Goal: Transaction & Acquisition: Purchase product/service

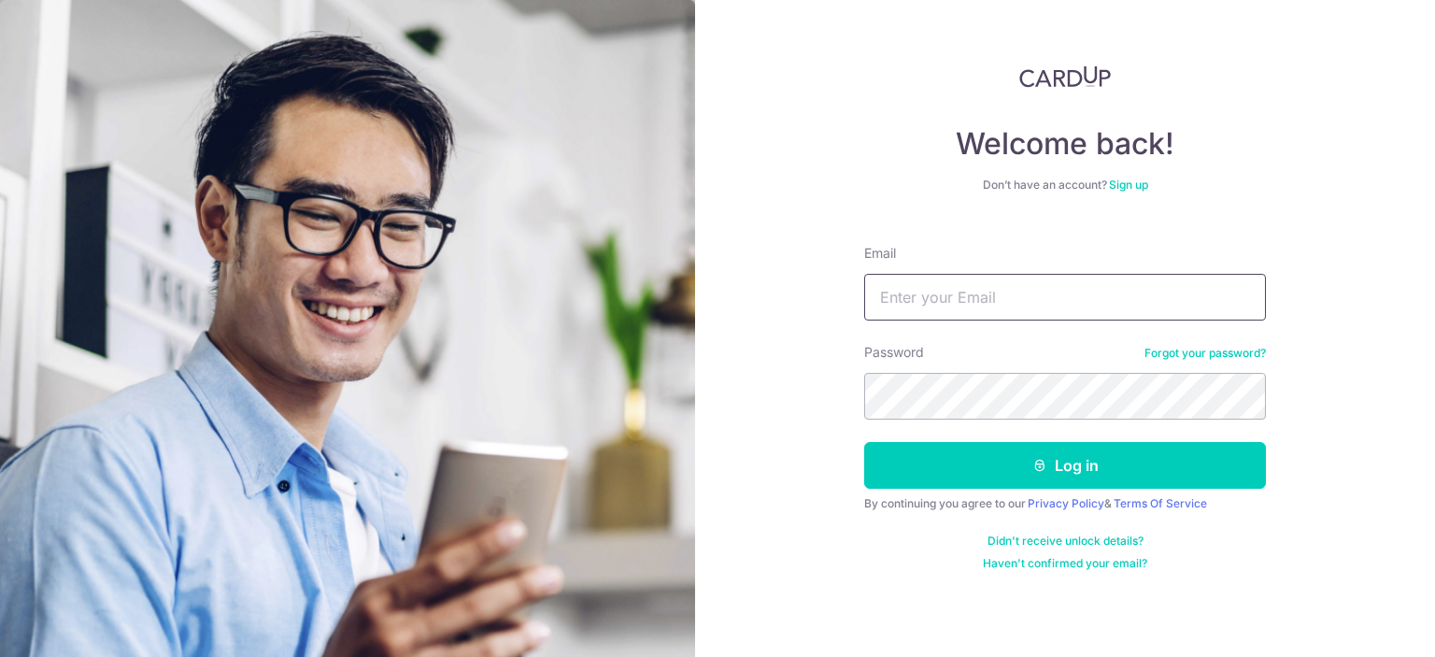
click at [949, 292] on input "Email" at bounding box center [1065, 297] width 402 height 47
type input "rohee.romain@gmail.com"
click at [864, 442] on button "Log in" at bounding box center [1065, 465] width 402 height 47
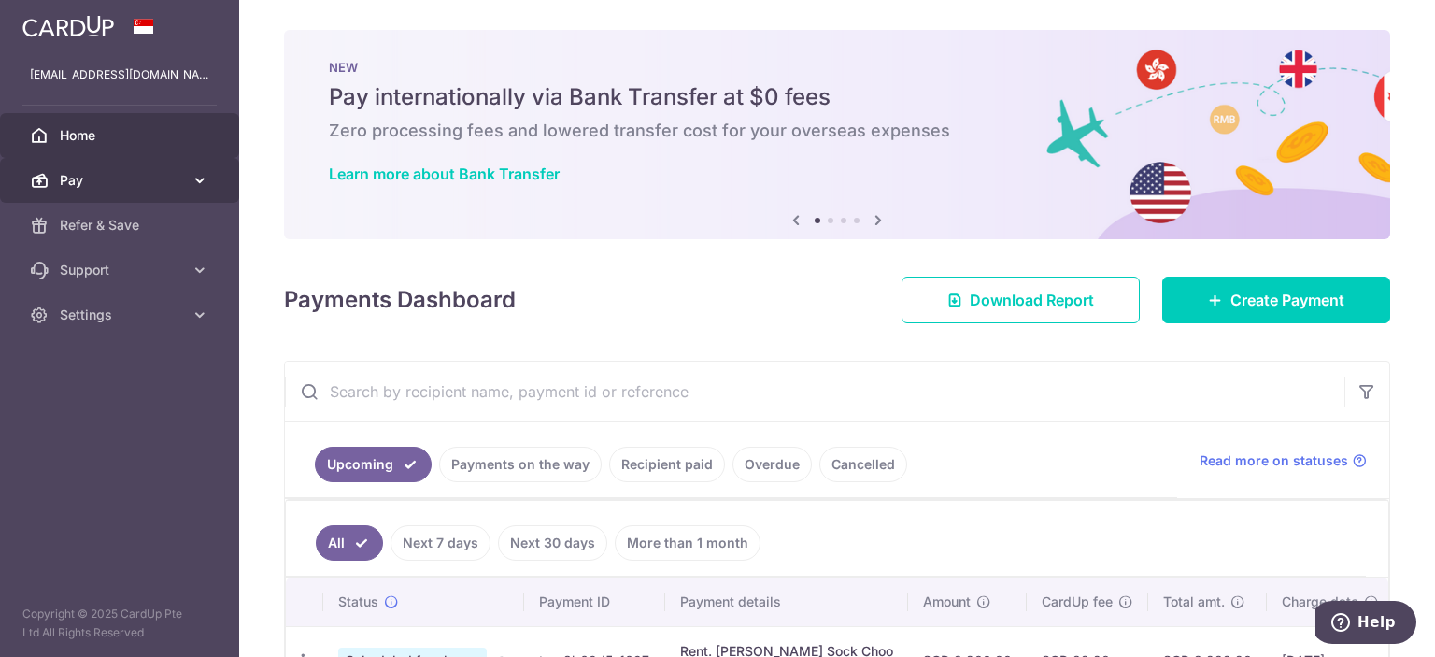
click at [175, 189] on span "Pay" at bounding box center [121, 180] width 123 height 19
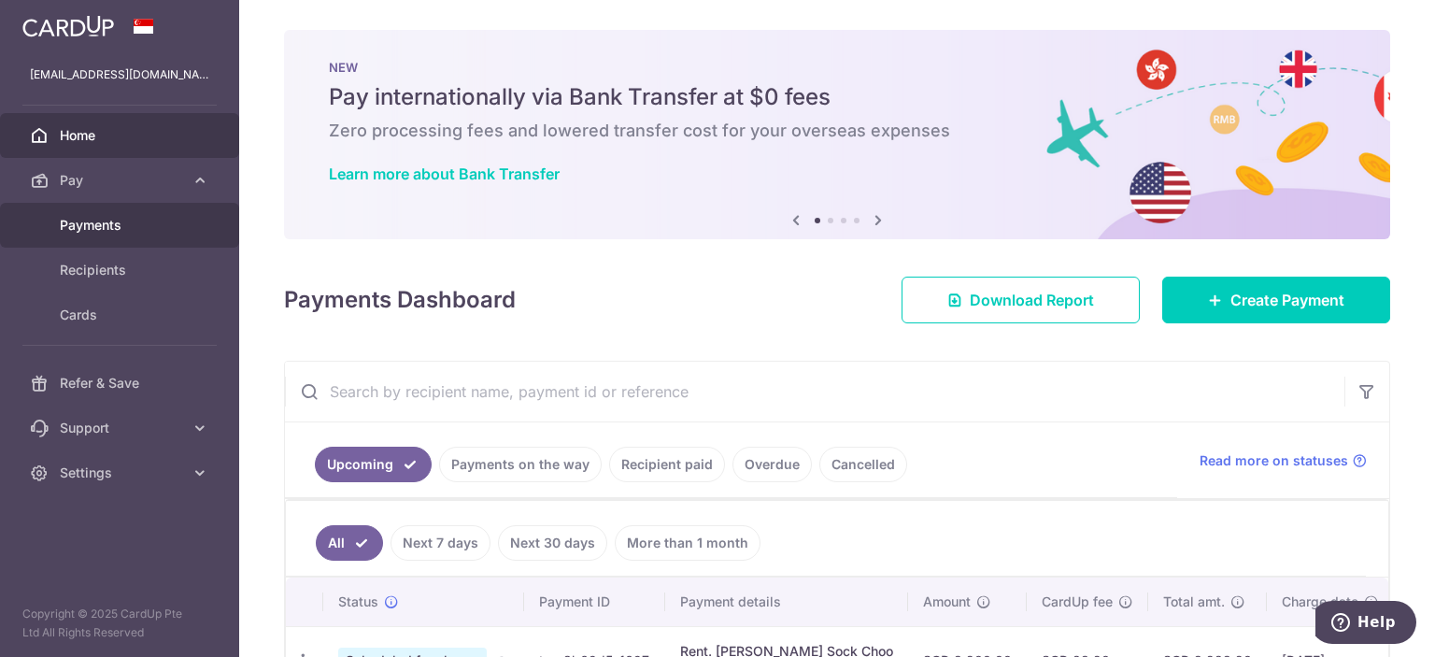
click at [134, 224] on span "Payments" at bounding box center [121, 225] width 123 height 19
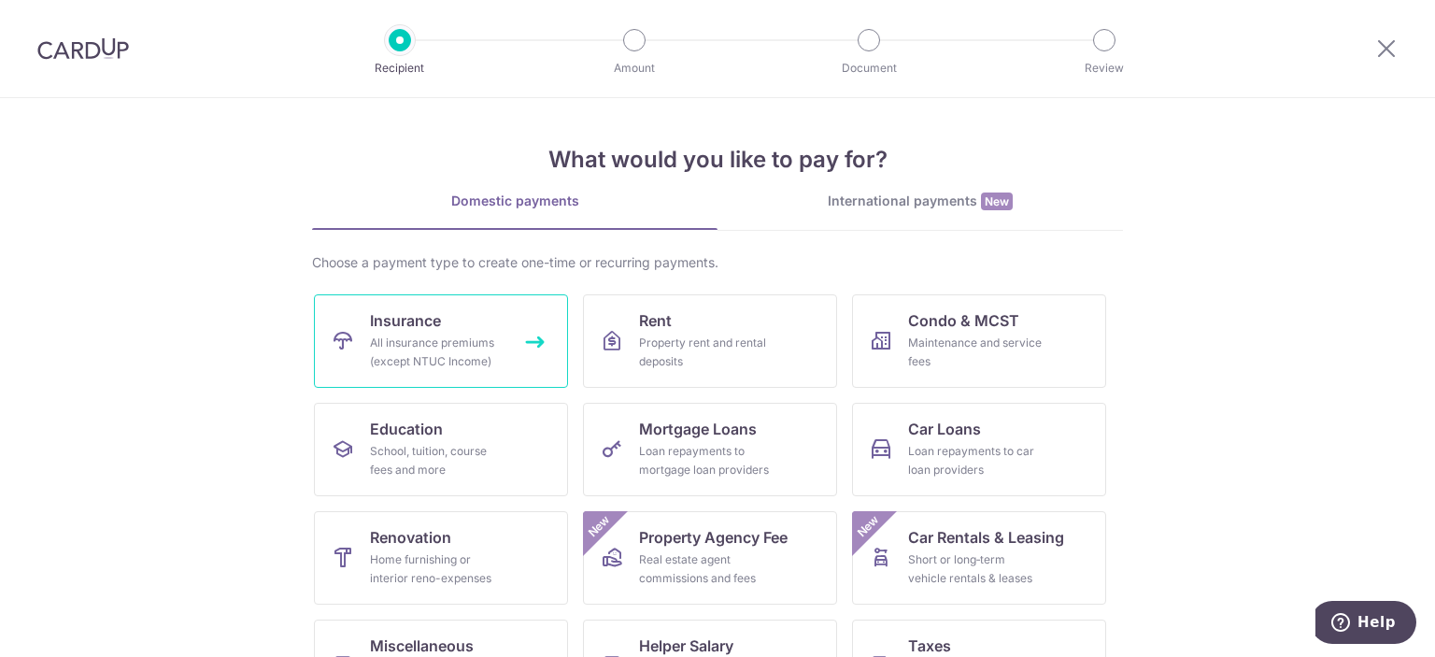
click at [459, 343] on div "All insurance premiums (except NTUC Income)" at bounding box center [437, 351] width 135 height 37
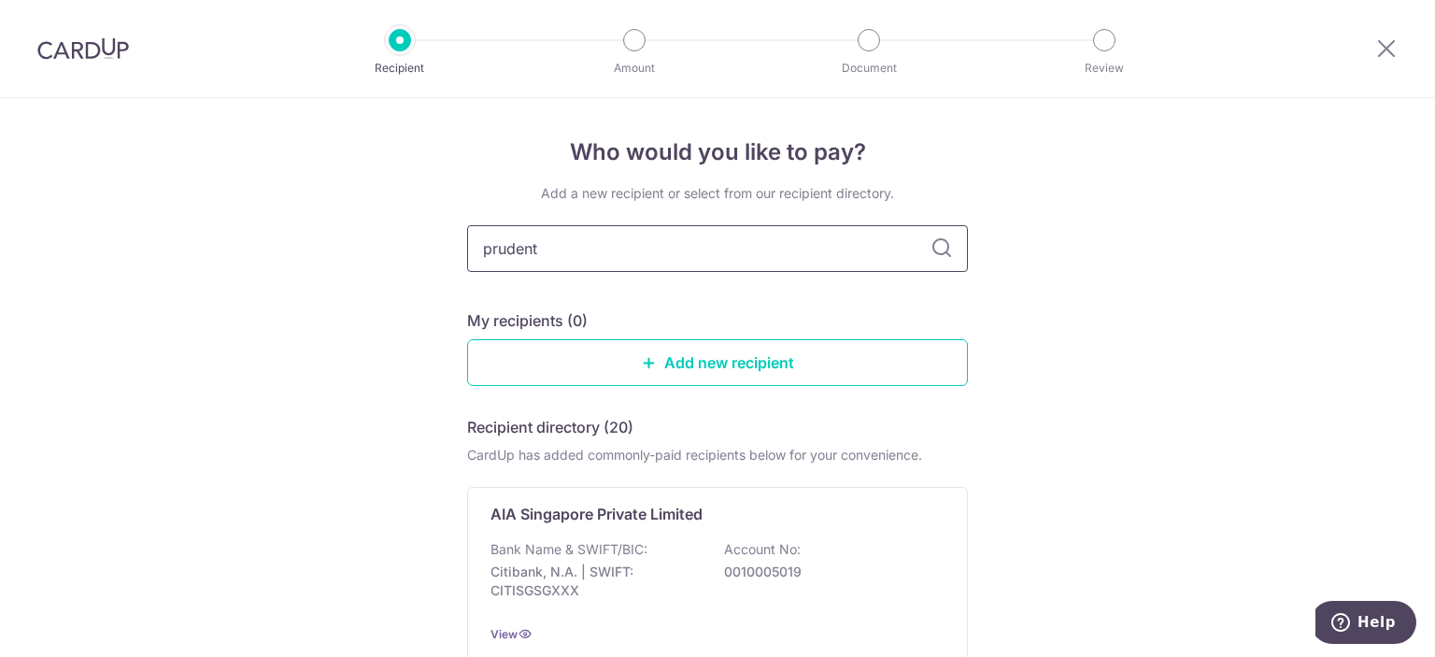
type input "prudenti"
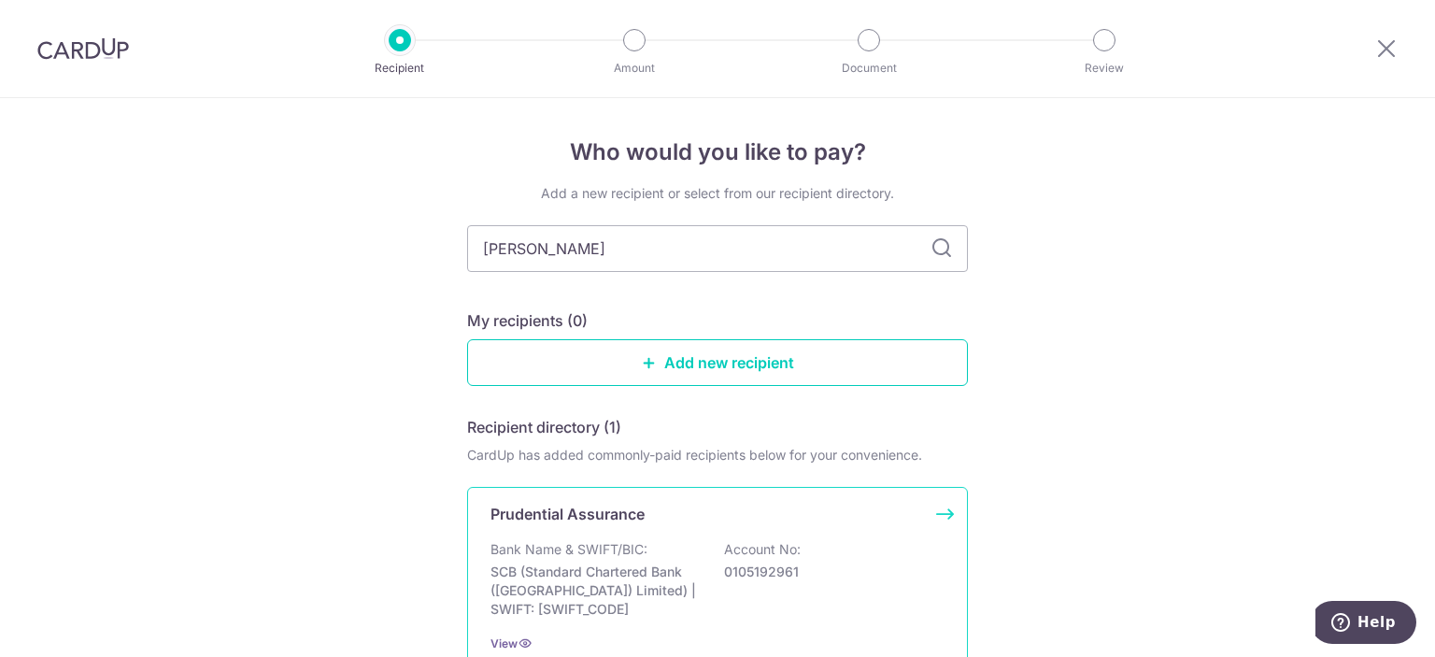
click at [692, 531] on div "Prudential Assurance Bank Name & SWIFT/BIC: SCB (Standard Chartered Bank (Singa…" at bounding box center [717, 578] width 501 height 182
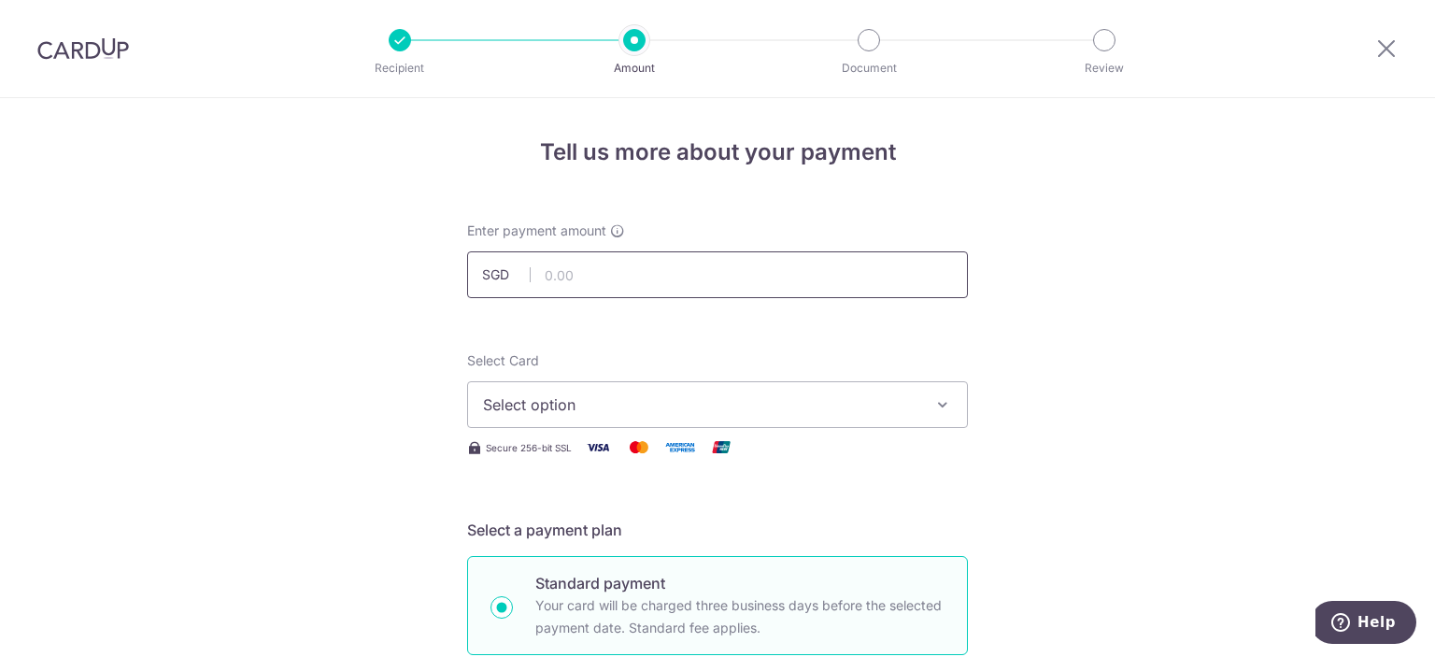
click at [597, 282] on input "text" at bounding box center [717, 274] width 501 height 47
type input "1,445.13"
click at [694, 405] on span "Select option" at bounding box center [700, 404] width 435 height 22
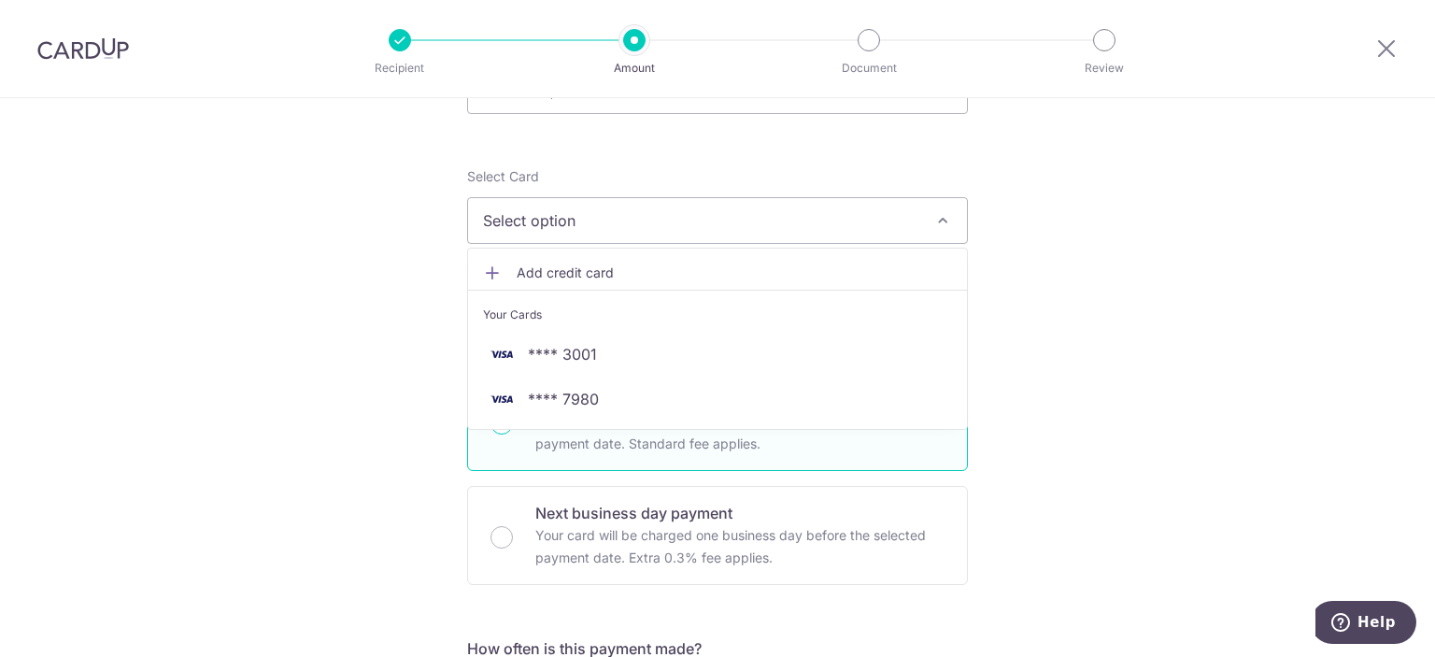
scroll to position [187, 0]
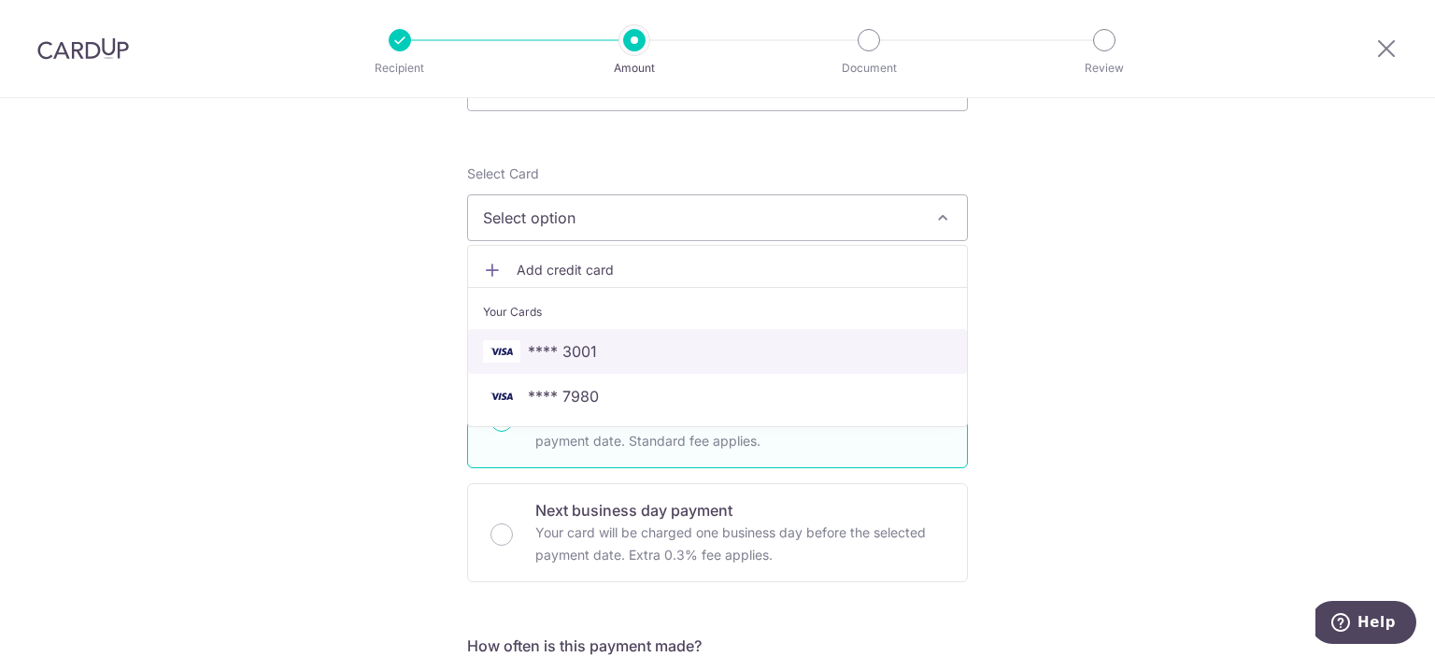
click at [552, 351] on span "**** 3001" at bounding box center [562, 351] width 69 height 22
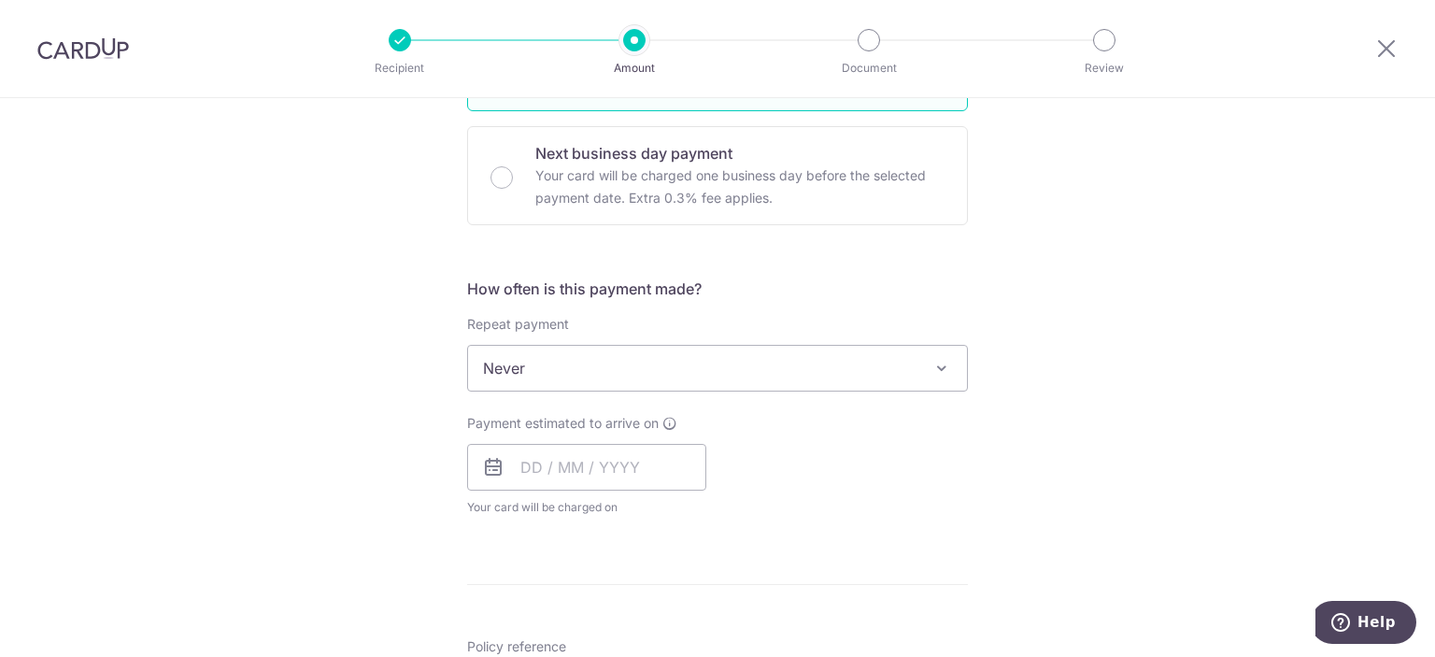
scroll to position [654, 0]
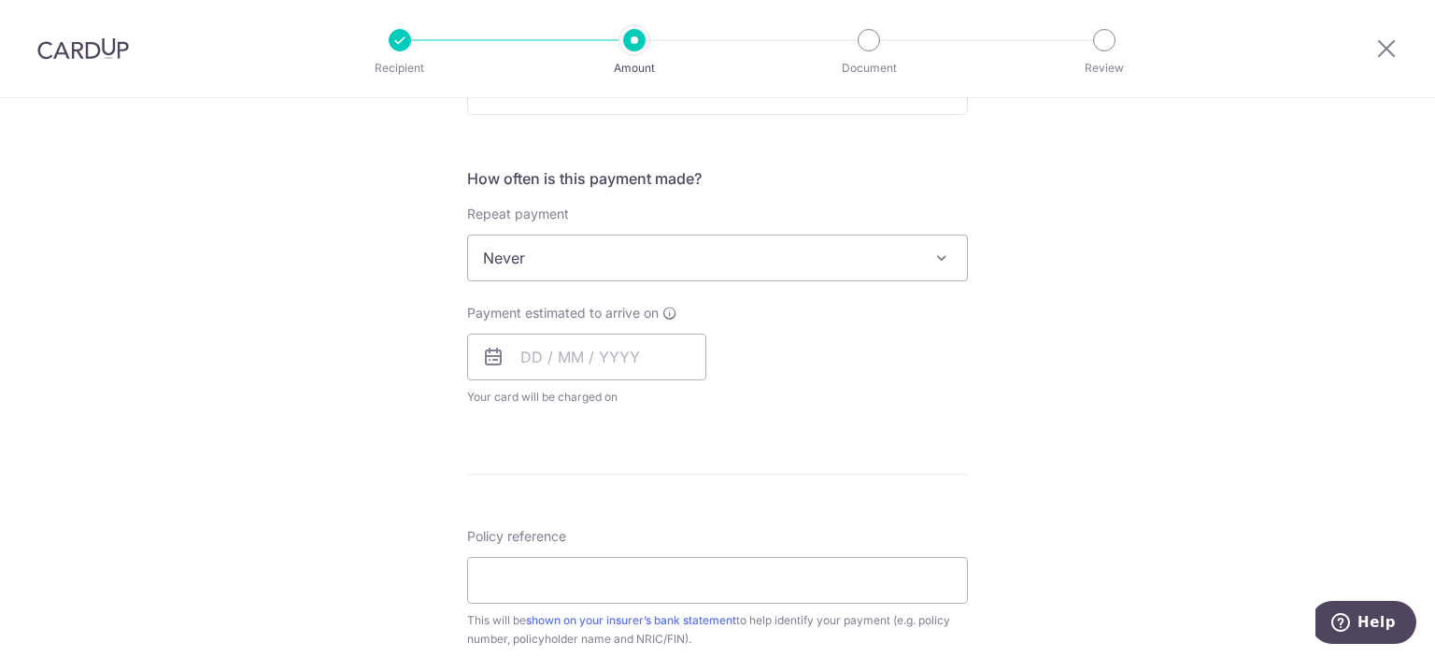
click at [568, 253] on span "Never" at bounding box center [717, 257] width 499 height 45
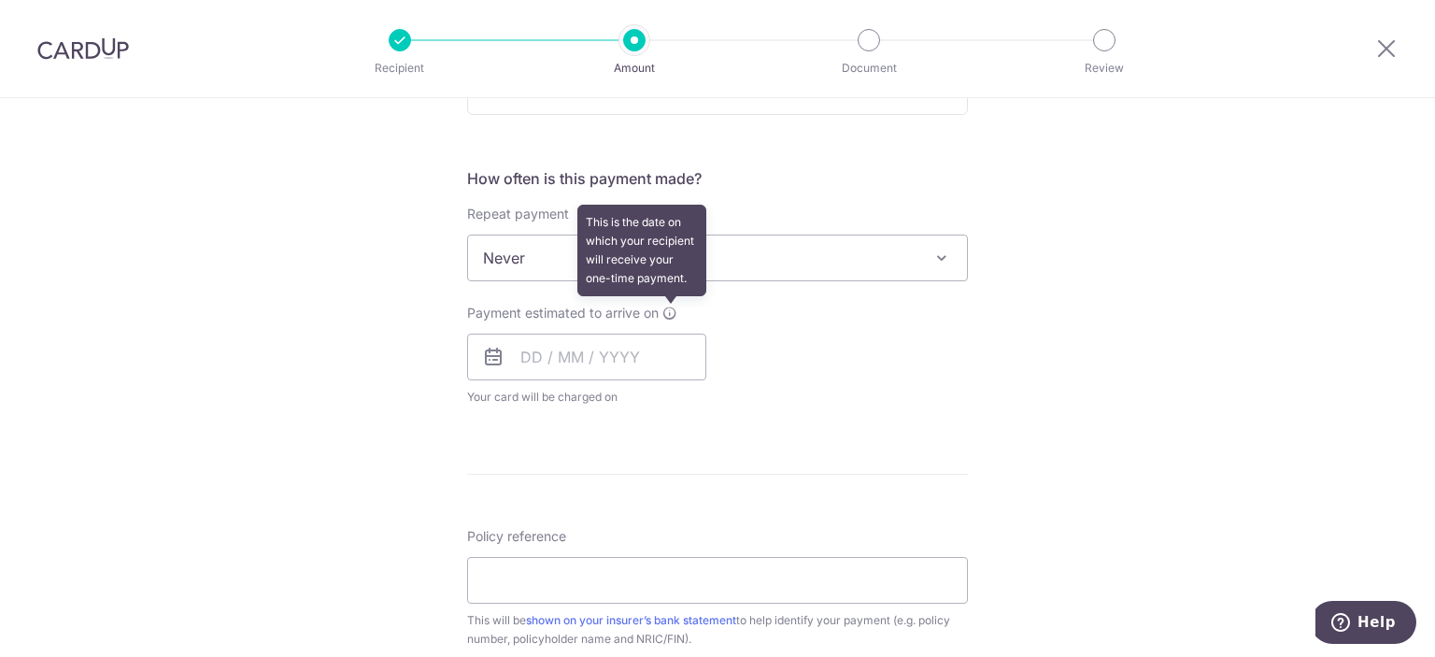
click at [662, 305] on icon at bounding box center [669, 312] width 15 height 15
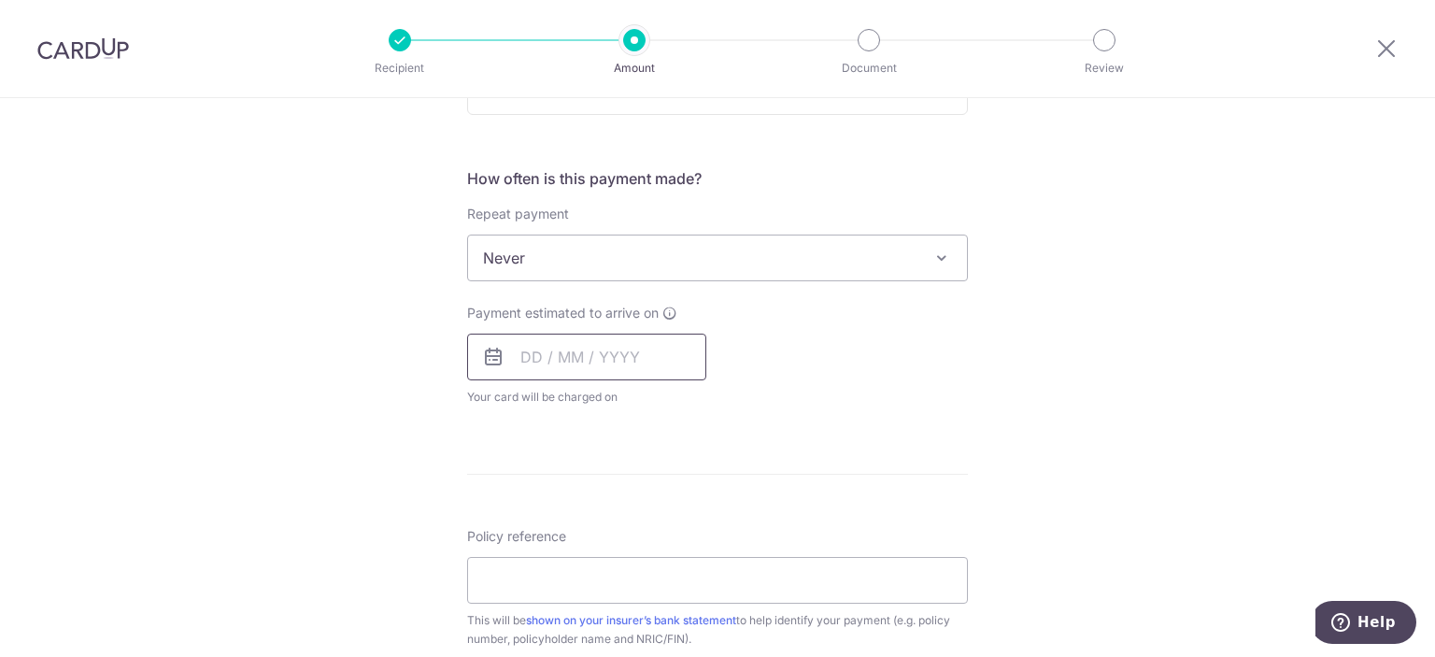
click at [628, 339] on input "text" at bounding box center [586, 356] width 239 height 47
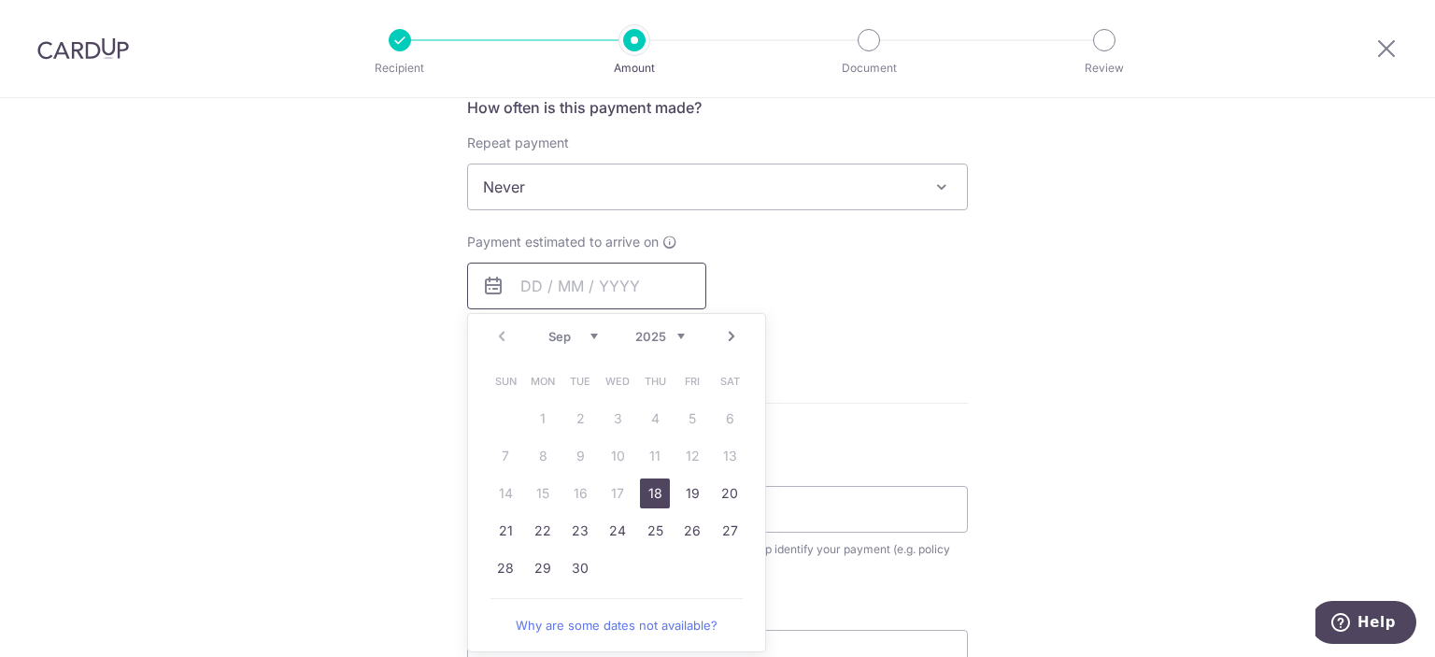
scroll to position [841, 0]
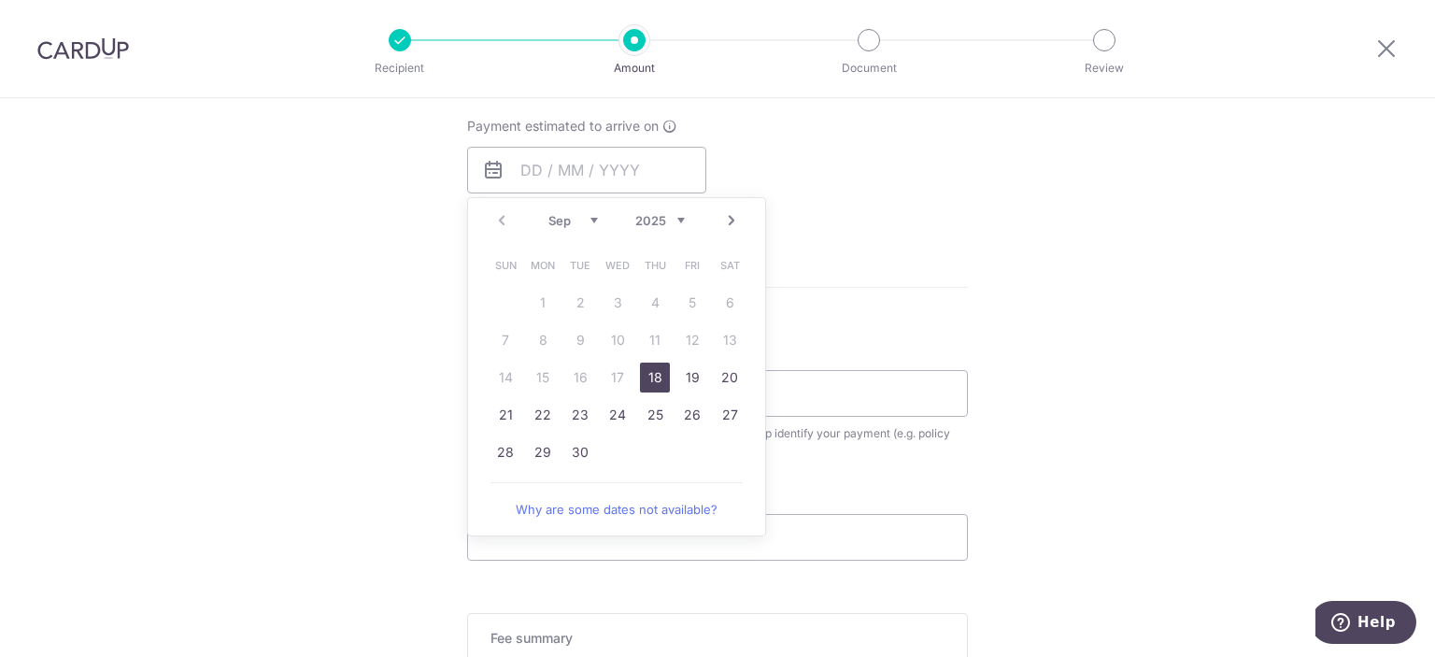
click at [652, 369] on link "18" at bounding box center [655, 377] width 30 height 30
type input "18/09/2025"
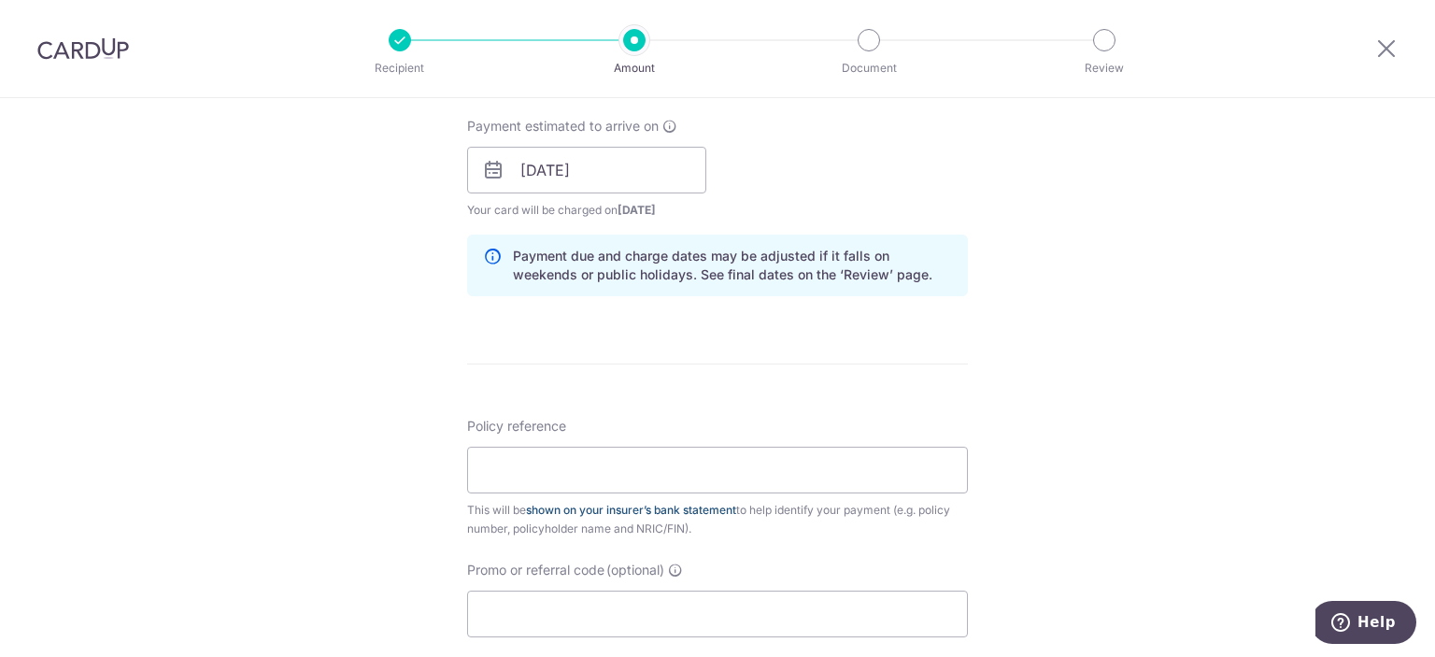
click at [616, 503] on link "shown on your insurer’s bank statement" at bounding box center [631, 510] width 210 height 14
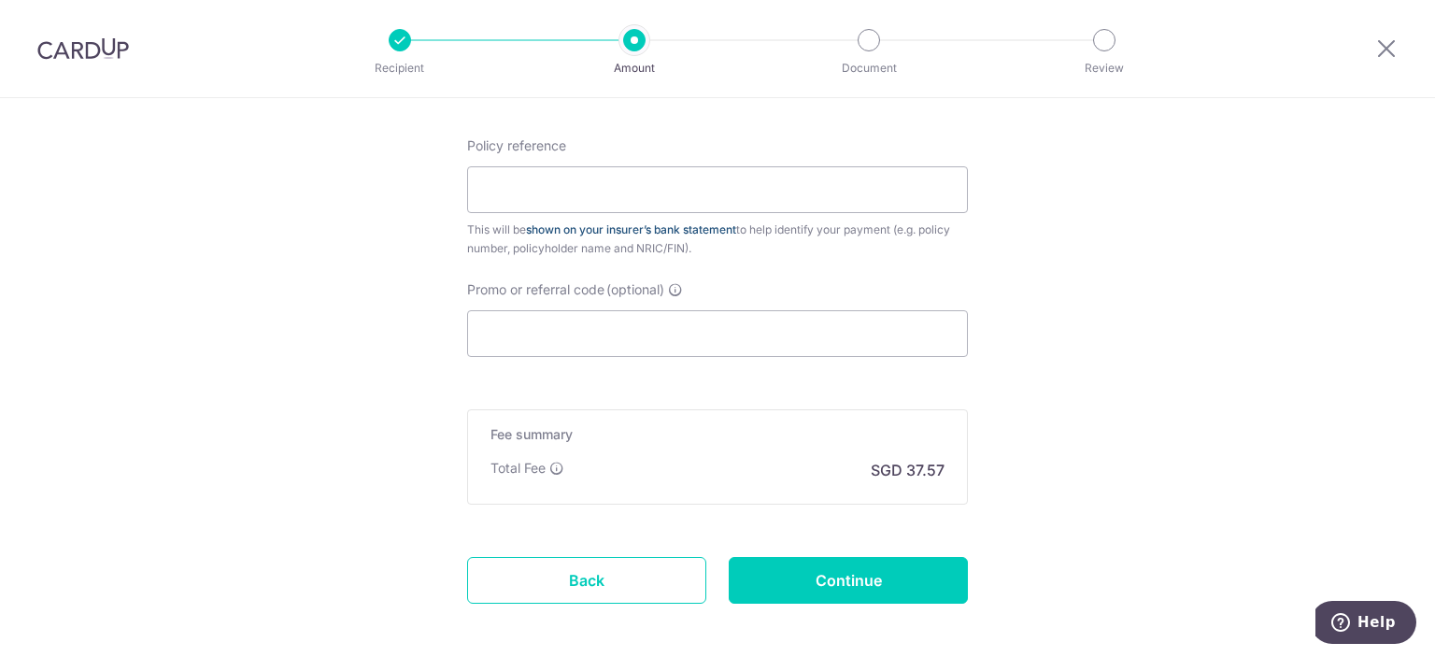
scroll to position [1205, 0]
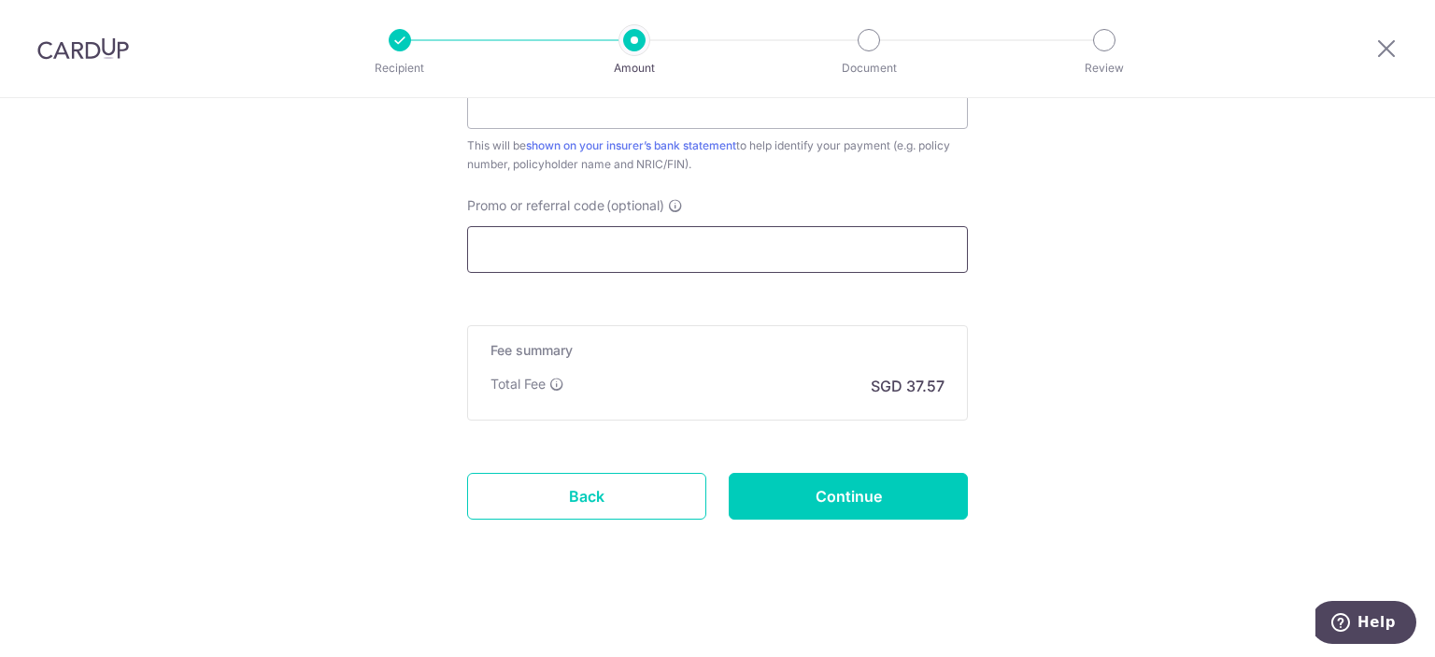
click at [475, 248] on input "Promo or referral code (optional)" at bounding box center [717, 249] width 501 height 47
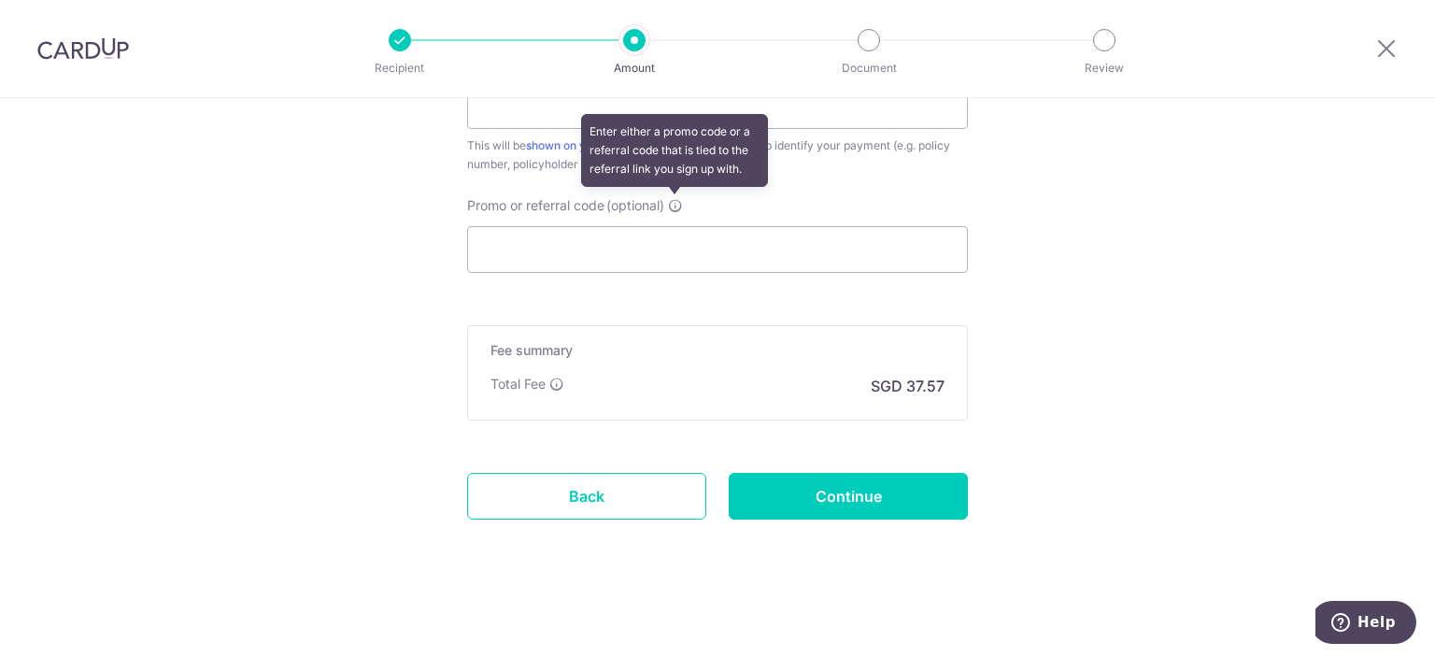
click at [680, 208] on icon at bounding box center [675, 205] width 15 height 15
click at [680, 226] on input "Promo or referral code (optional) Enter either a promo code or a referral code …" at bounding box center [717, 249] width 501 height 47
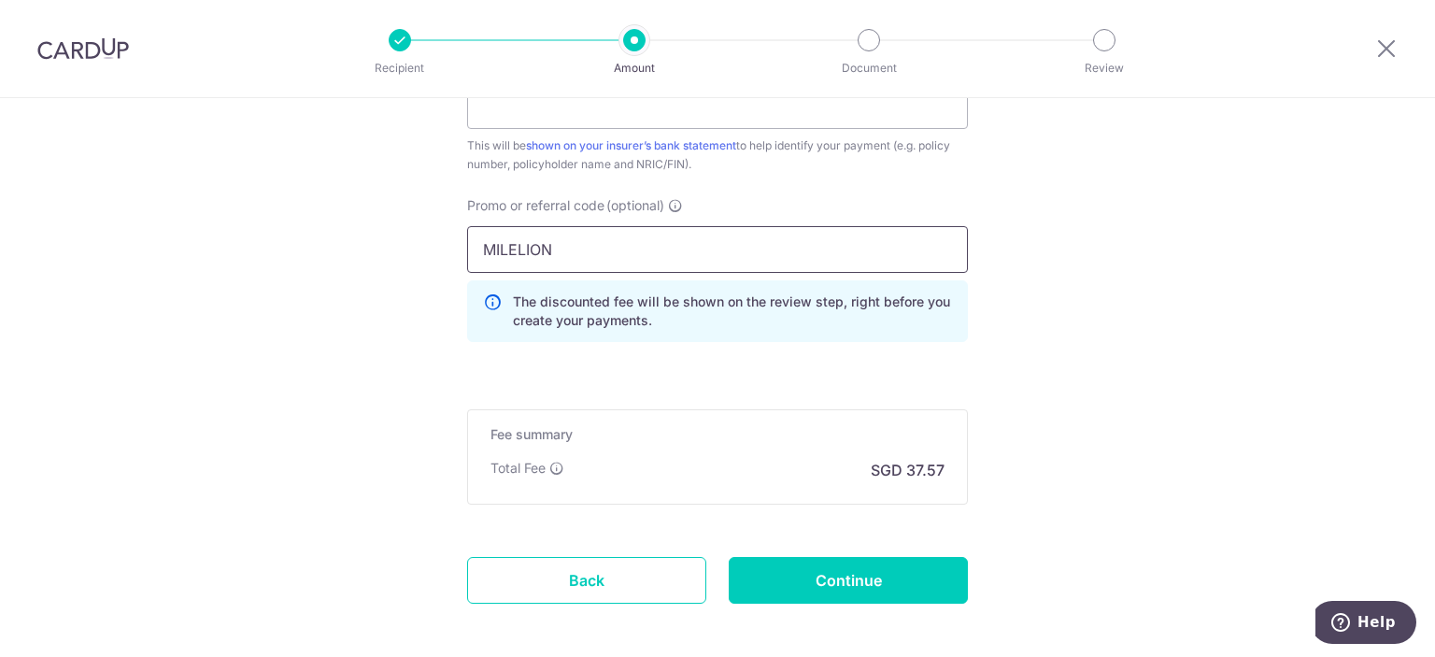
type input "MILELION"
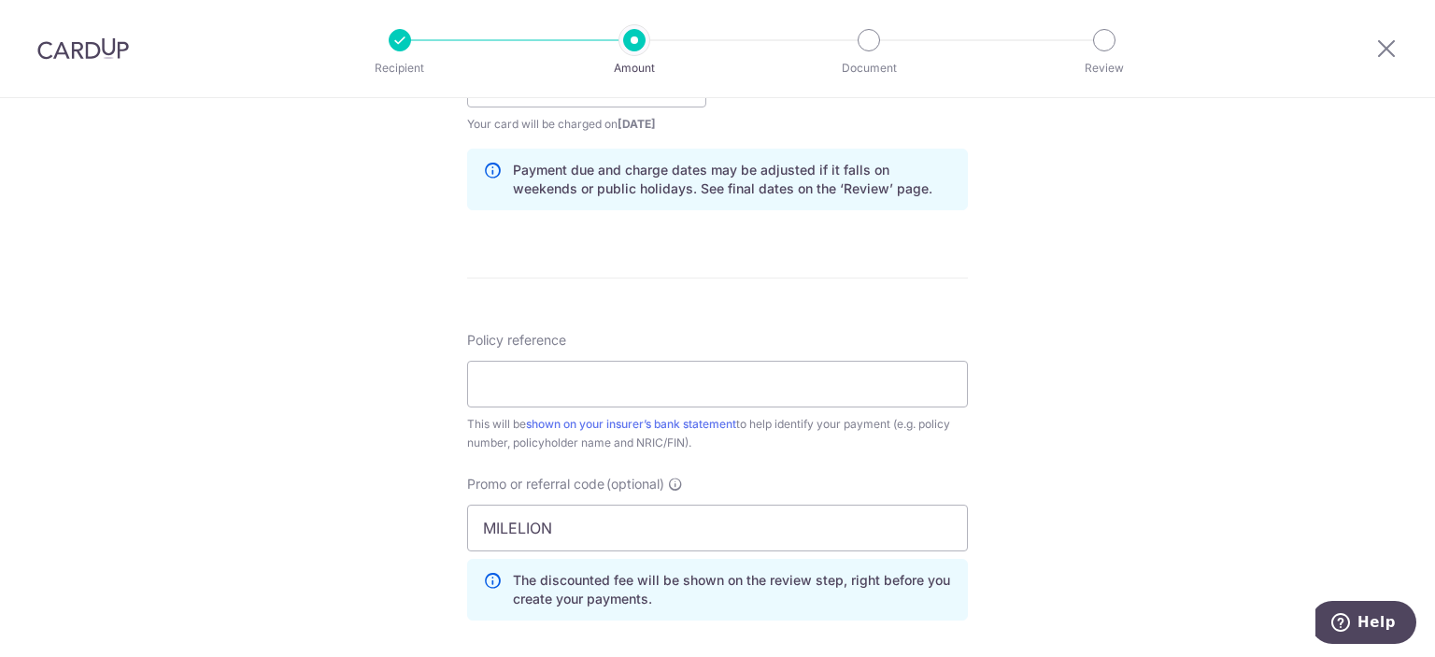
scroll to position [925, 0]
click at [580, 367] on input "Policy reference" at bounding box center [717, 385] width 501 height 47
paste input "A4401434"
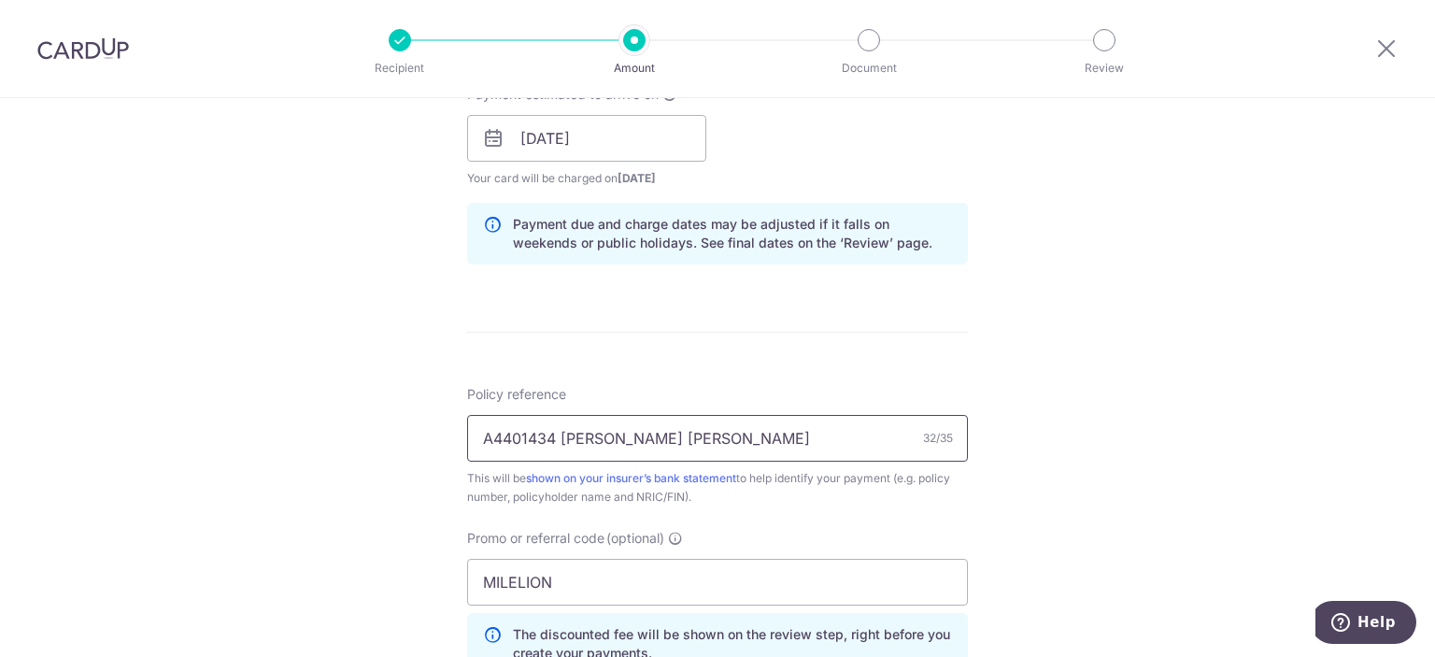
scroll to position [1289, 0]
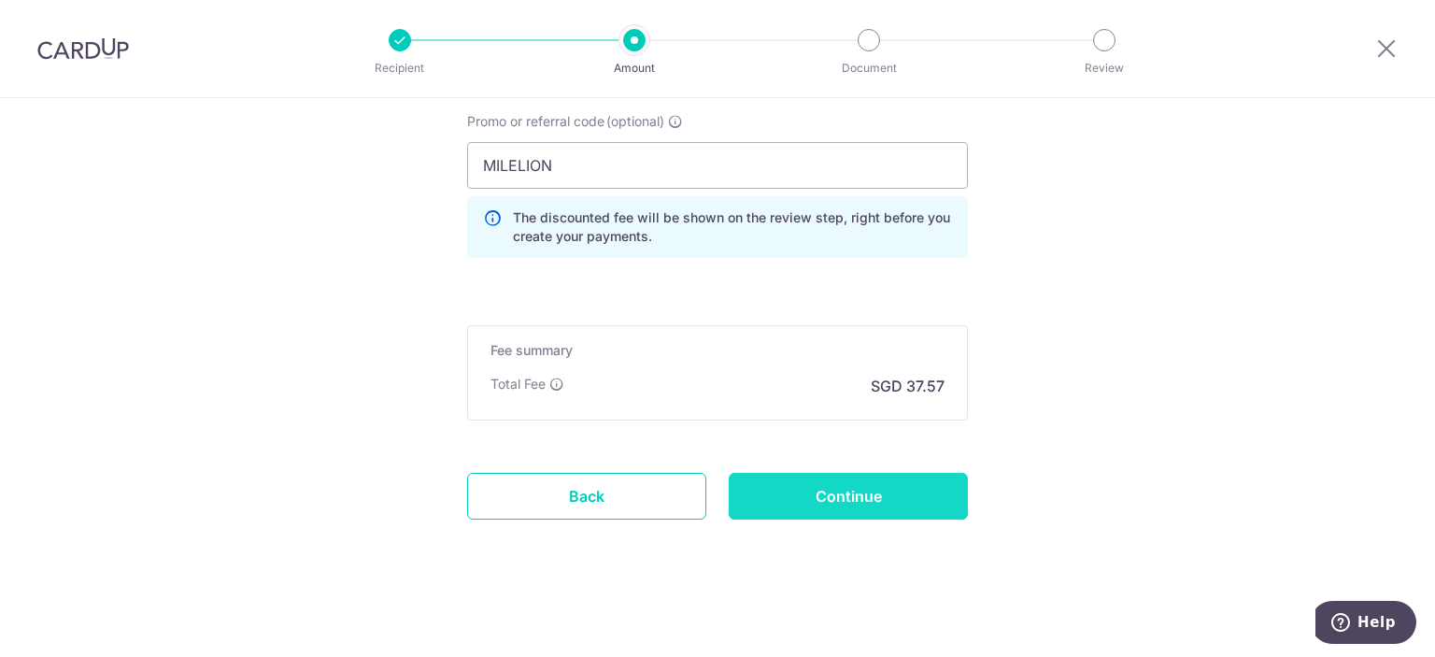
type input "A4401434 ROHEE ROMAIN DENIS JEAN"
click at [823, 482] on input "Continue" at bounding box center [848, 496] width 239 height 47
type input "Create Schedule"
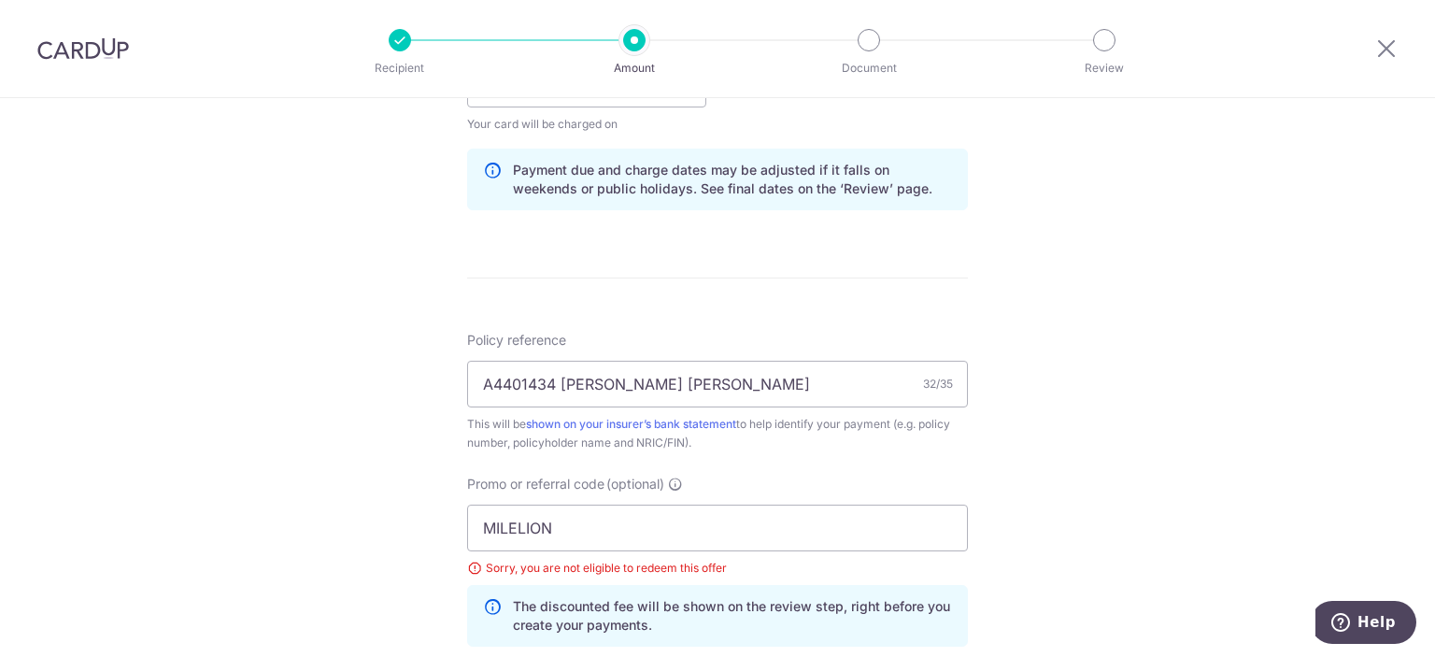
scroll to position [1222, 0]
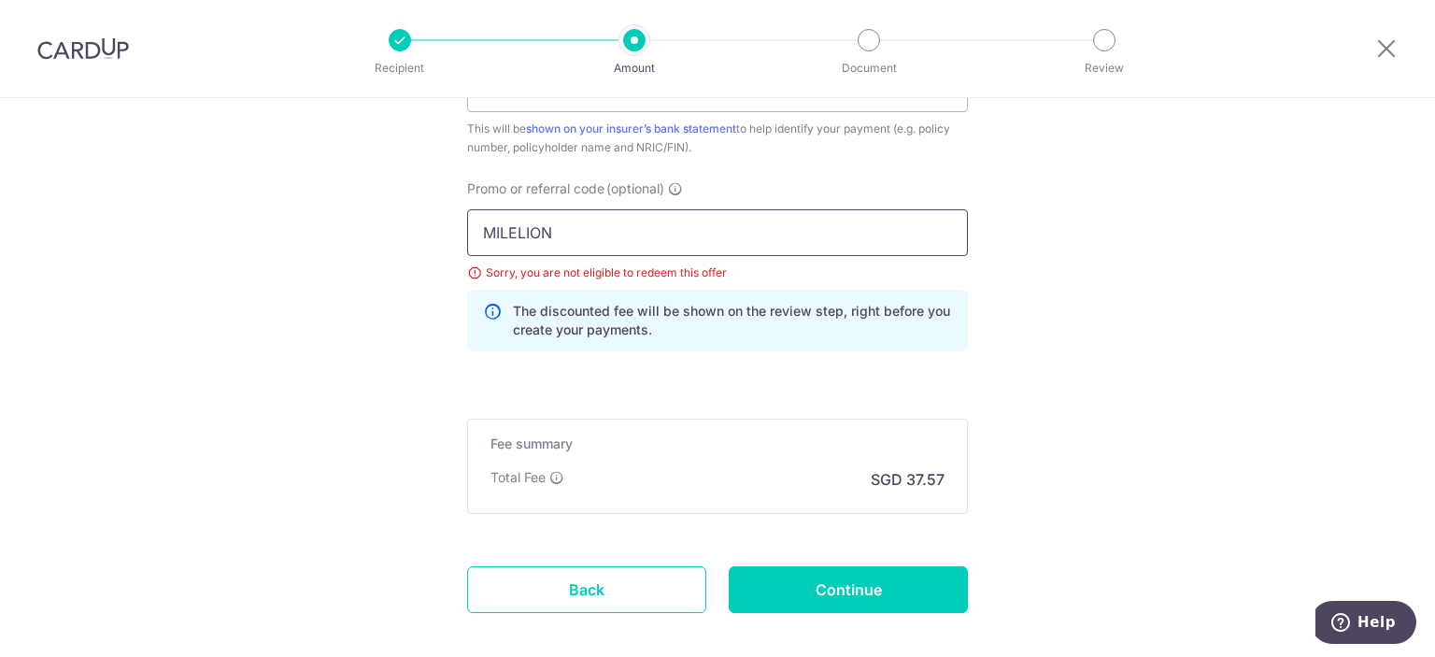
click at [549, 224] on input "MILELION" at bounding box center [717, 232] width 501 height 47
click at [552, 222] on input "MILELION" at bounding box center [717, 232] width 501 height 47
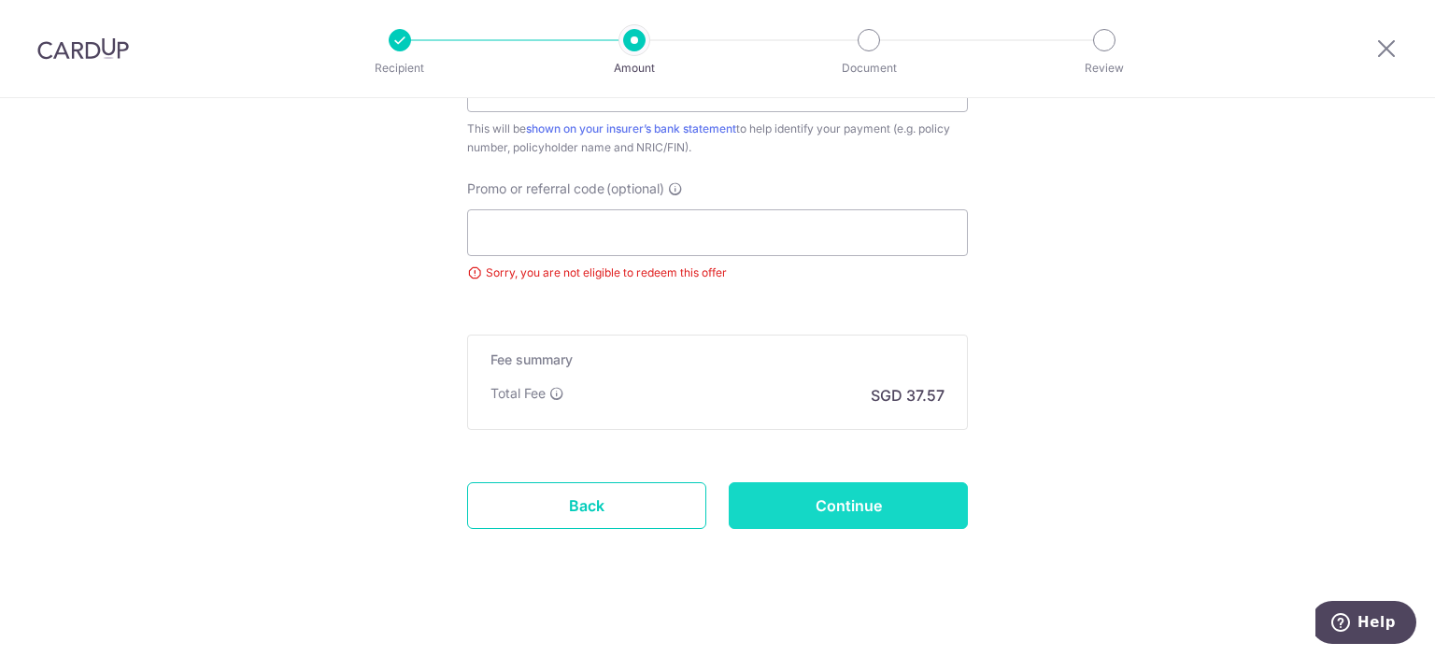
click at [801, 489] on input "Continue" at bounding box center [848, 505] width 239 height 47
type input "Update Schedule"
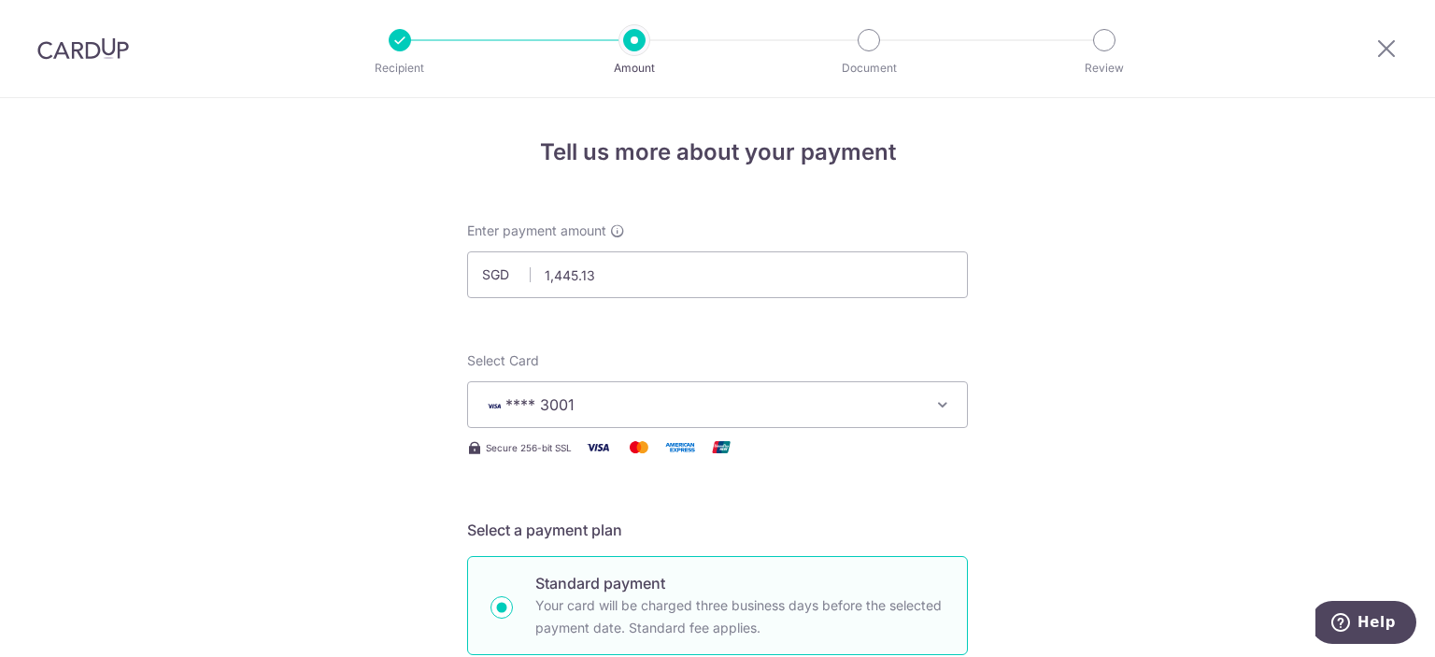
scroll to position [374, 0]
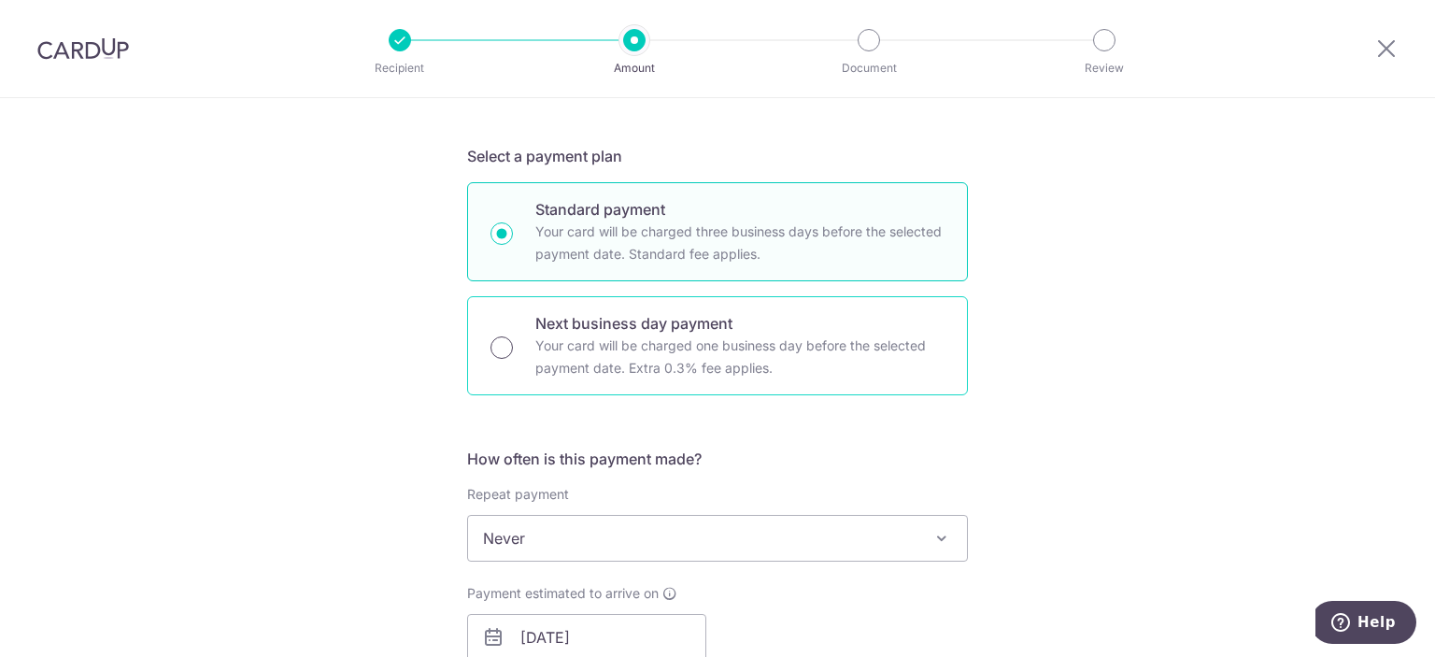
click at [496, 338] on input "Next business day payment Your card will be charged one business day before the…" at bounding box center [501, 347] width 22 height 22
radio input "true"
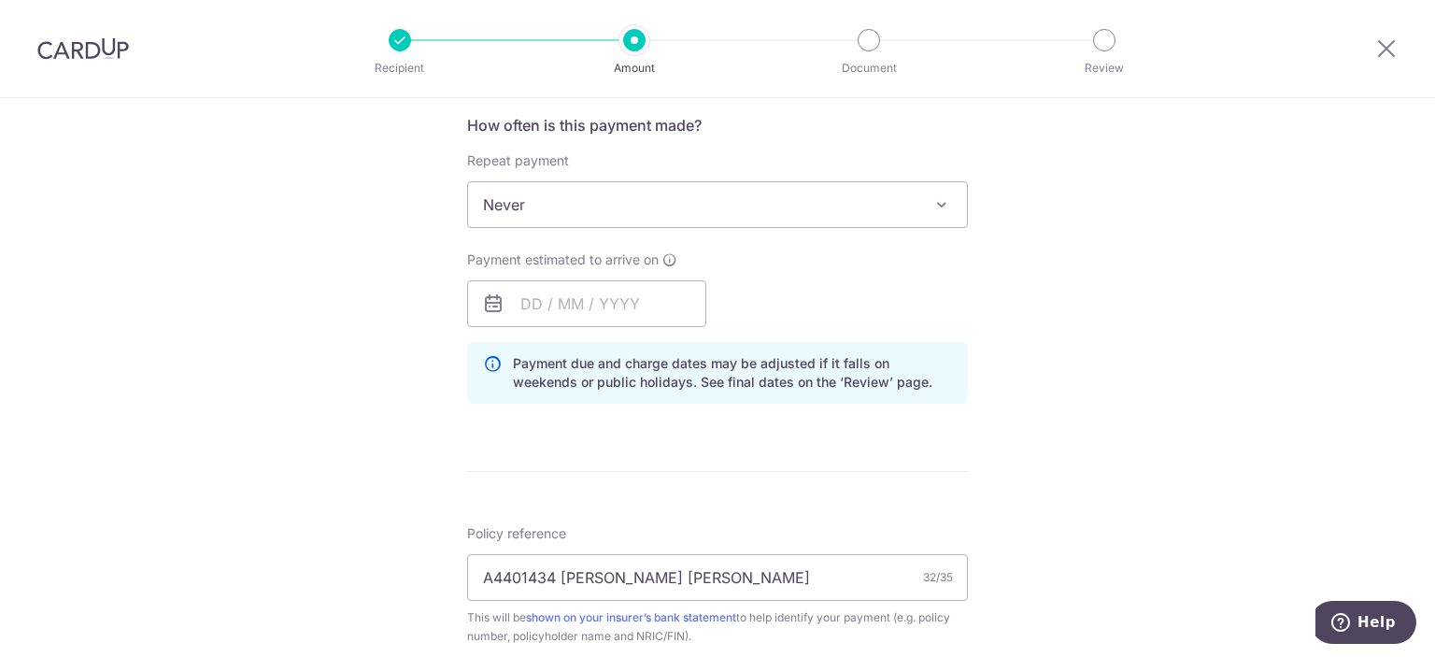
scroll to position [747, 0]
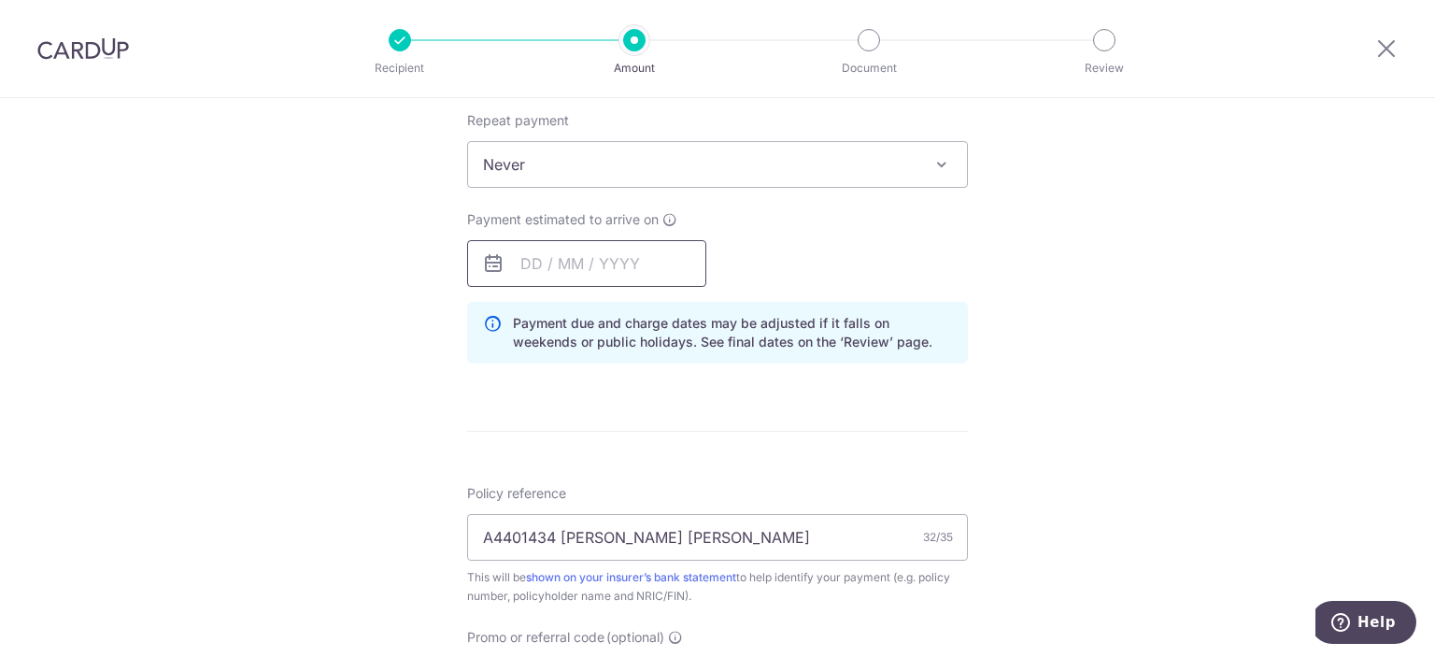
click at [567, 268] on input "text" at bounding box center [586, 263] width 239 height 47
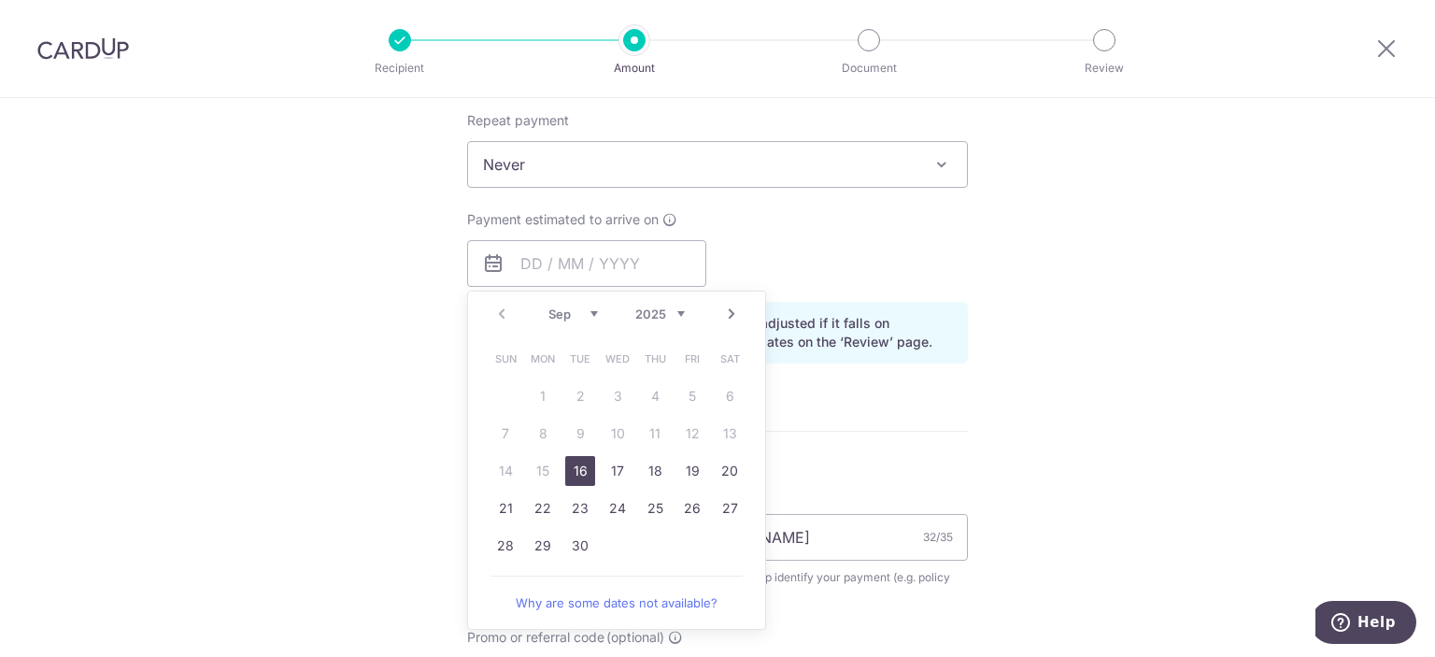
click at [587, 463] on link "16" at bounding box center [580, 471] width 30 height 30
type input "16/09/2025"
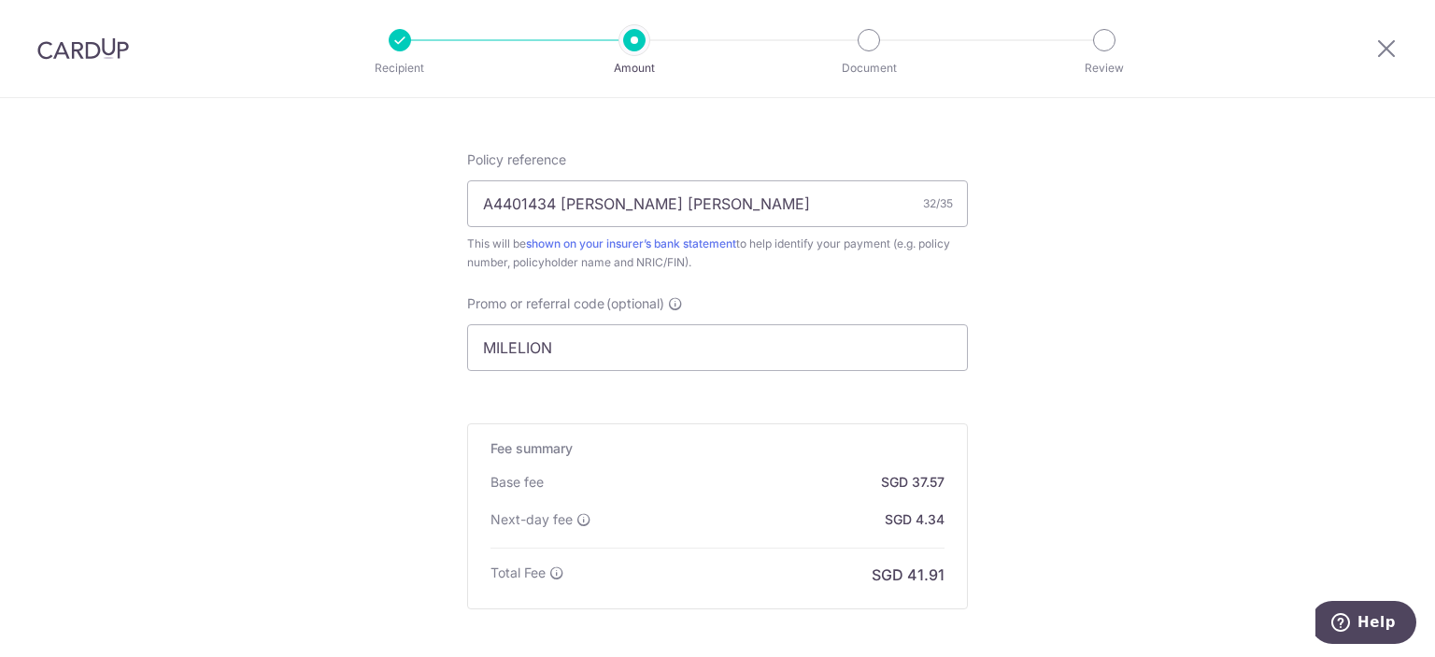
scroll to position [1121, 0]
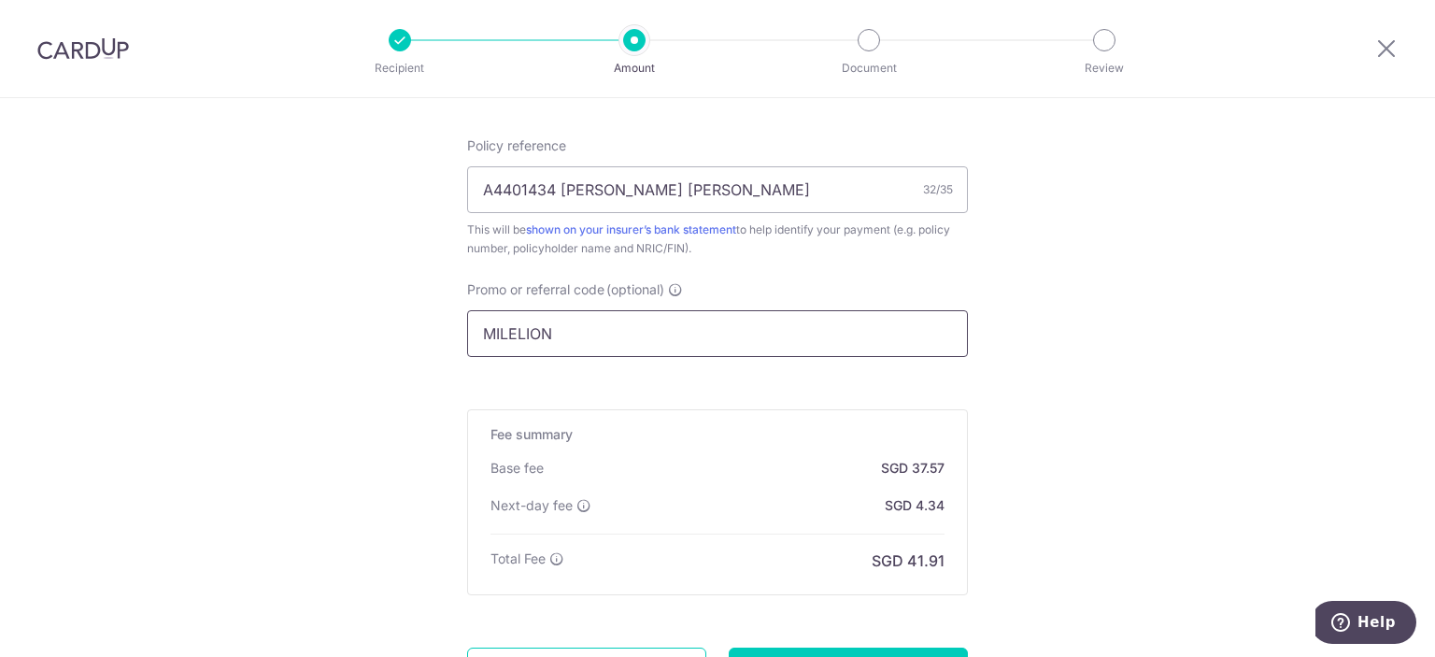
click at [542, 341] on input "MILELION" at bounding box center [717, 333] width 501 height 47
click at [538, 338] on input "MILELION" at bounding box center [717, 333] width 501 height 47
click at [547, 340] on input "MILELION" at bounding box center [717, 333] width 501 height 47
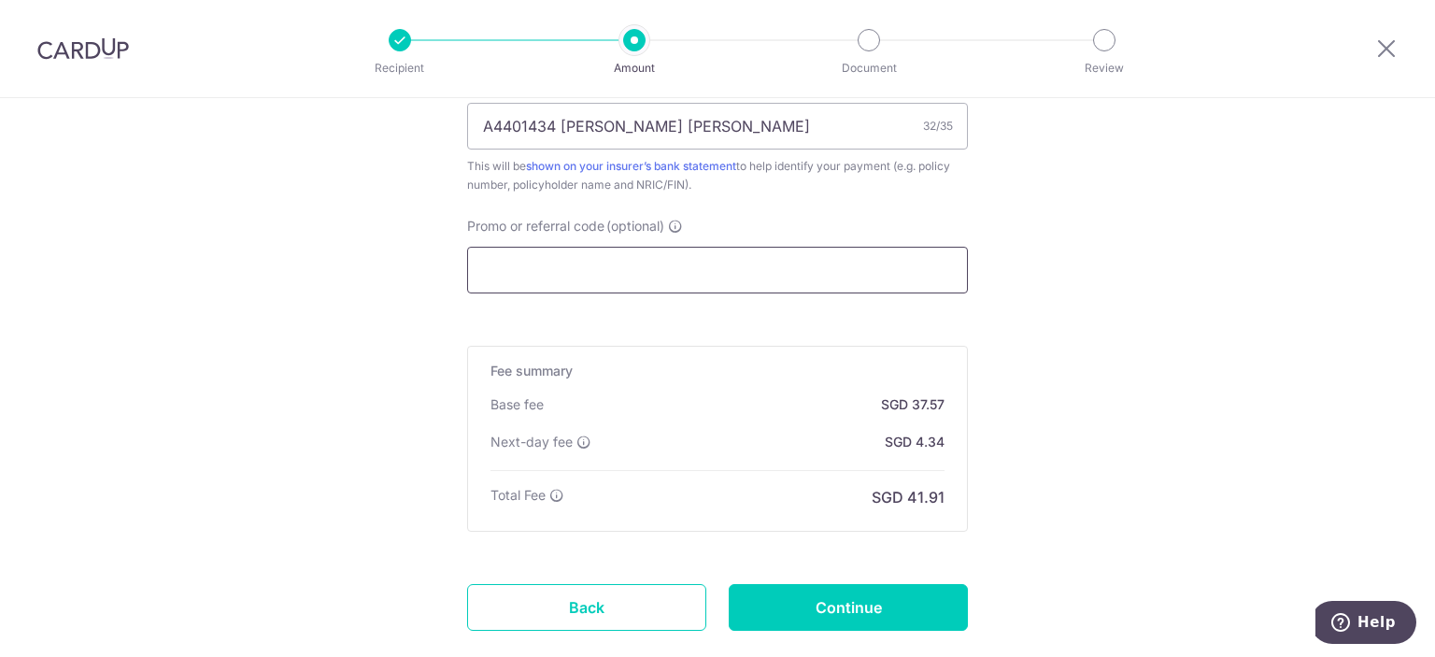
scroll to position [1296, 0]
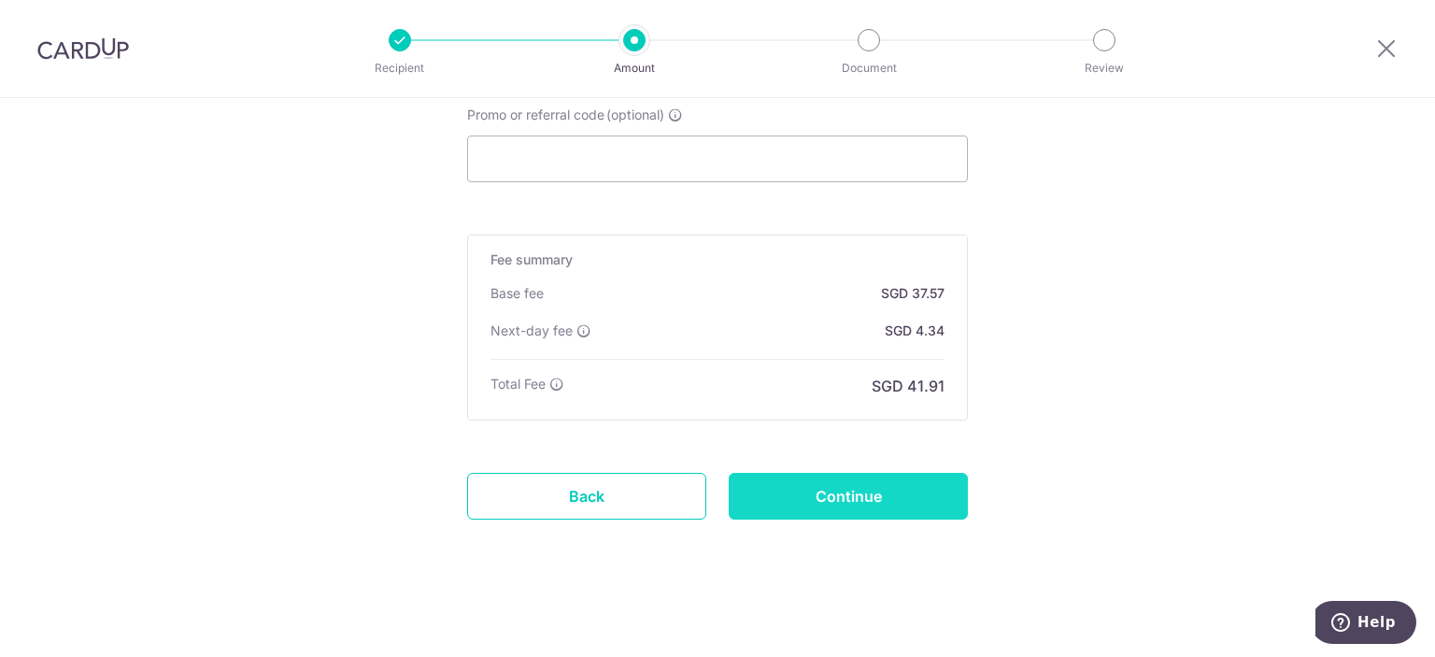
click at [843, 495] on input "Continue" at bounding box center [848, 496] width 239 height 47
type input "Update Schedule"
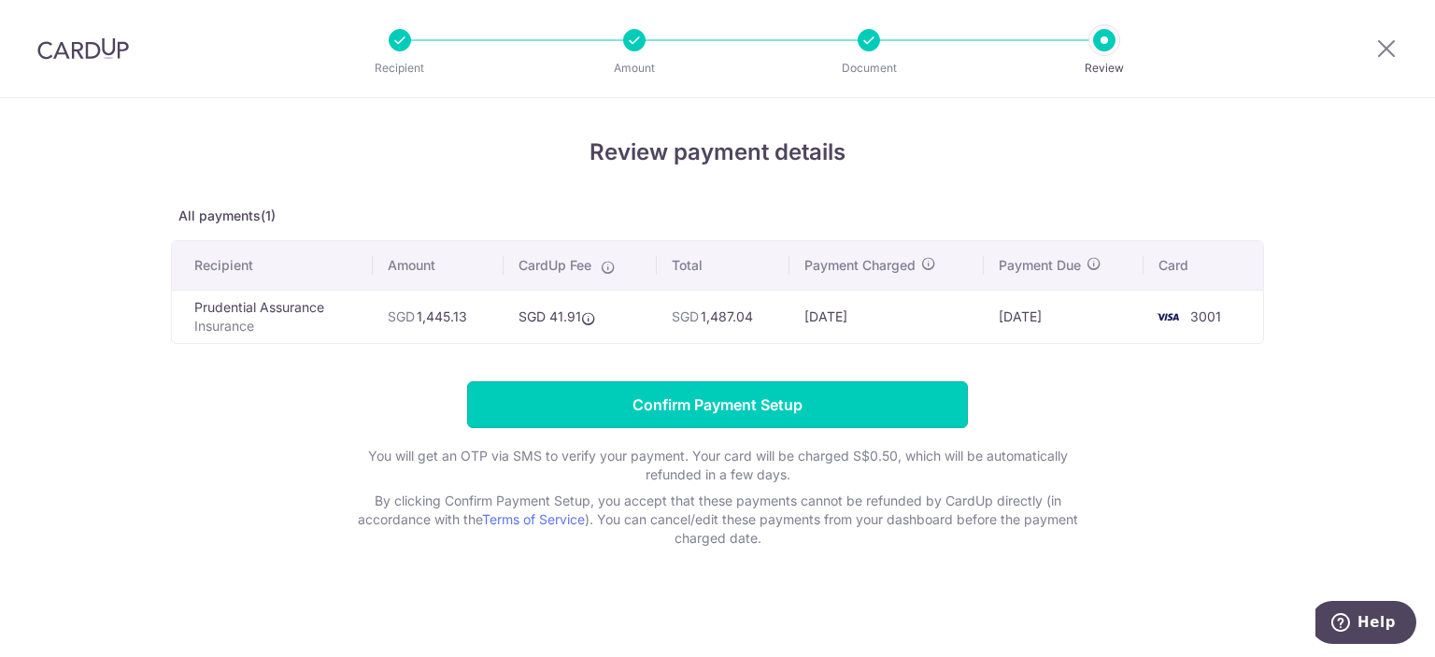
click at [799, 403] on input "Confirm Payment Setup" at bounding box center [717, 404] width 501 height 47
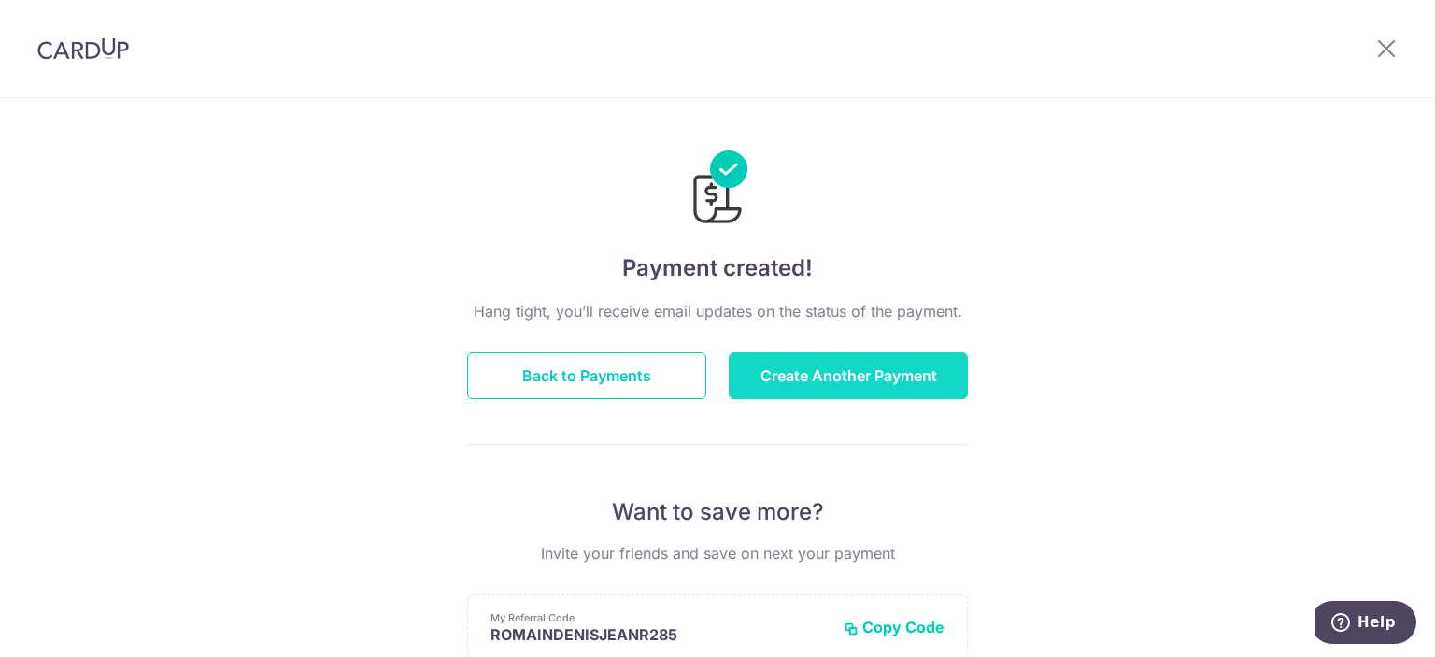
click at [852, 362] on button "Create Another Payment" at bounding box center [848, 375] width 239 height 47
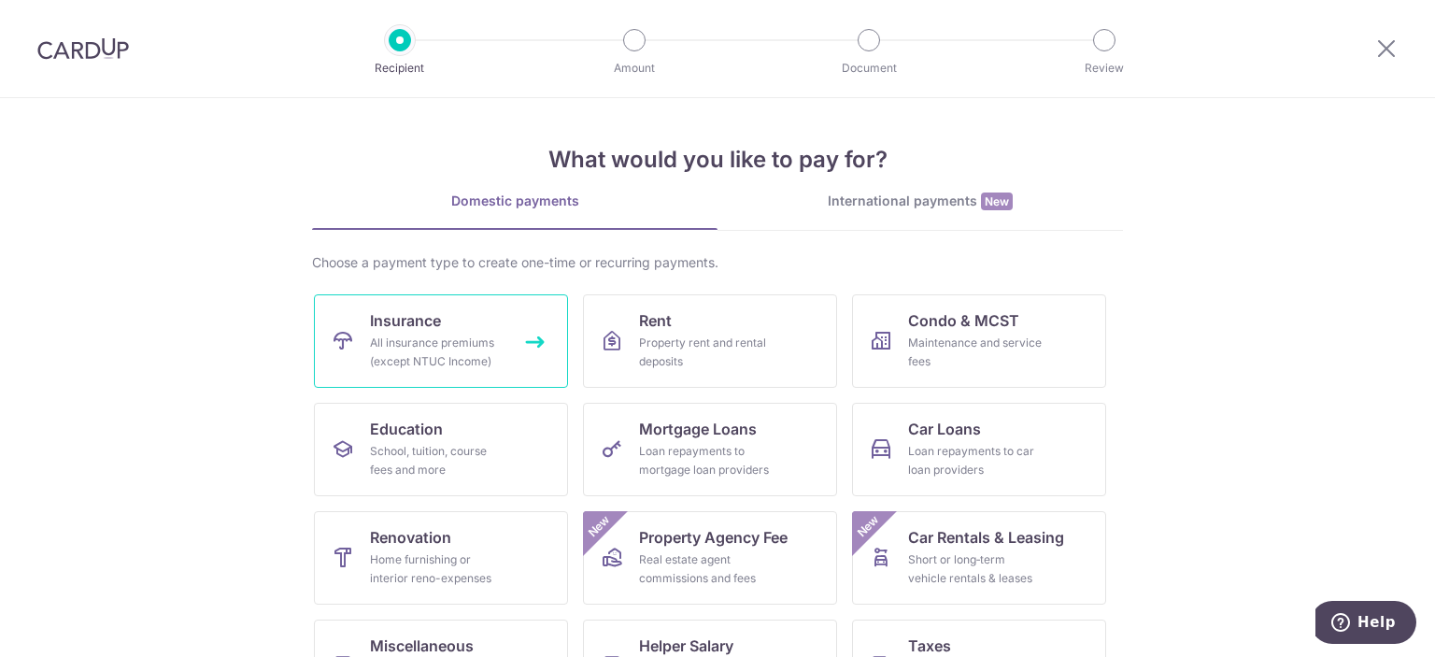
click at [407, 353] on div "All insurance premiums (except NTUC Income)" at bounding box center [437, 351] width 135 height 37
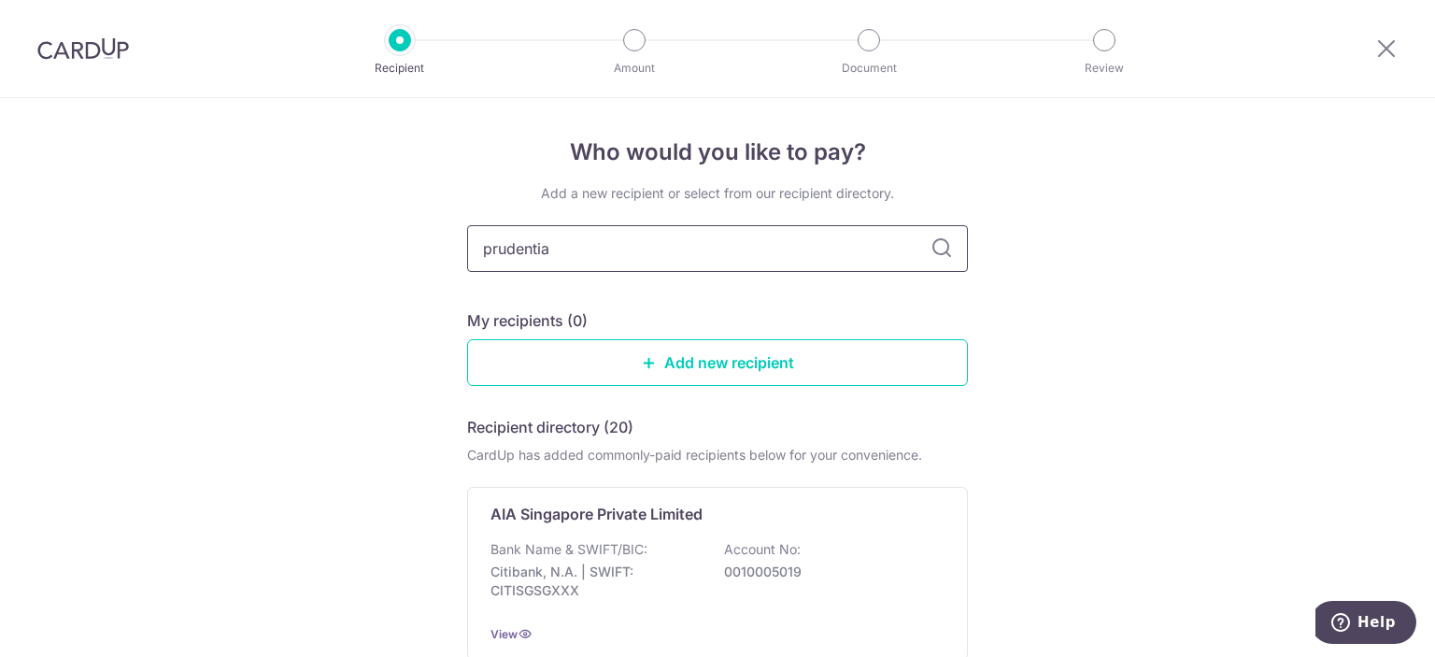
type input "prudential"
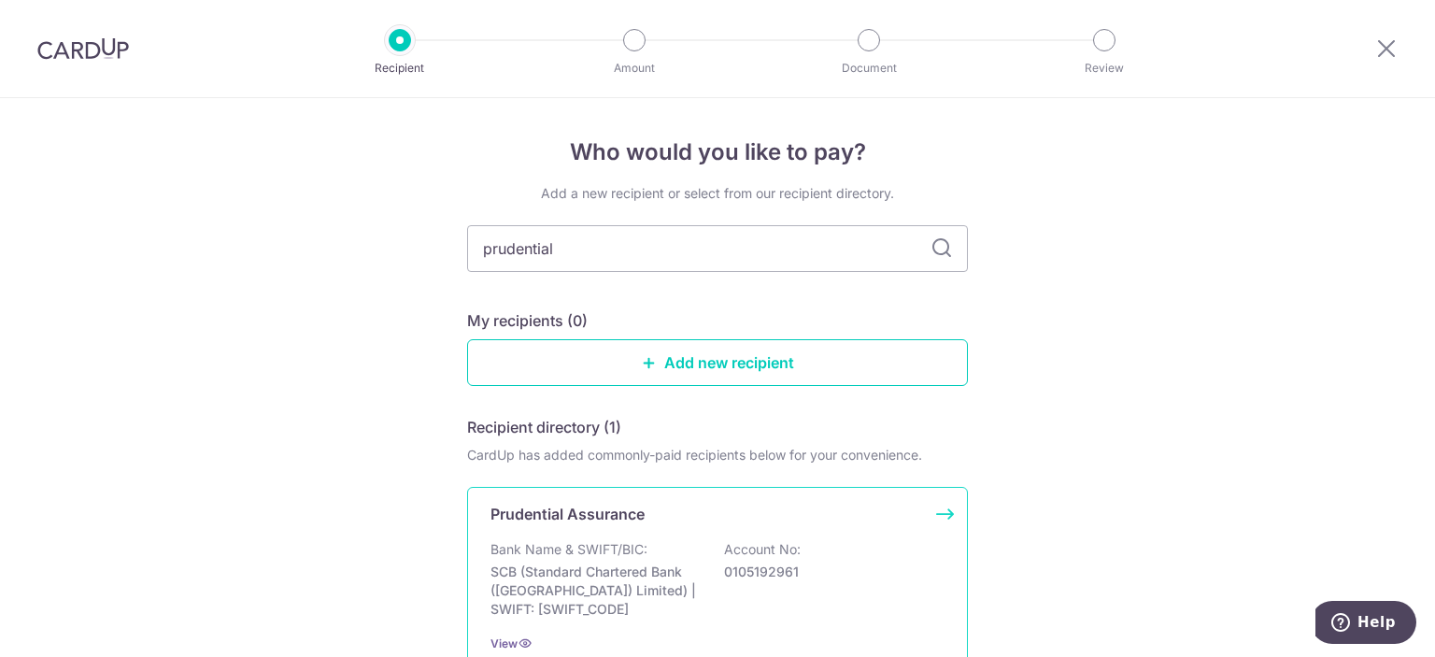
click at [630, 559] on div "Bank Name & SWIFT/BIC: SCB (Standard Chartered Bank (Singapore) Limited) | SWIF…" at bounding box center [717, 579] width 454 height 78
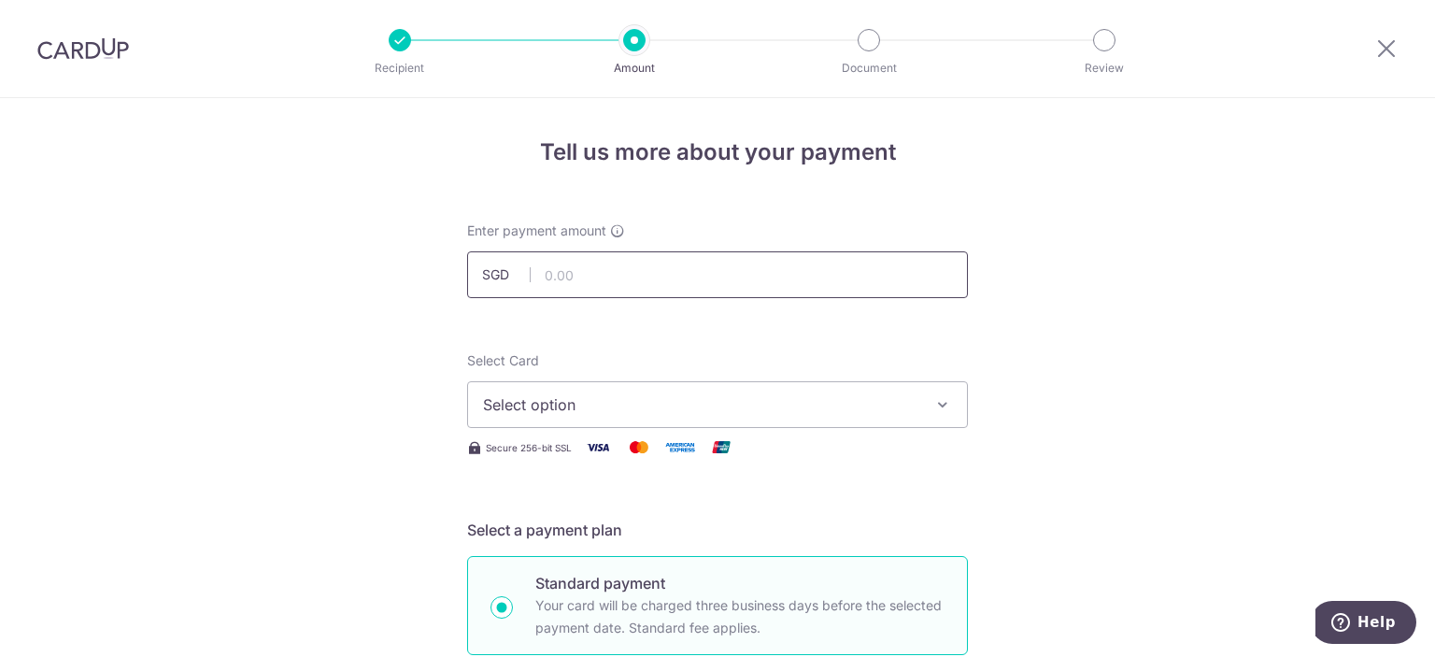
click at [639, 274] on input "text" at bounding box center [717, 274] width 501 height 47
type input "864.80"
click at [528, 393] on span "Select option" at bounding box center [700, 404] width 435 height 22
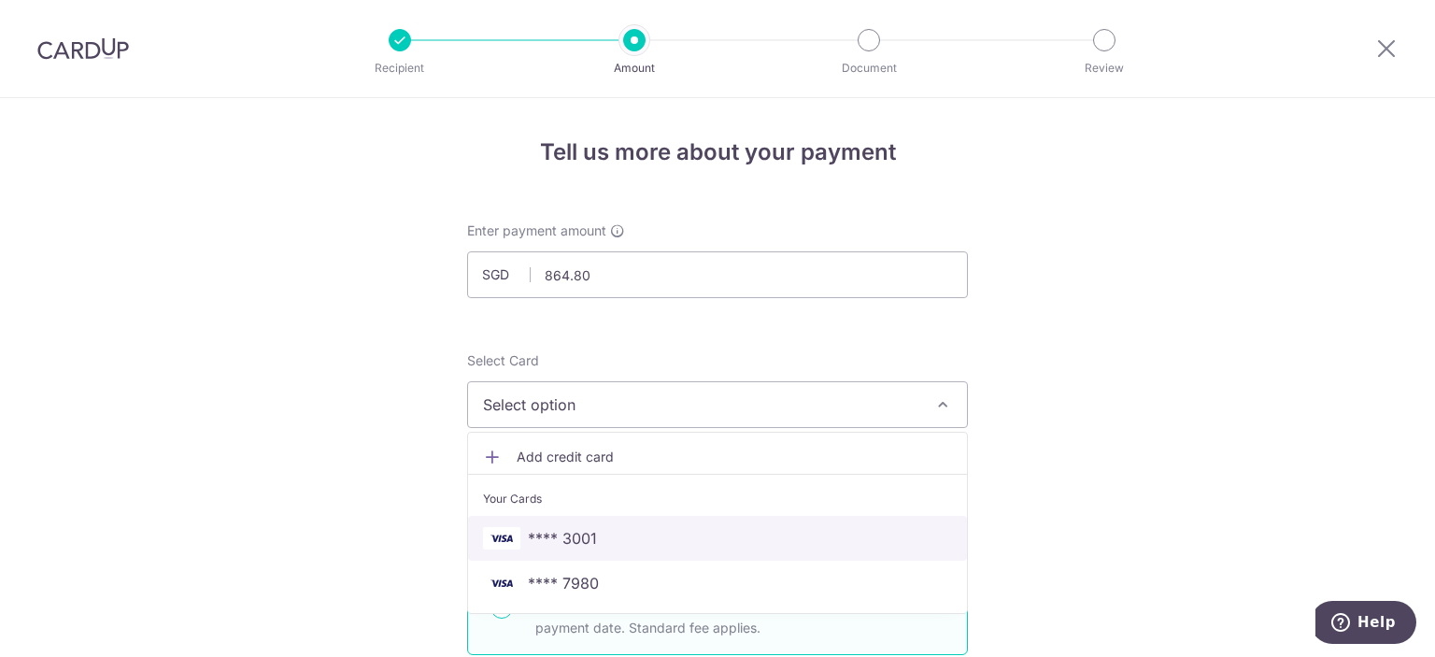
click at [594, 523] on link "**** 3001" at bounding box center [717, 538] width 499 height 45
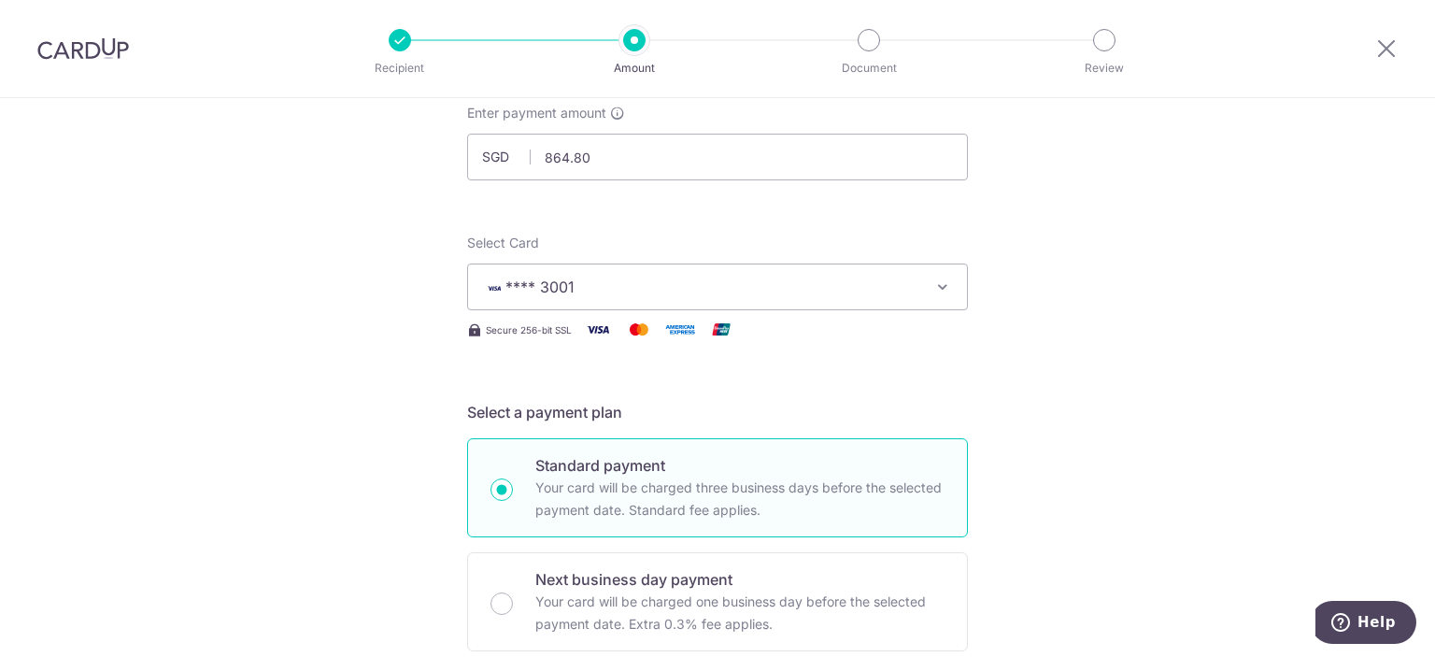
scroll to position [467, 0]
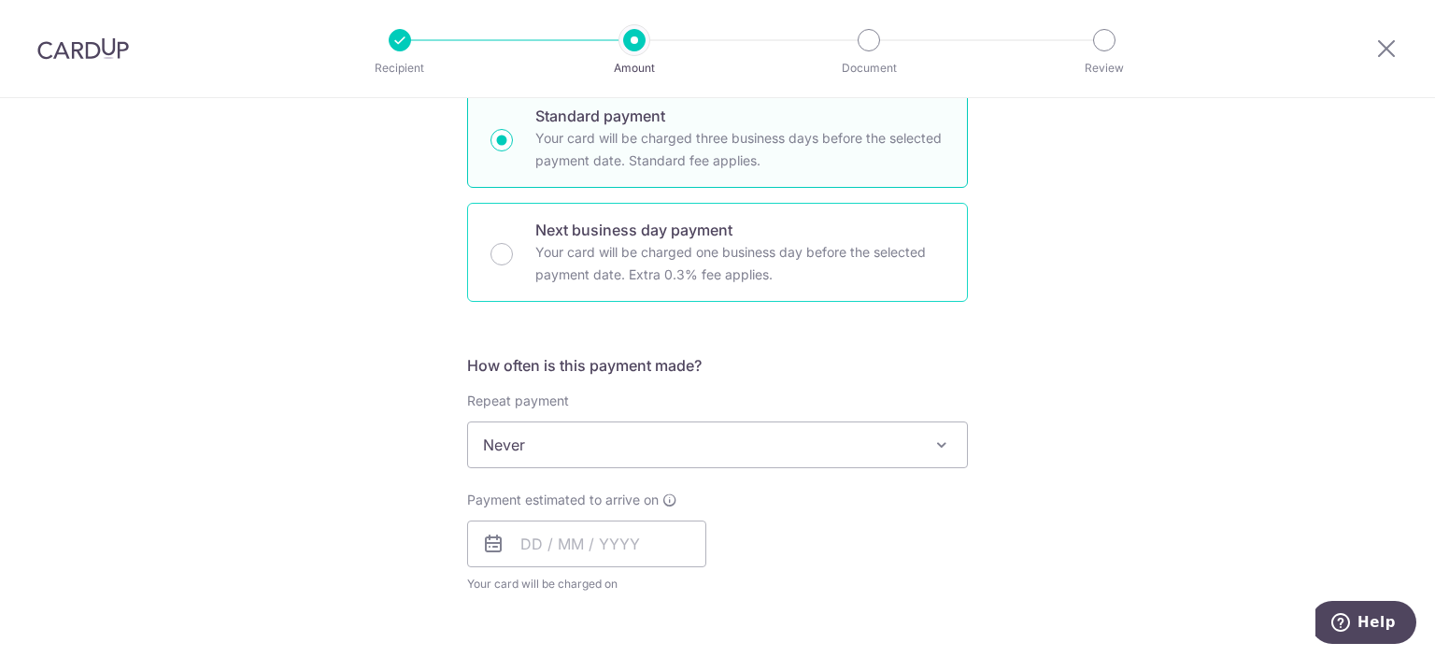
click at [663, 266] on p "Your card will be charged one business day before the selected payment date. Ex…" at bounding box center [739, 263] width 409 height 45
click at [513, 265] on input "Next business day payment Your card will be charged one business day before the…" at bounding box center [501, 254] width 22 height 22
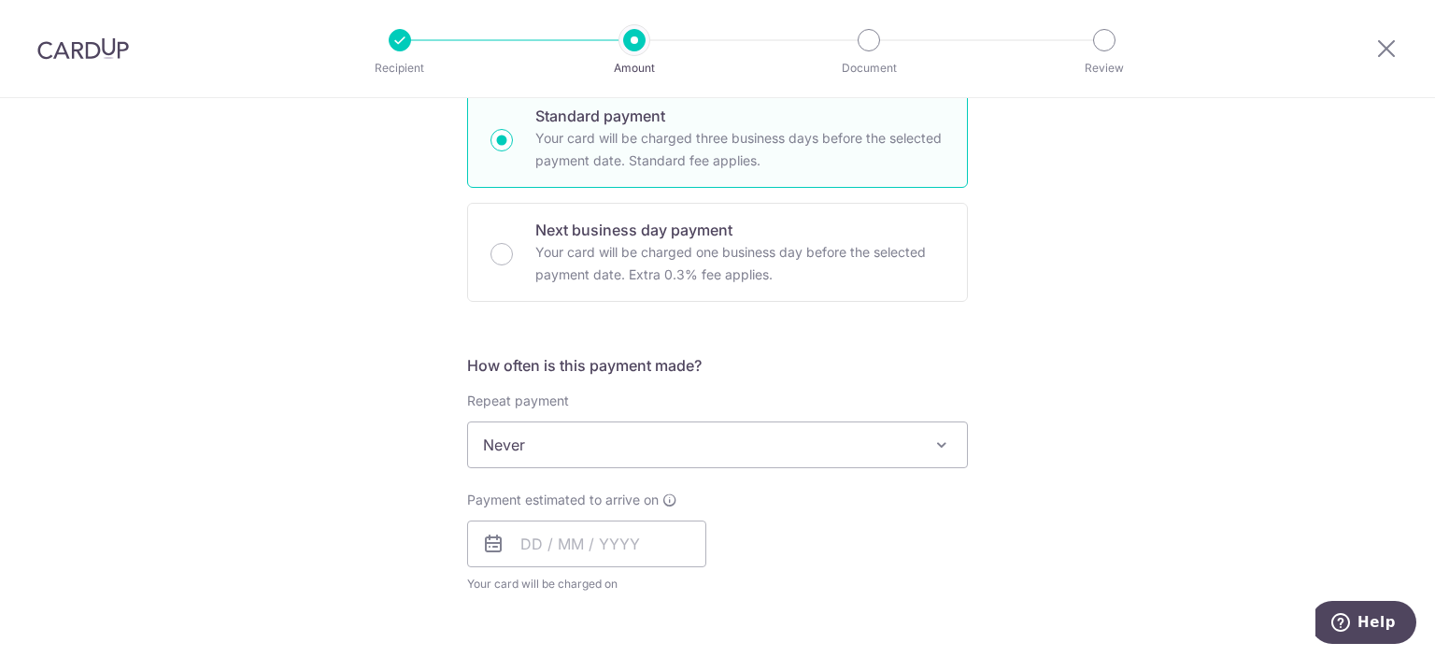
radio input "false"
radio input "true"
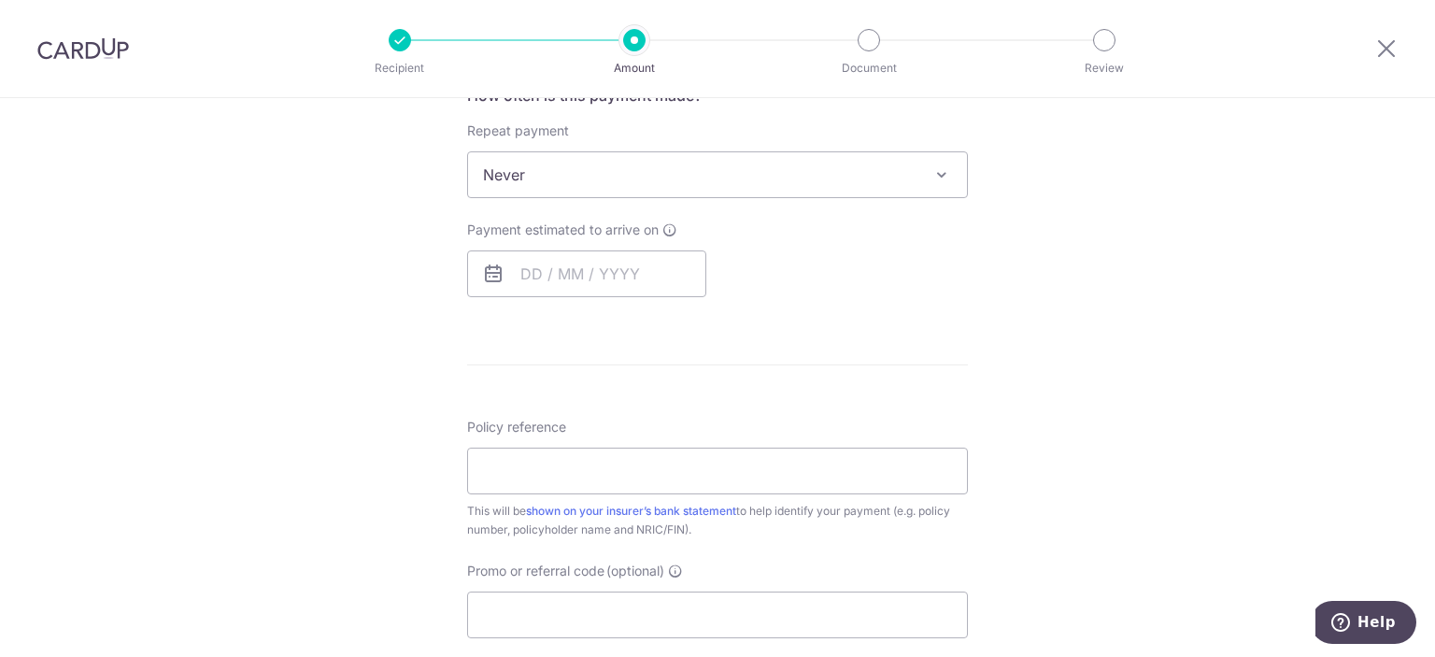
scroll to position [747, 0]
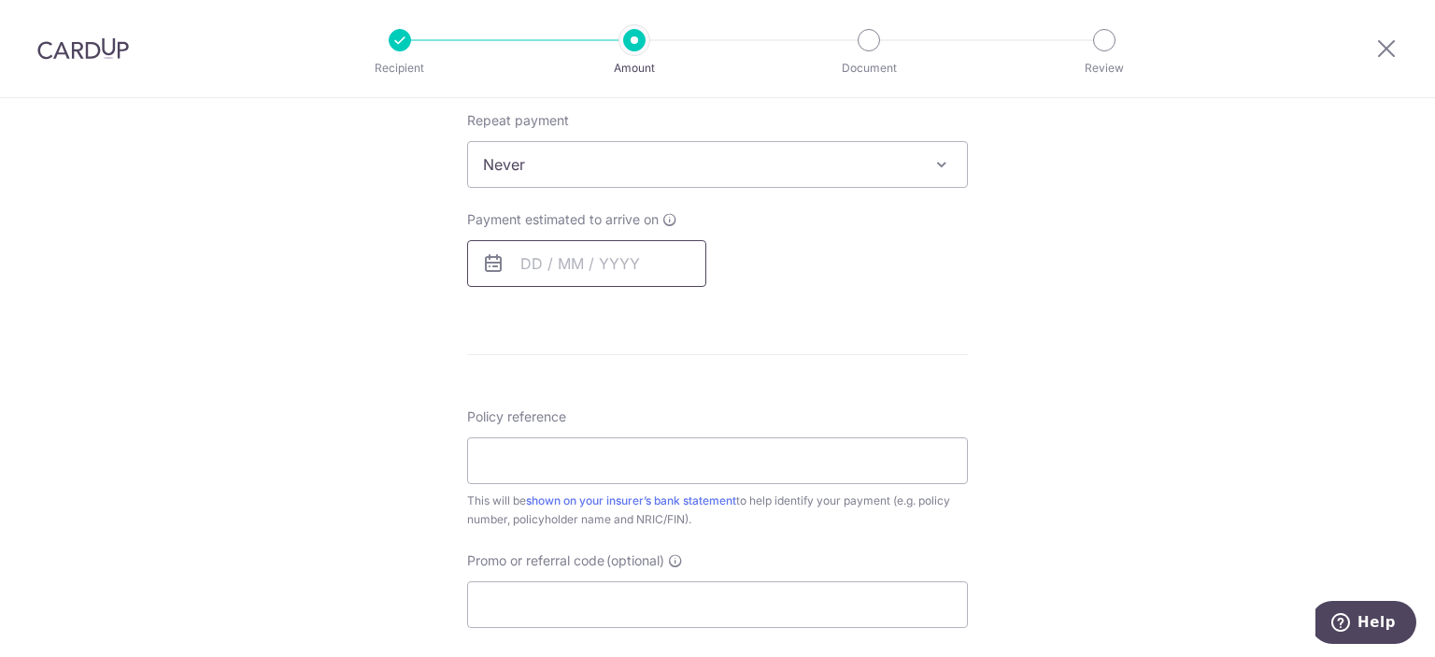
click at [630, 266] on input "text" at bounding box center [586, 263] width 239 height 47
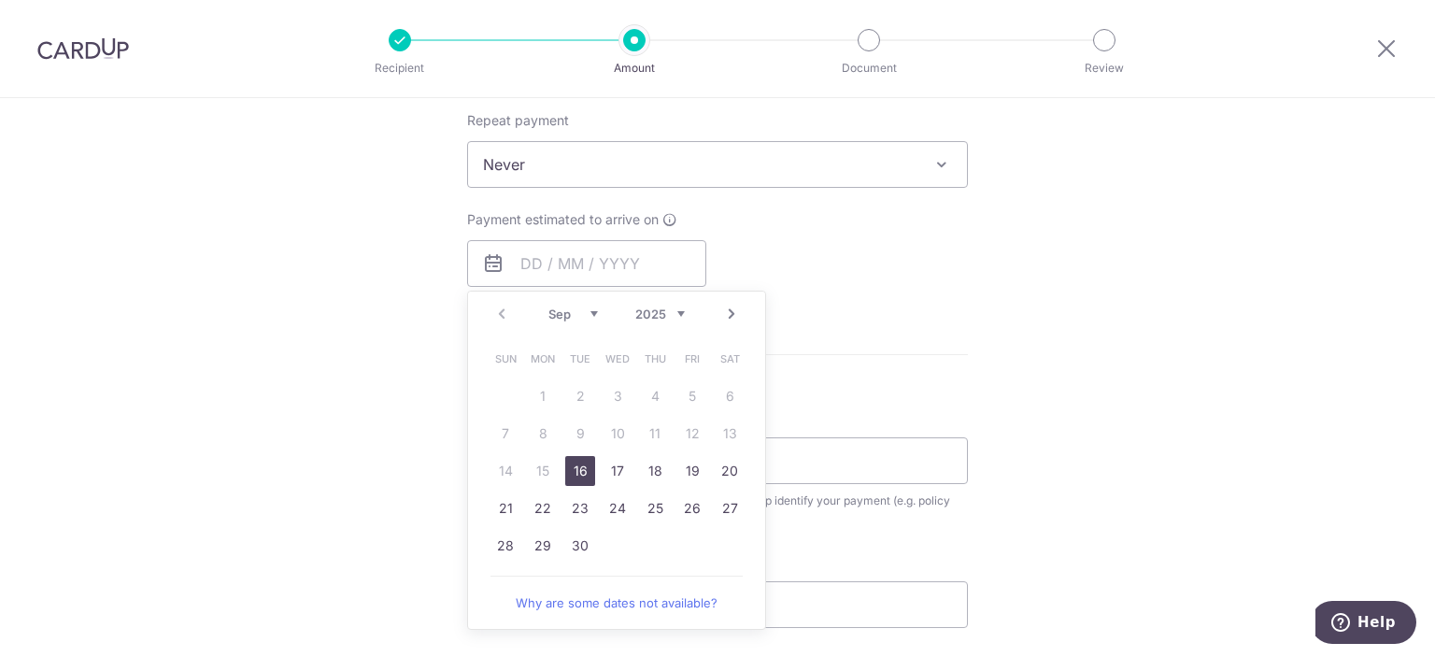
click at [581, 470] on link "16" at bounding box center [580, 471] width 30 height 30
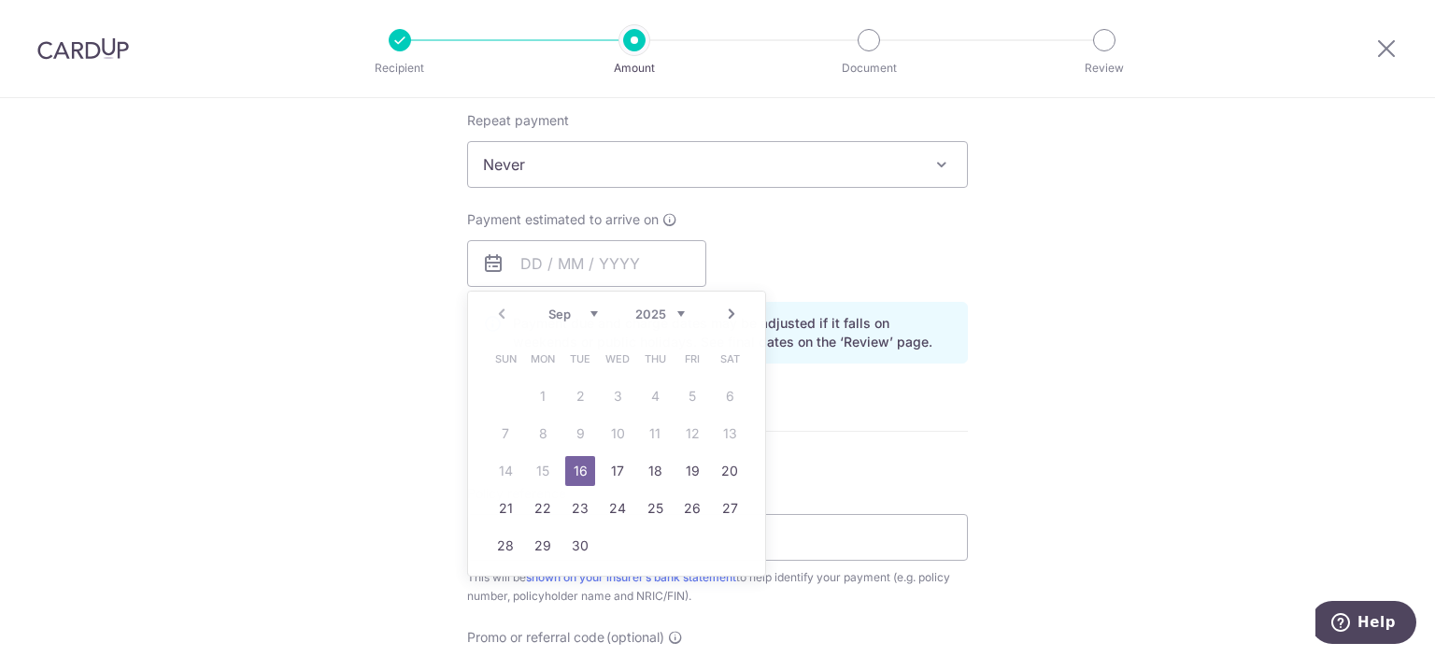
type input "16/09/2025"
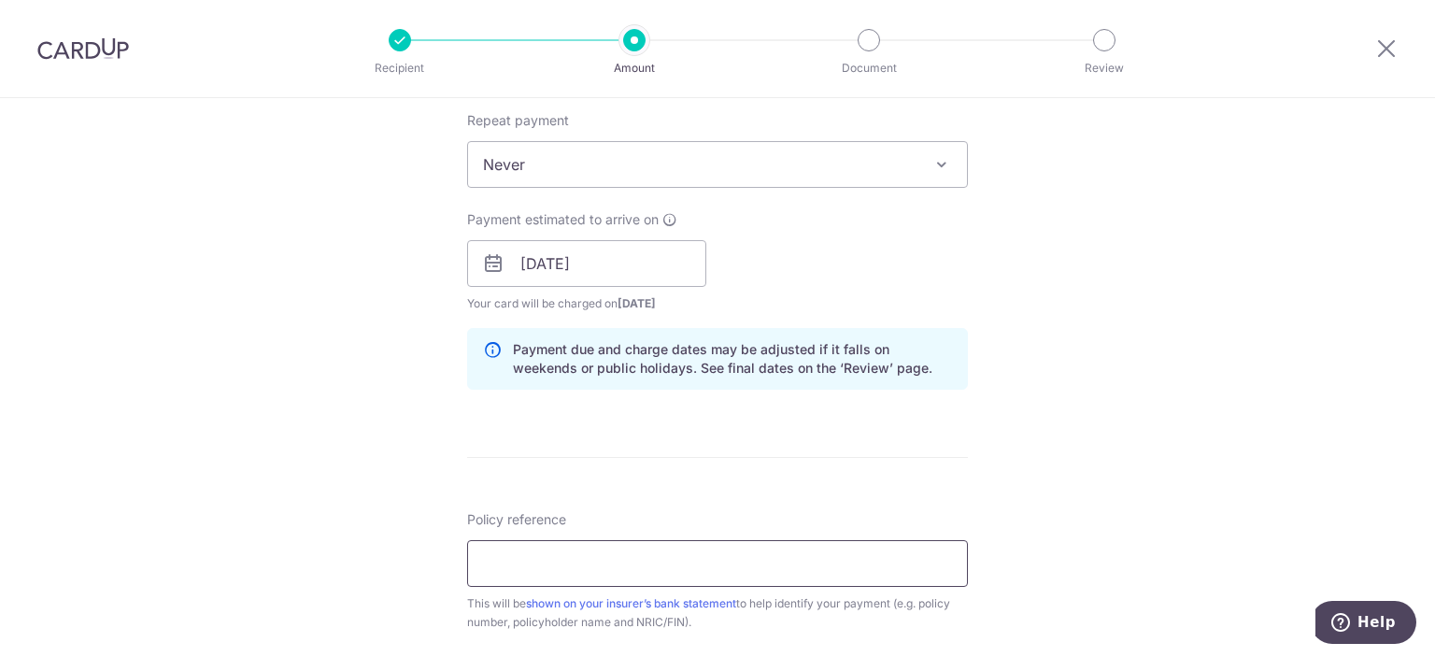
click at [620, 547] on input "Policy reference" at bounding box center [717, 563] width 501 height 47
paste input "A3718965"
type input "A3718965 ROHEE ROMAIN DENIS JEAN"
click at [723, 434] on form "Enter payment amount SGD 864.80 864.80 Select Card **** 3001 Add credit card Yo…" at bounding box center [717, 297] width 501 height 1646
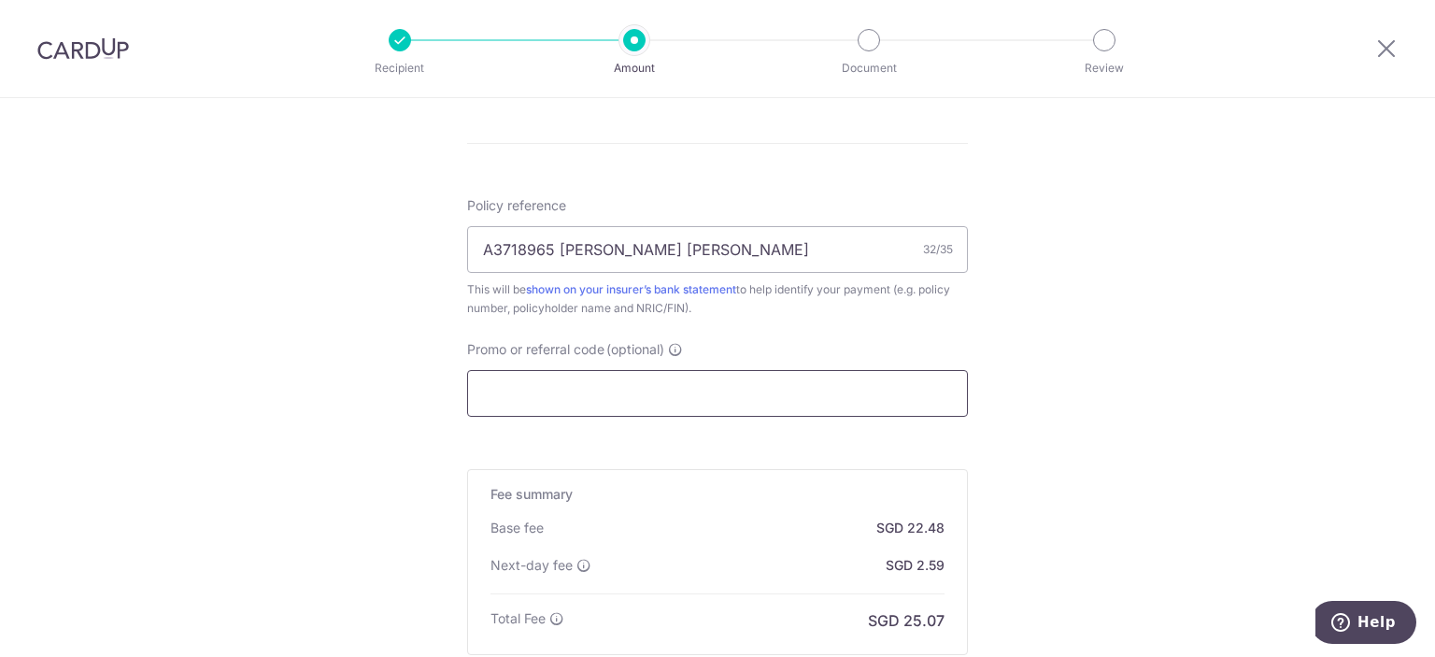
scroll to position [1214, 0]
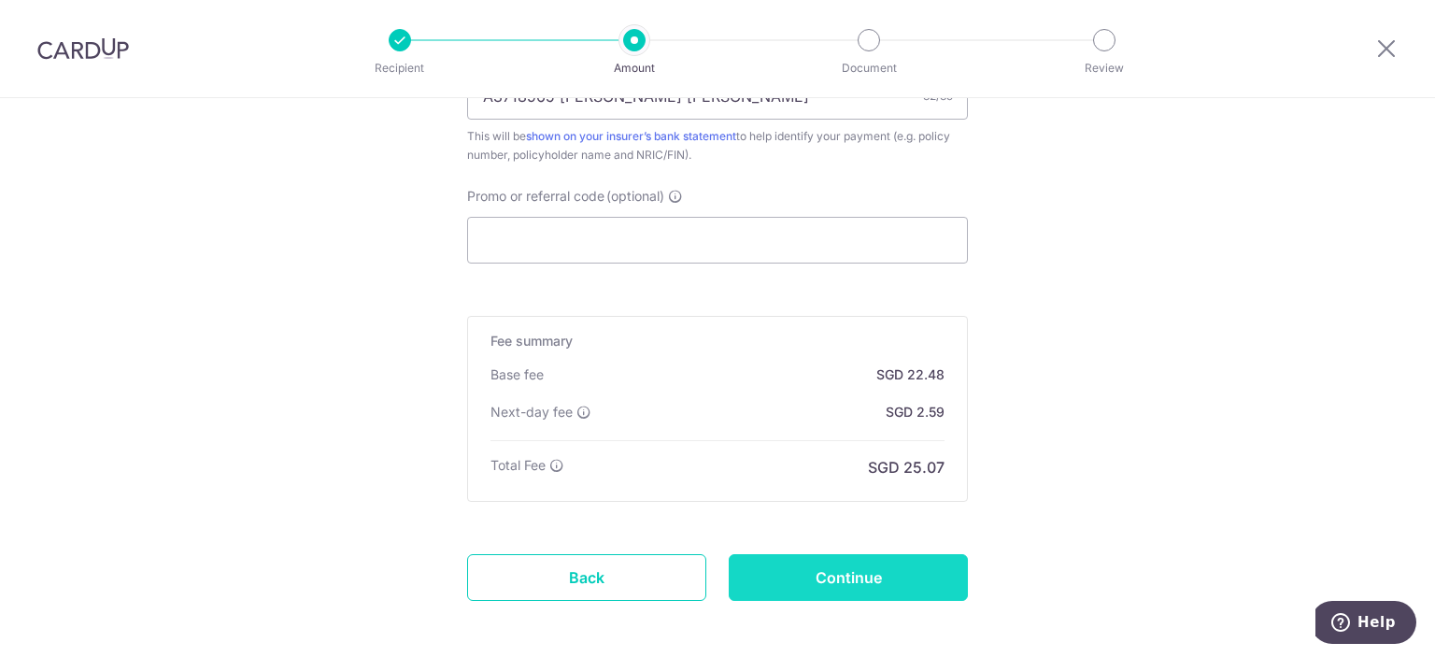
click at [855, 570] on input "Continue" at bounding box center [848, 577] width 239 height 47
type input "Create Schedule"
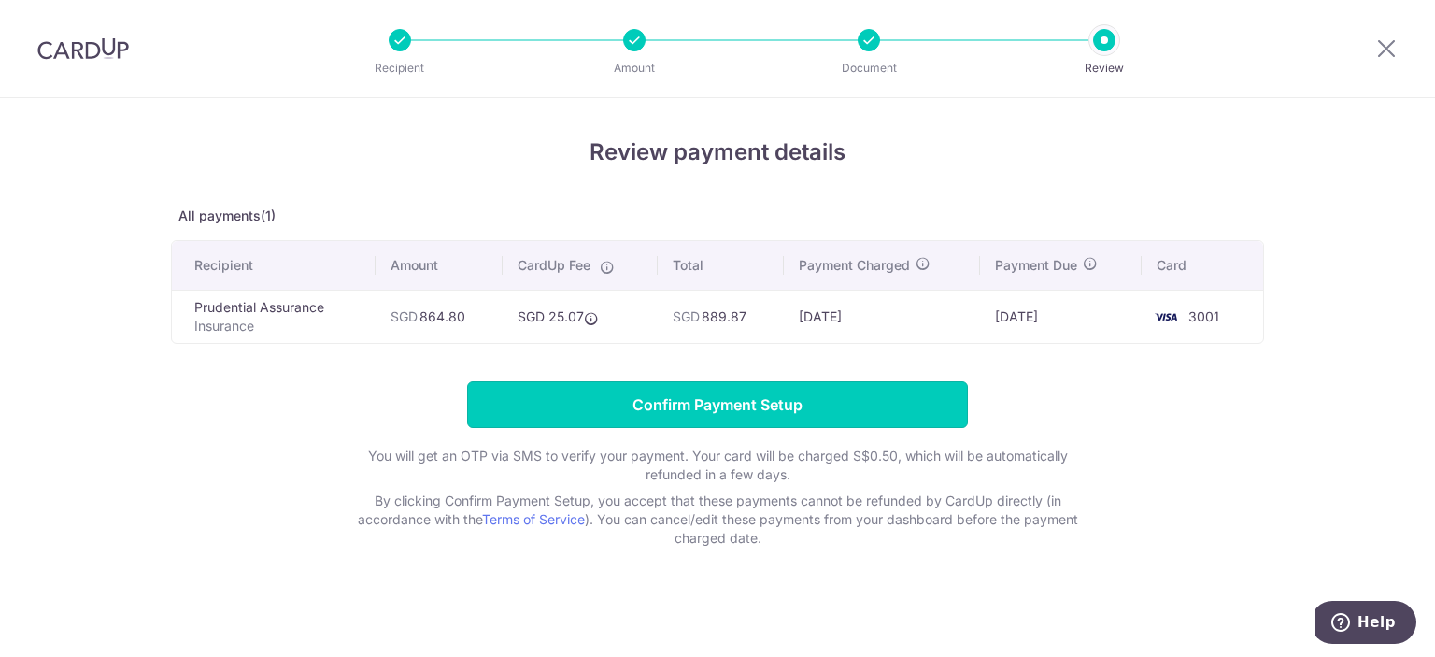
click at [645, 406] on input "Confirm Payment Setup" at bounding box center [717, 404] width 501 height 47
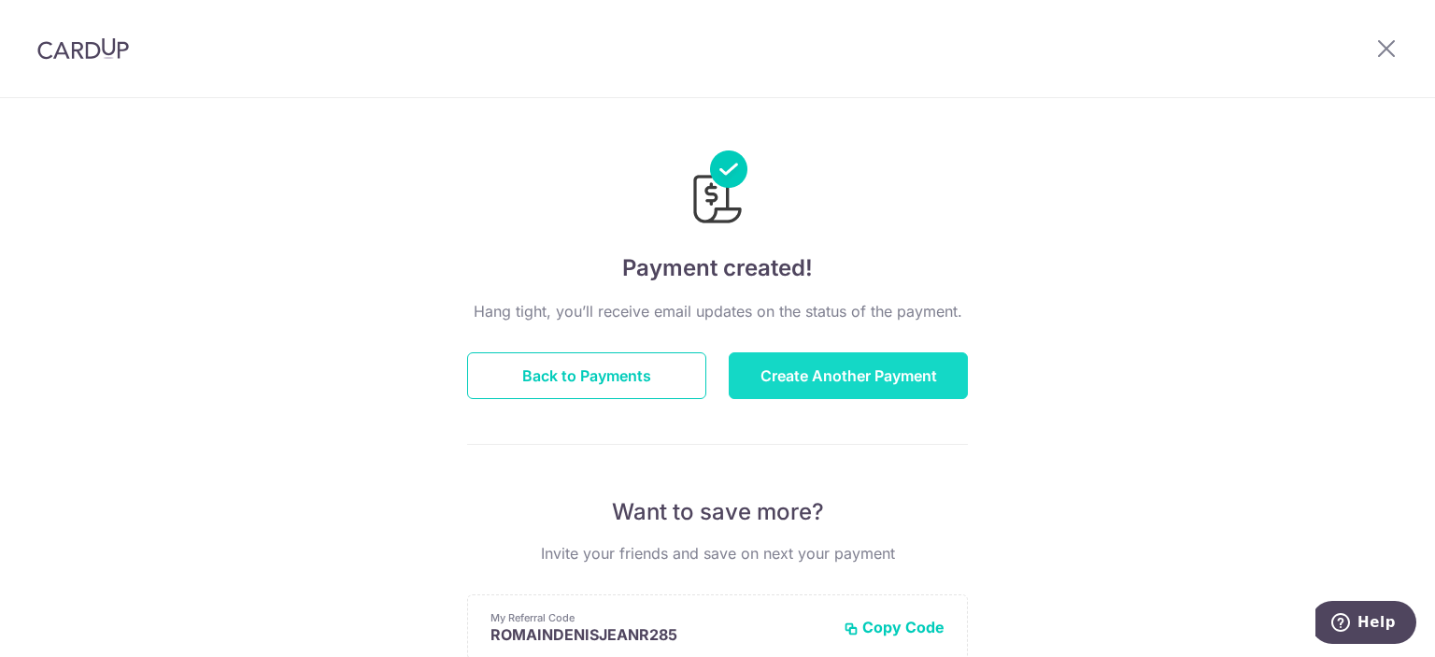
click at [759, 365] on button "Create Another Payment" at bounding box center [848, 375] width 239 height 47
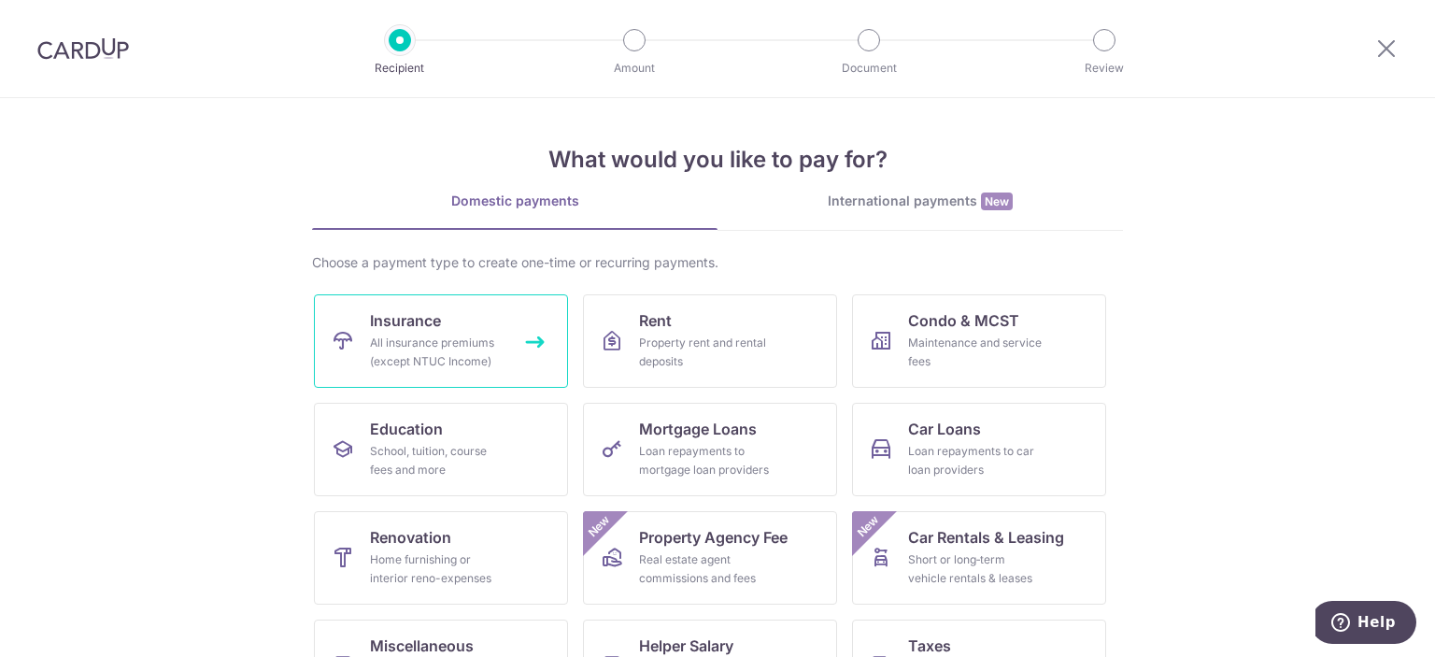
click at [502, 340] on link "Insurance All insurance premiums (except NTUC Income)" at bounding box center [441, 340] width 254 height 93
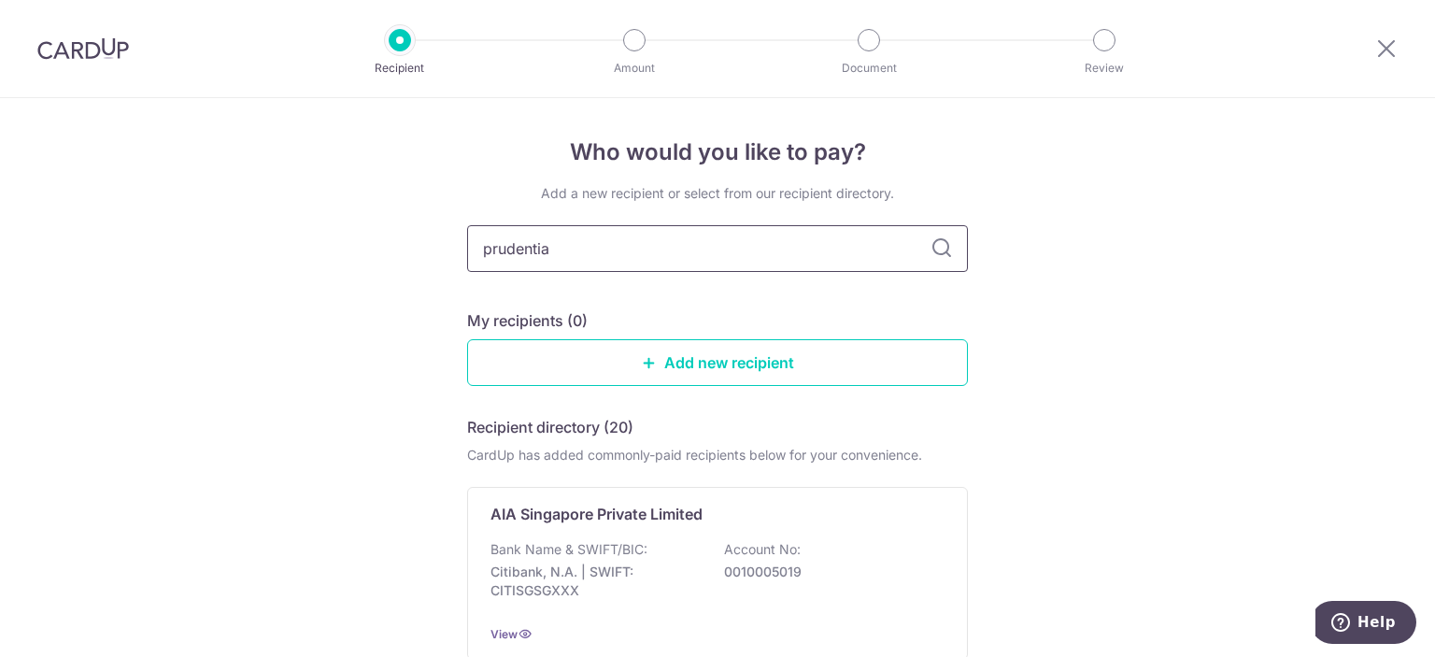
type input "prudential"
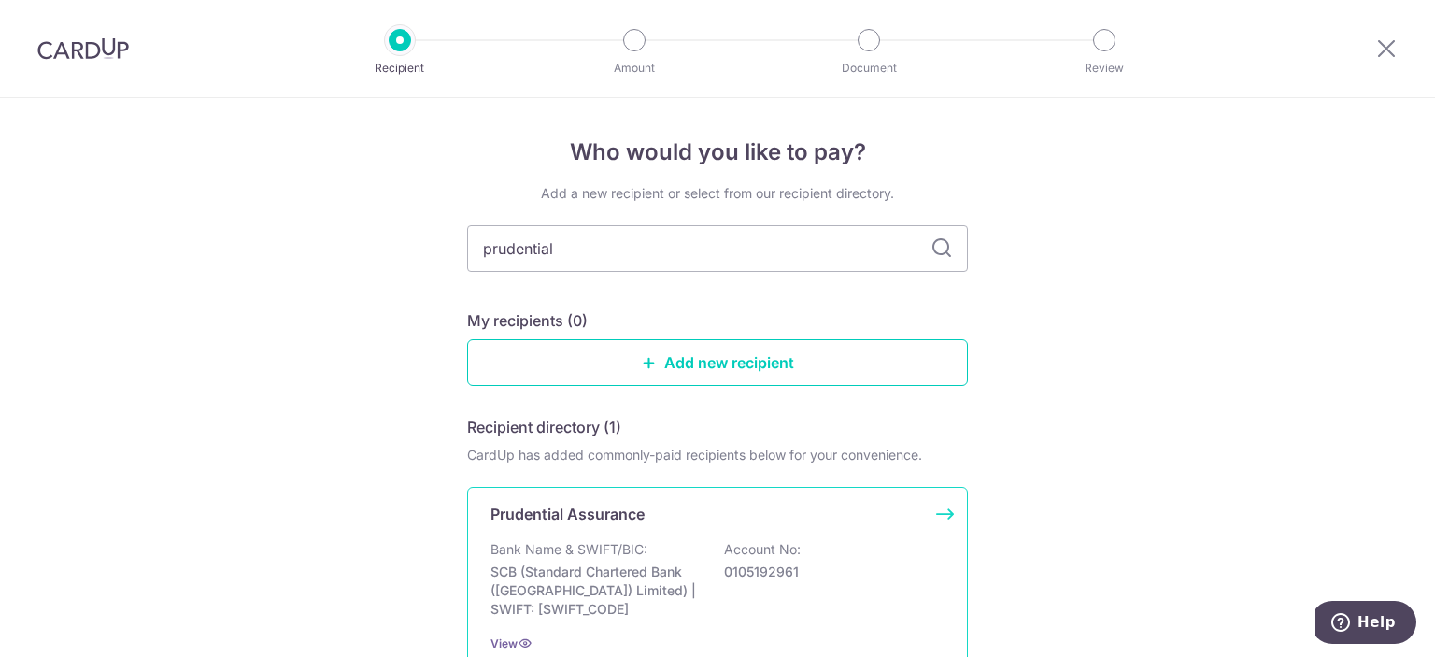
click at [602, 517] on p "Prudential Assurance" at bounding box center [567, 514] width 154 height 22
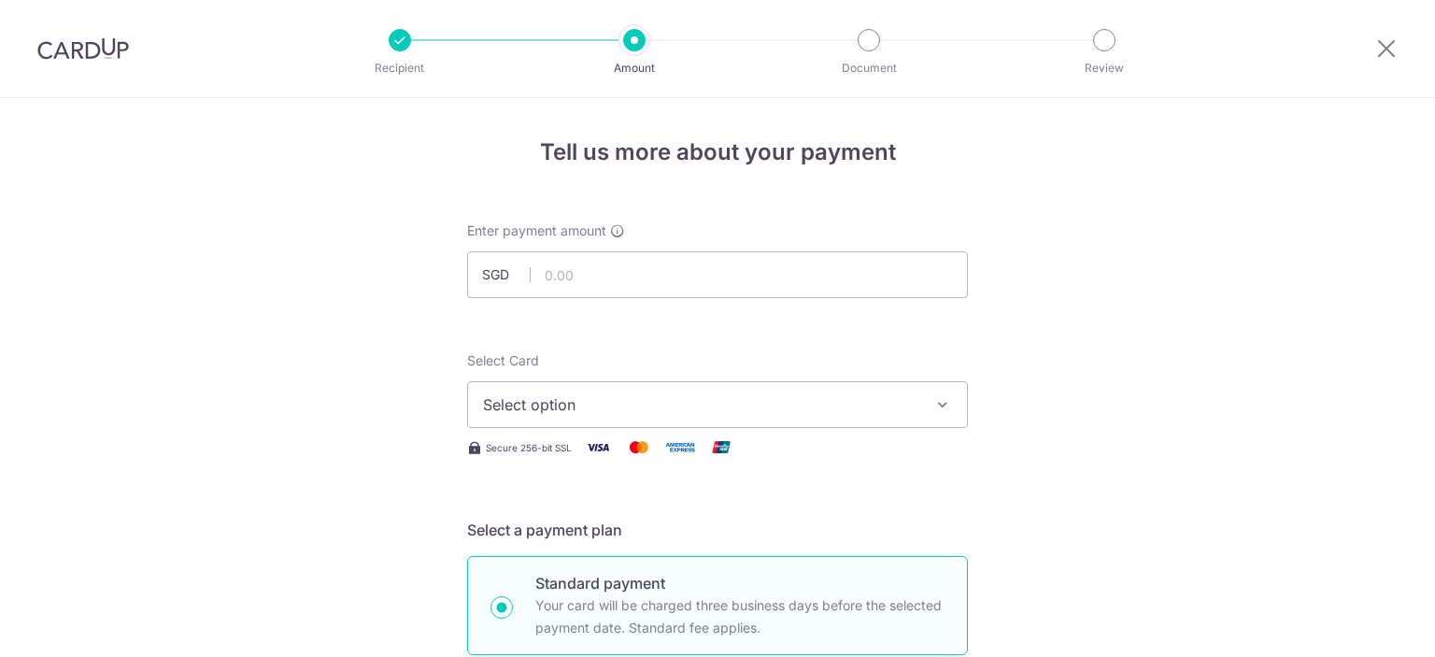
click at [651, 400] on span "Select option" at bounding box center [700, 404] width 435 height 22
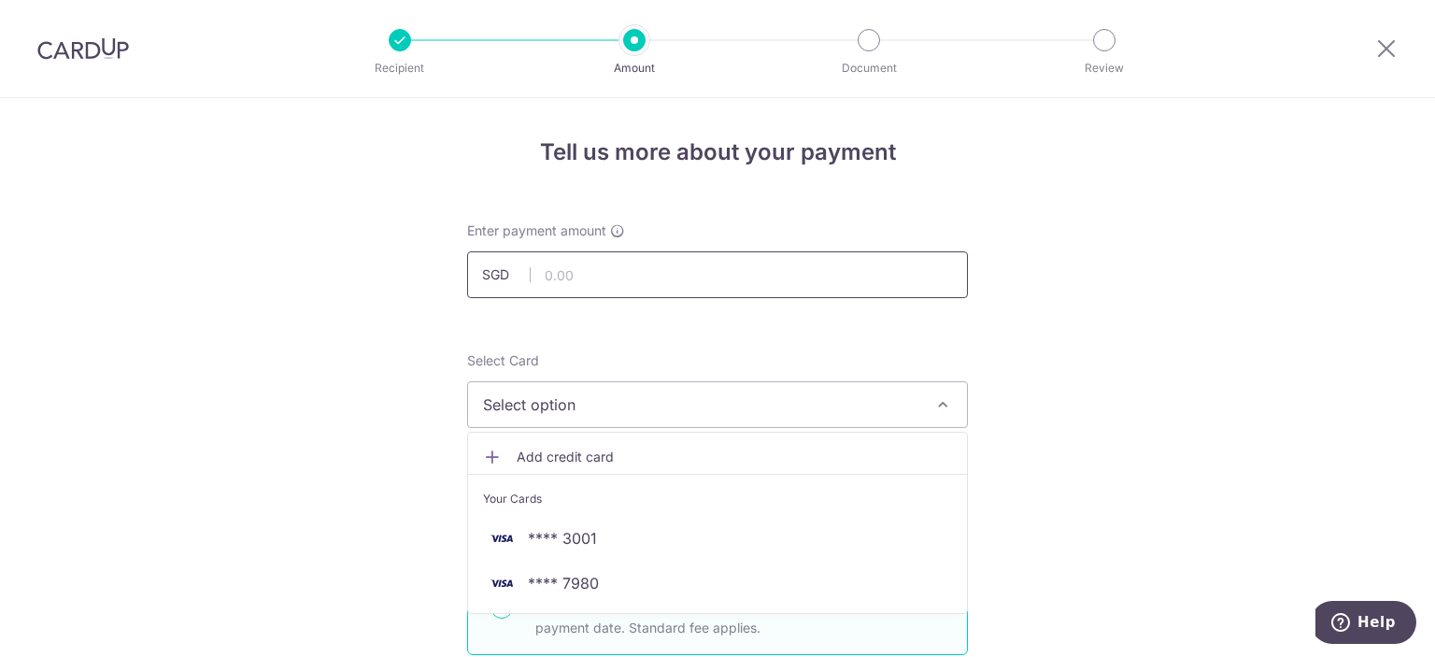
click at [621, 273] on input "text" at bounding box center [717, 274] width 501 height 47
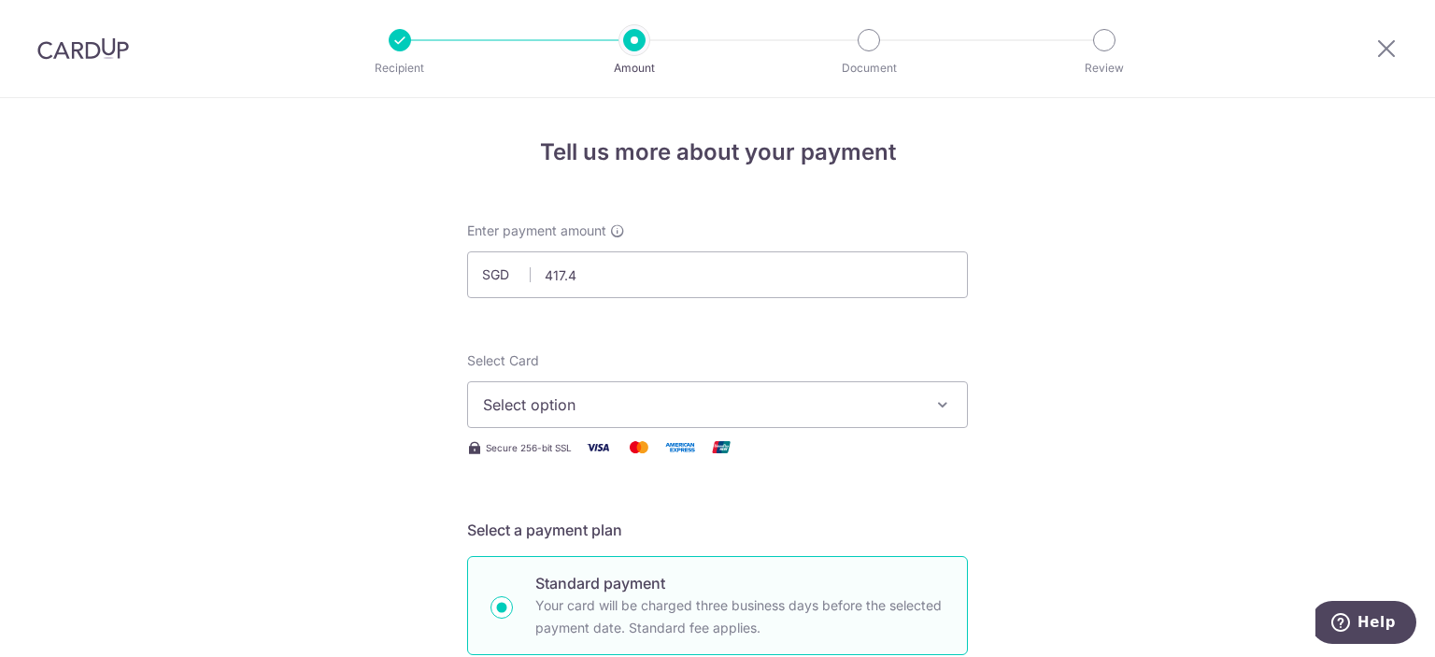
type input "417.40"
click at [534, 407] on span "Select option" at bounding box center [700, 404] width 435 height 22
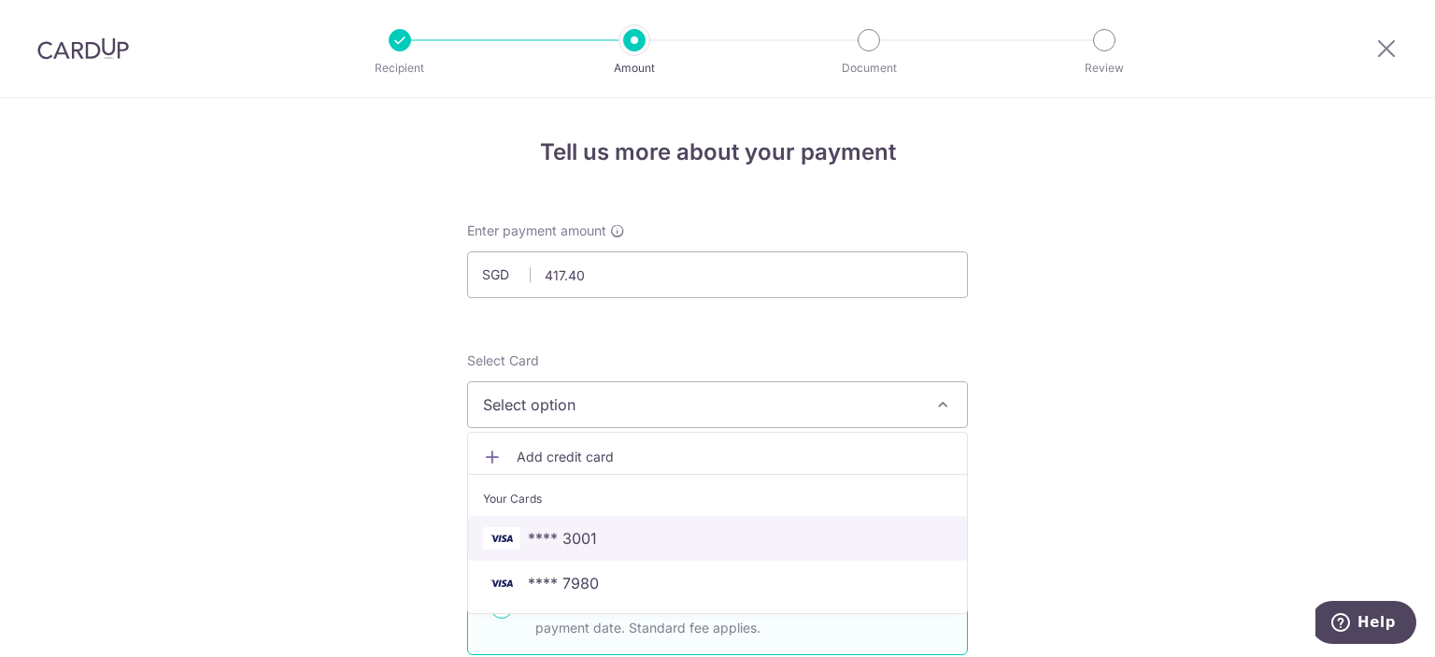
click at [568, 538] on span "**** 3001" at bounding box center [562, 538] width 69 height 22
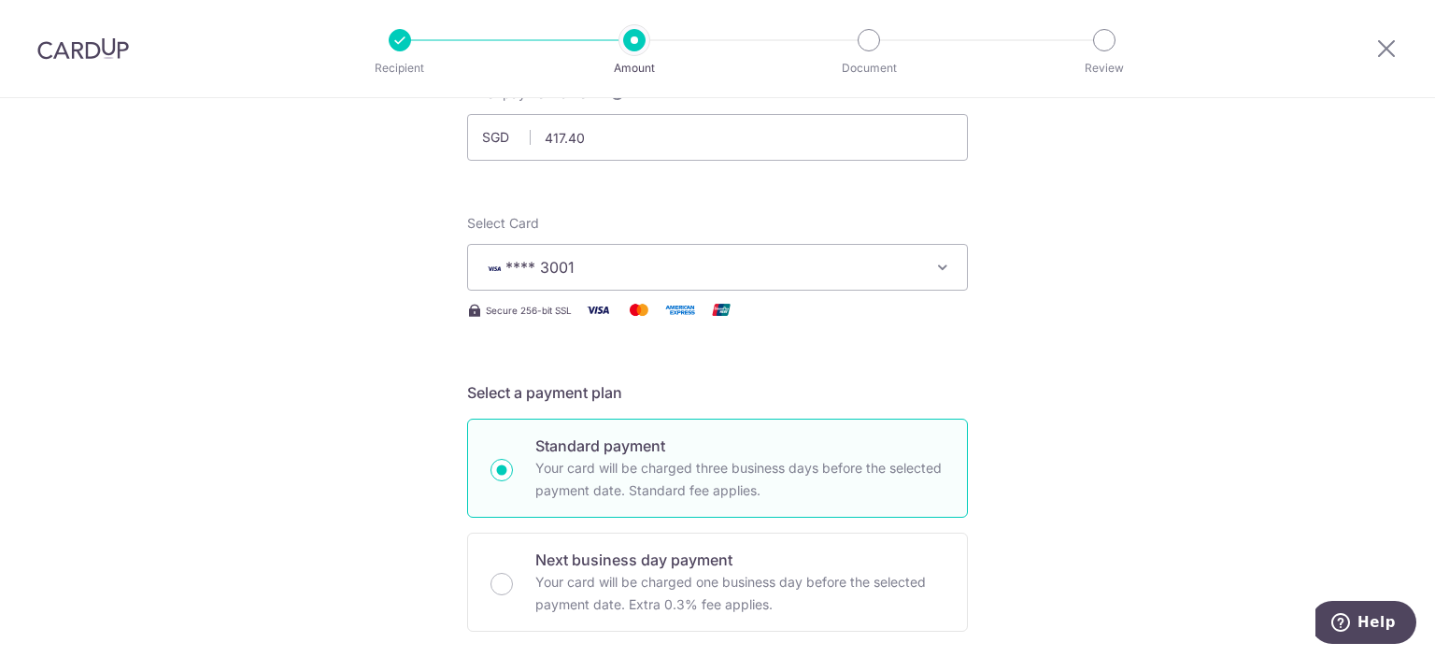
scroll to position [280, 0]
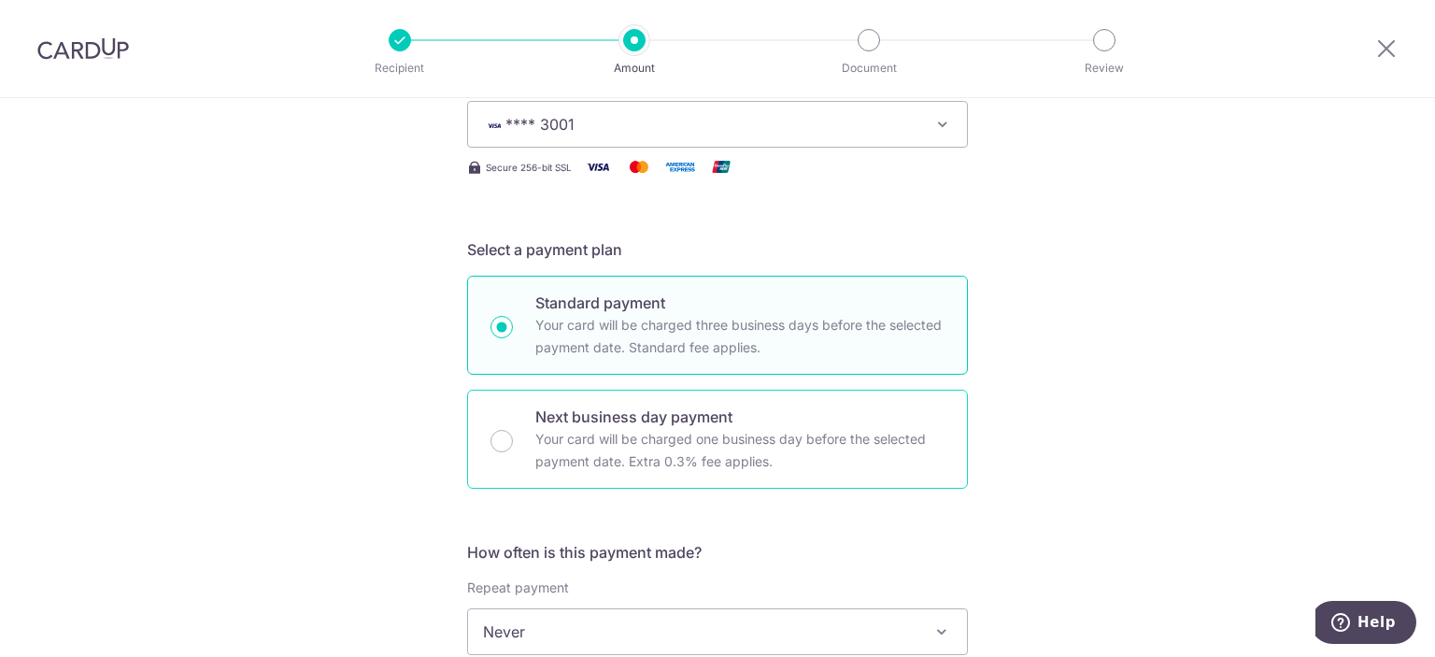
click at [480, 461] on div "Next business day payment Your card will be charged one business day before the…" at bounding box center [717, 439] width 501 height 99
radio input "false"
radio input "true"
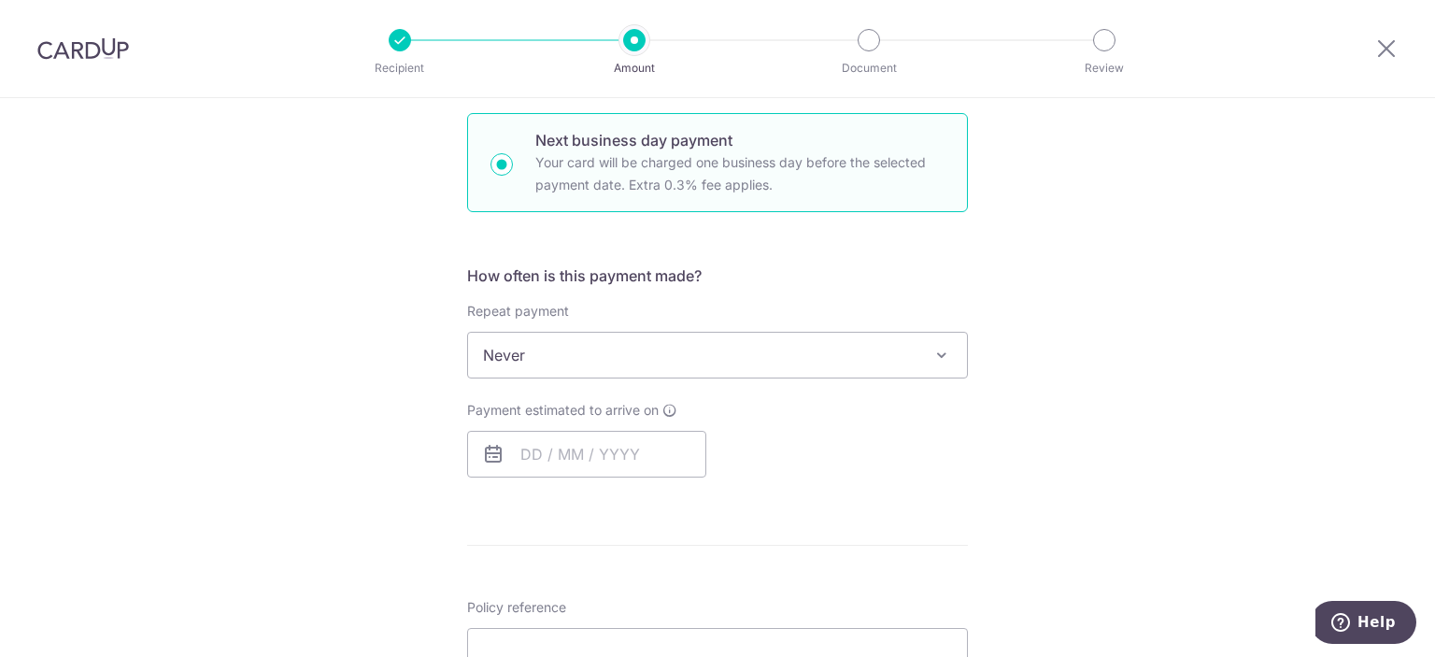
scroll to position [560, 0]
click at [582, 435] on input "text" at bounding box center [586, 450] width 239 height 47
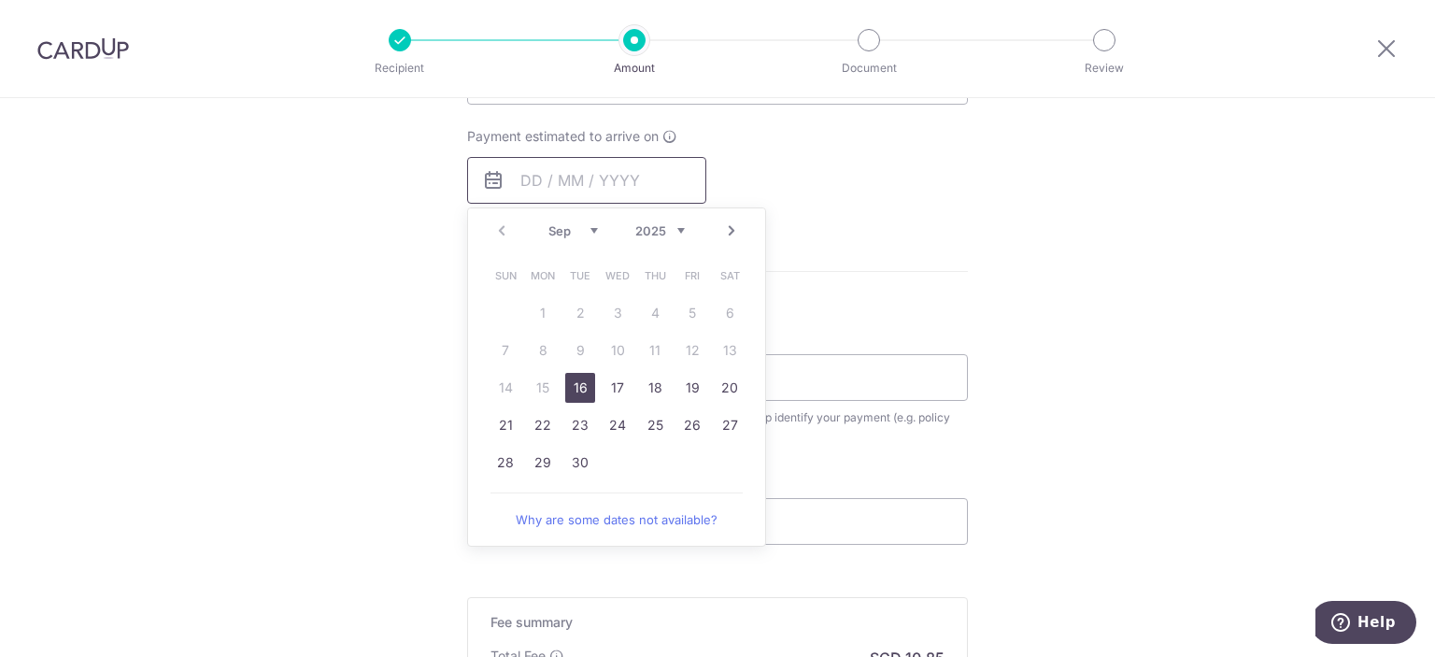
scroll to position [841, 0]
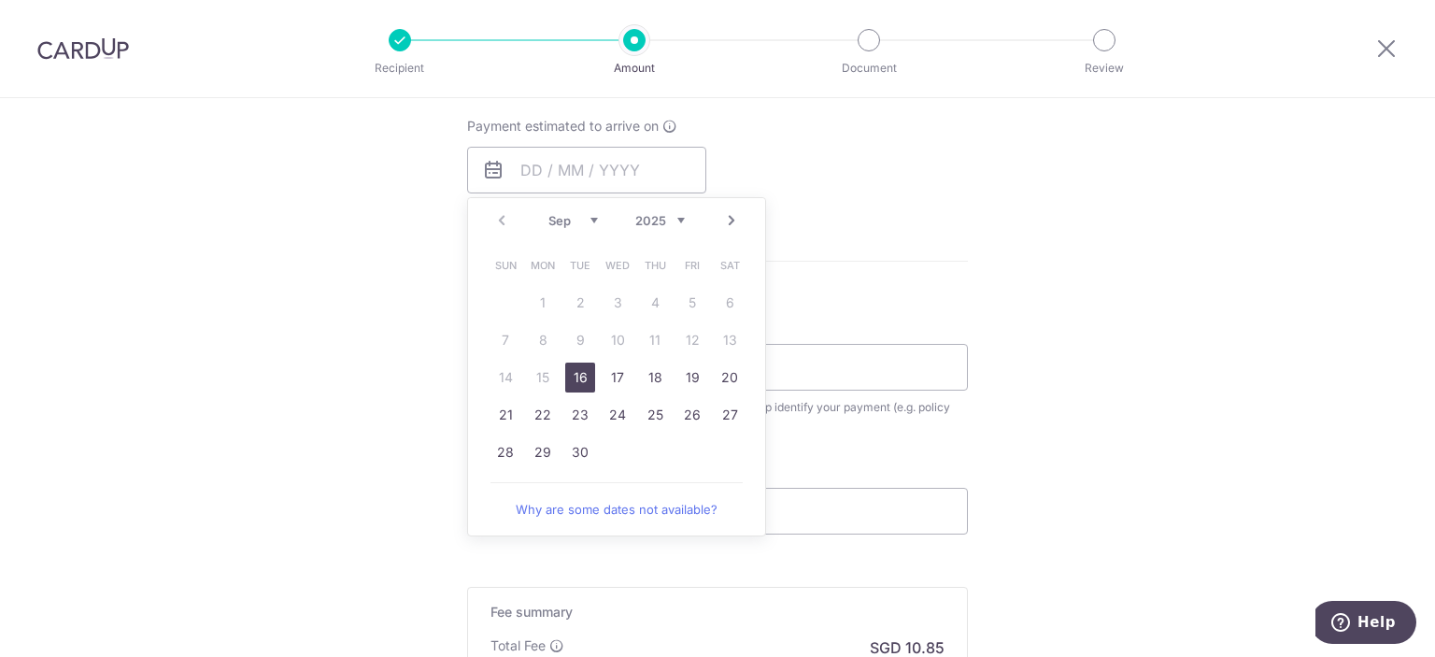
click at [577, 375] on link "16" at bounding box center [580, 377] width 30 height 30
type input "[DATE]"
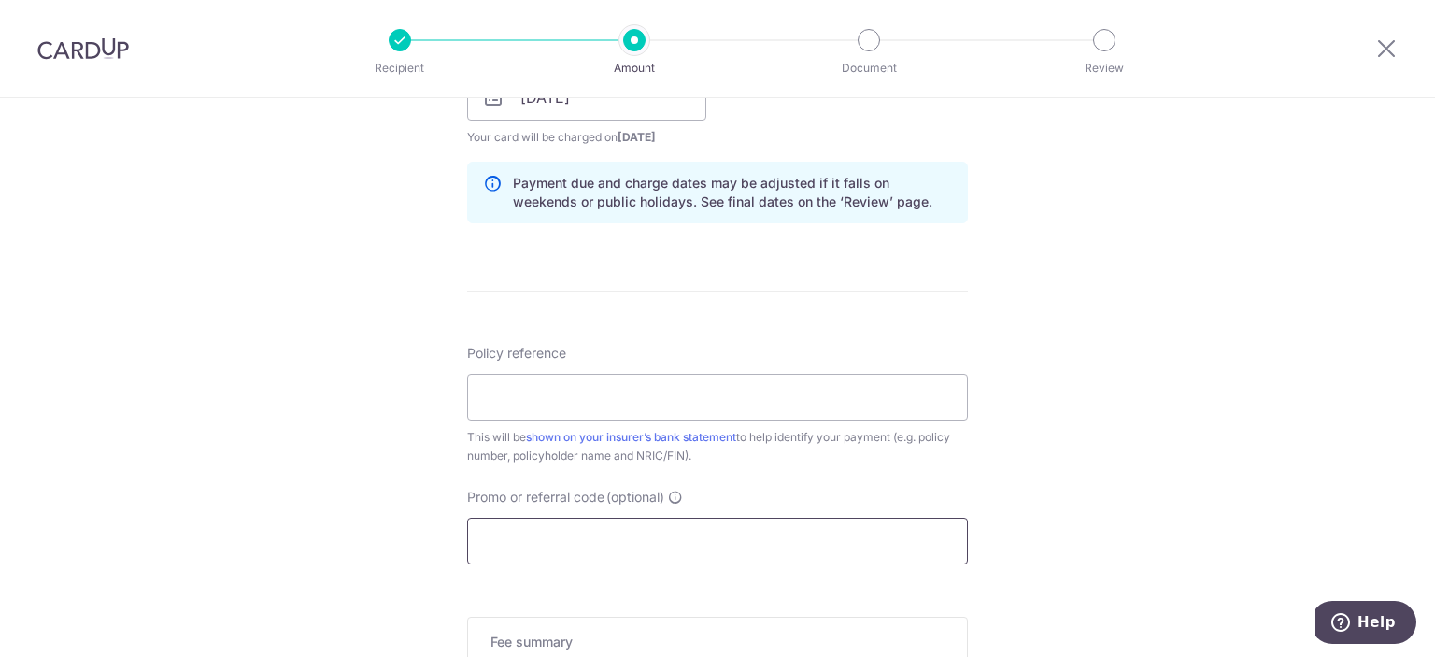
scroll to position [1028, 0]
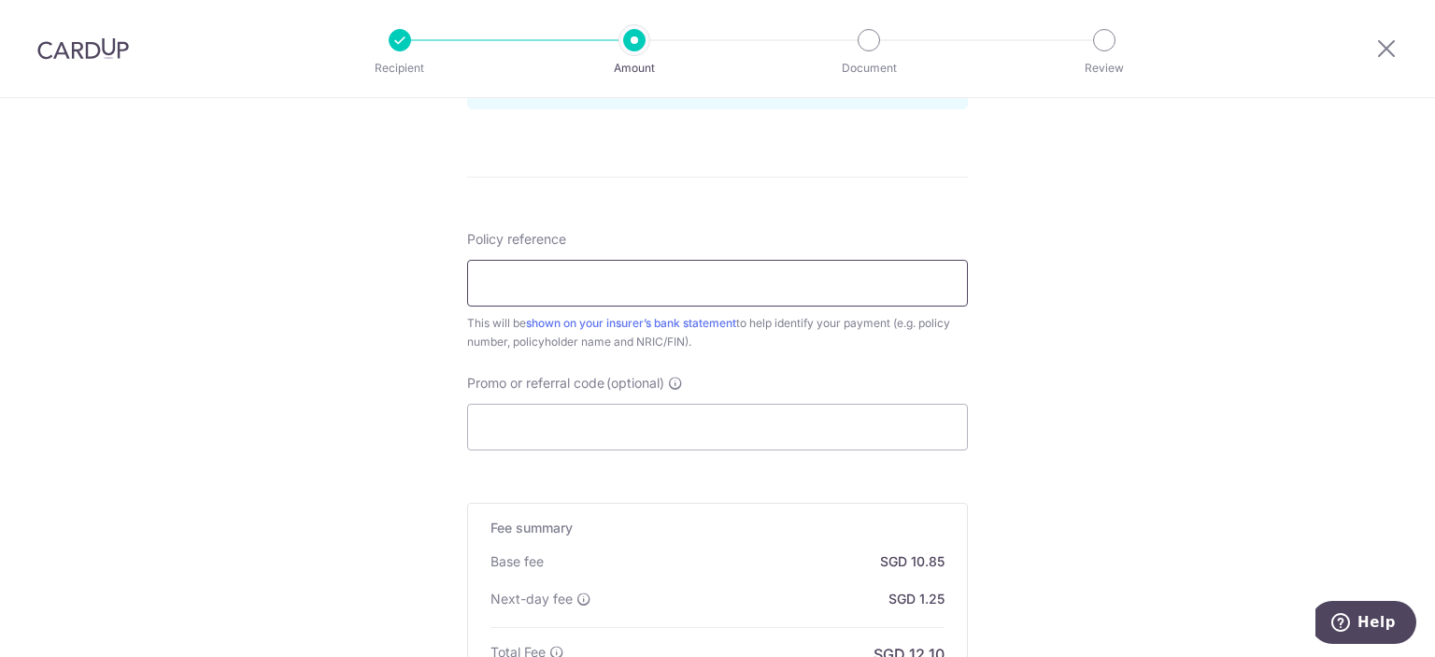
click at [605, 273] on input "Policy reference" at bounding box center [717, 283] width 501 height 47
paste input "A3812363"
type input "A3812363 ROHEE GEORGES"
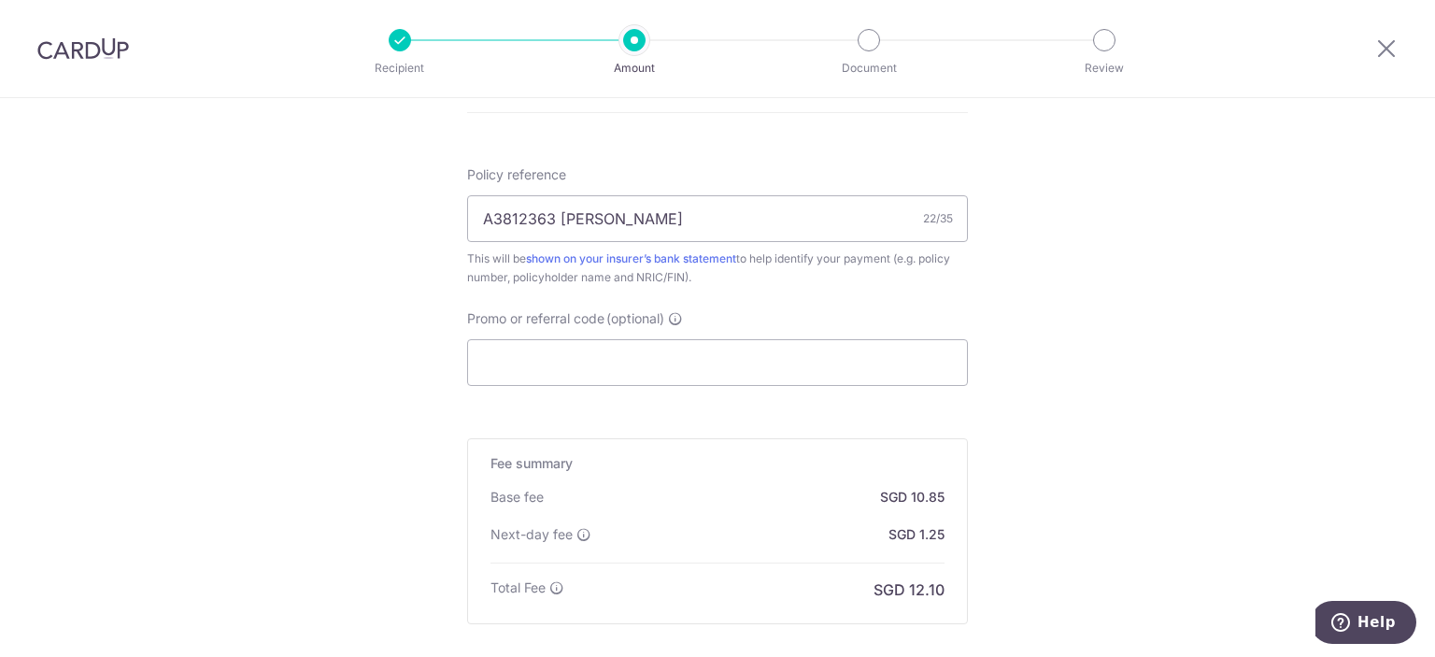
scroll to position [1296, 0]
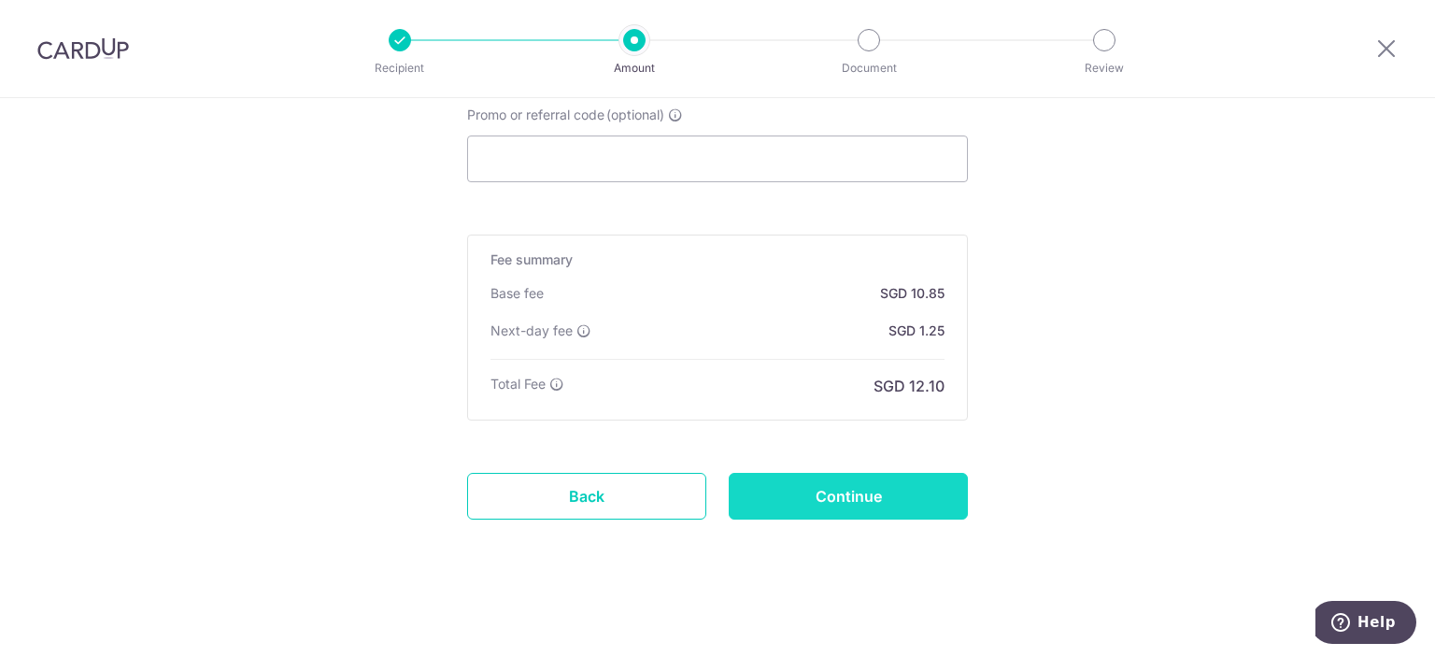
click at [872, 493] on input "Continue" at bounding box center [848, 496] width 239 height 47
type input "Create Schedule"
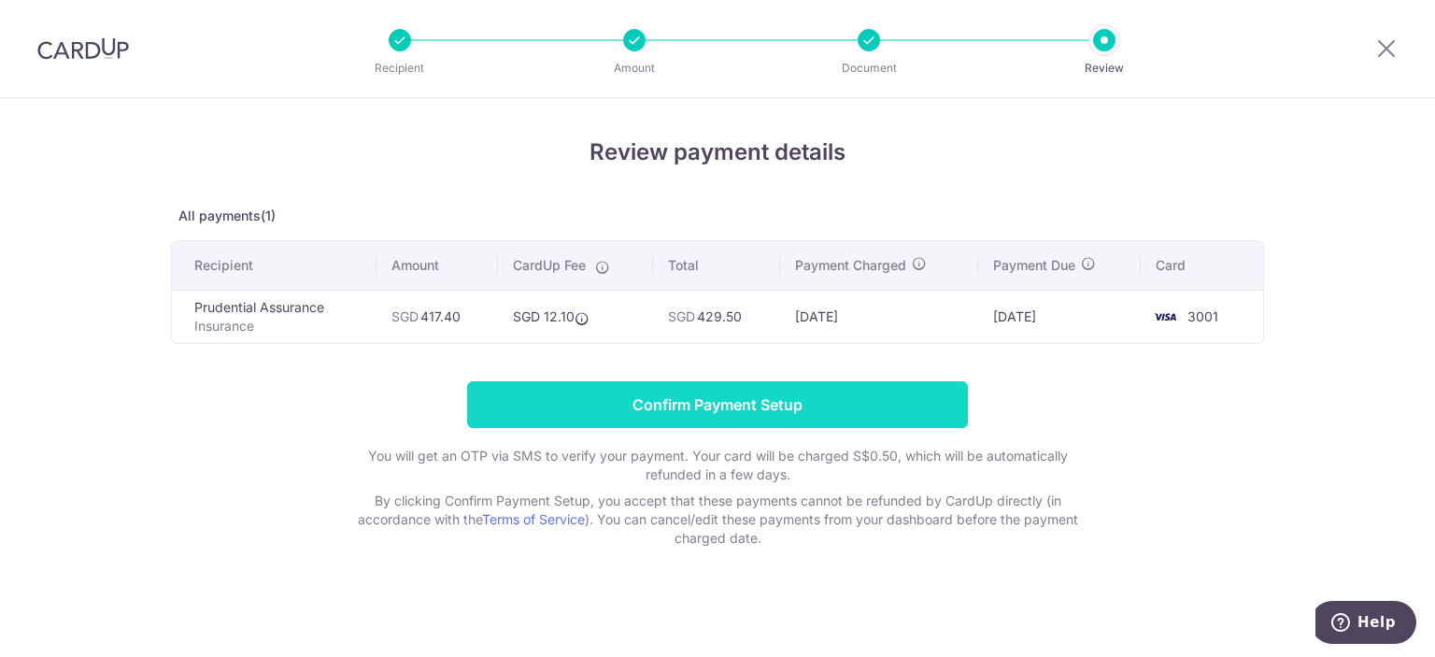
click at [702, 406] on input "Confirm Payment Setup" at bounding box center [717, 404] width 501 height 47
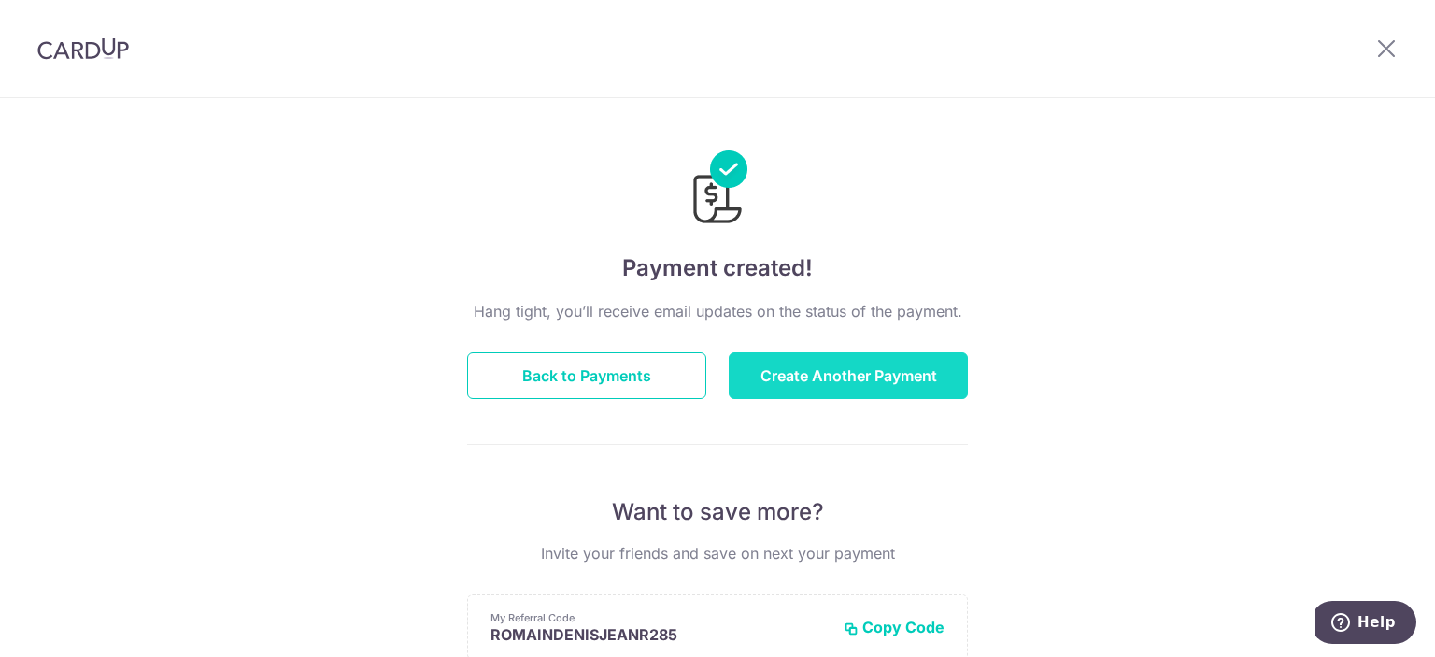
click at [757, 379] on button "Create Another Payment" at bounding box center [848, 375] width 239 height 47
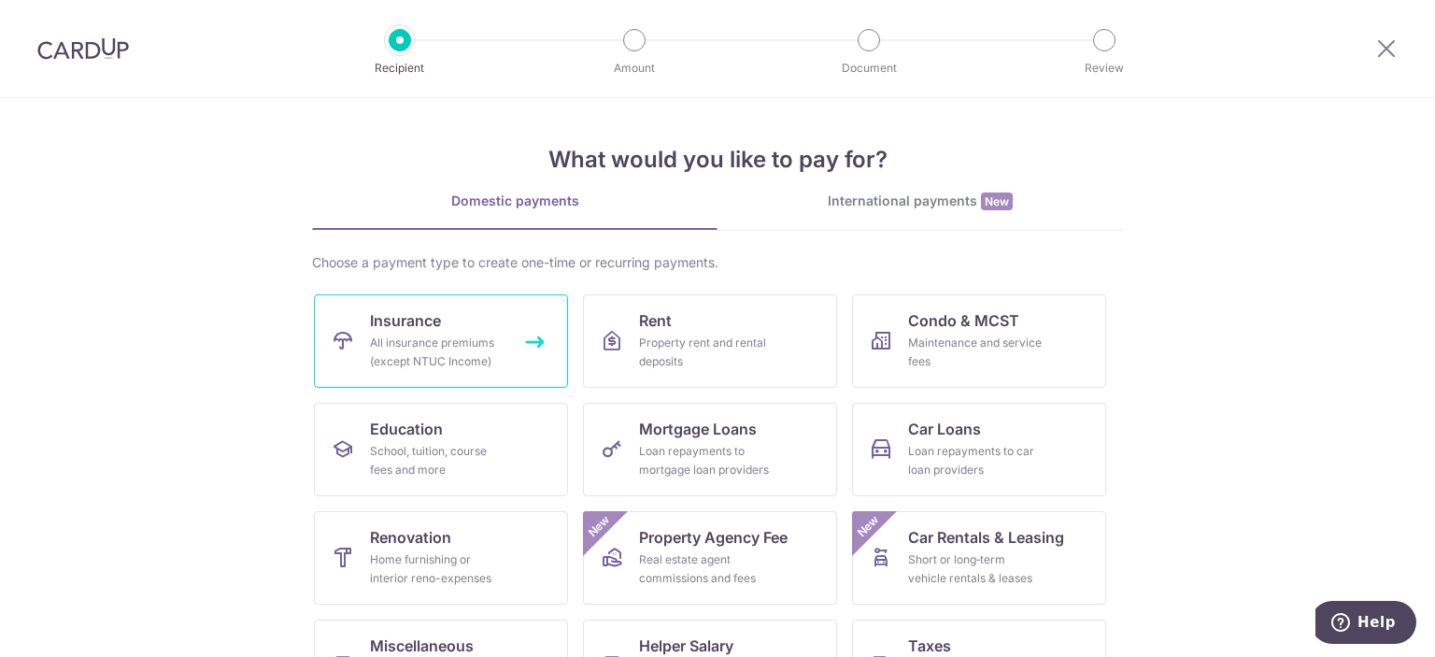
click at [441, 337] on div "All insurance premiums (except NTUC Income)" at bounding box center [437, 351] width 135 height 37
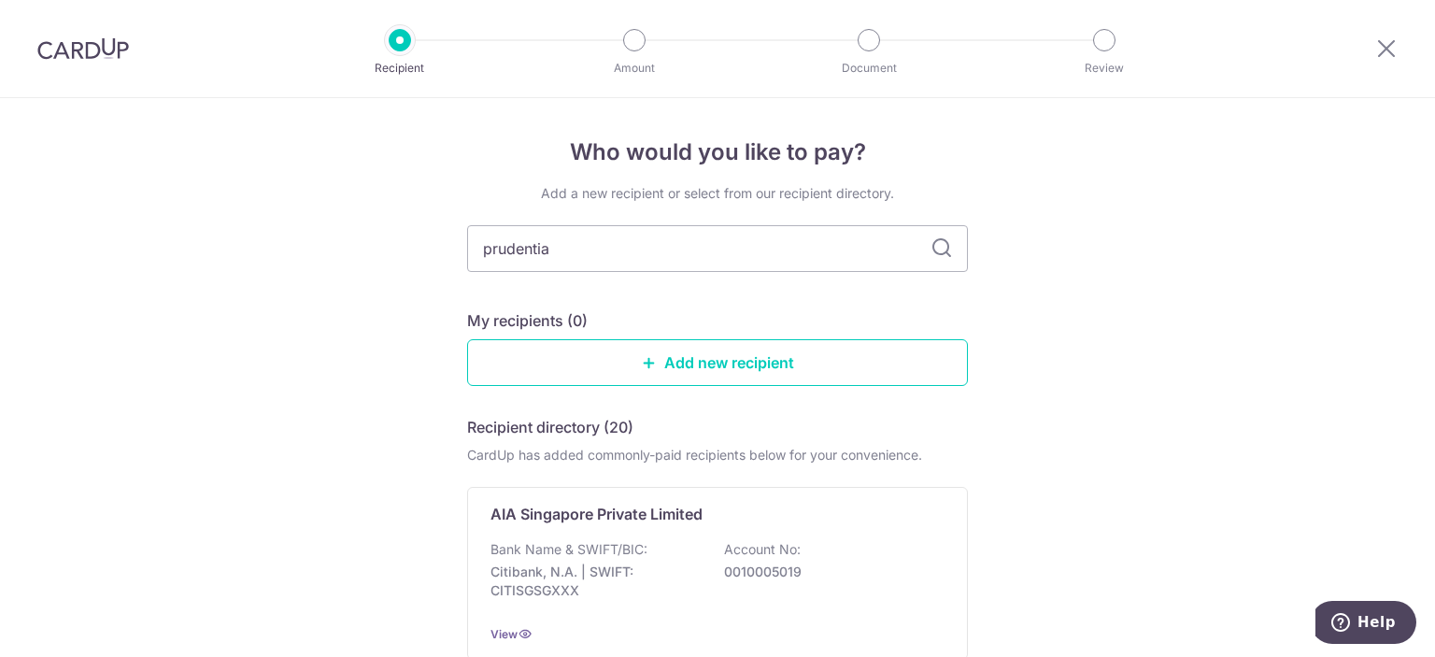
type input "prudential"
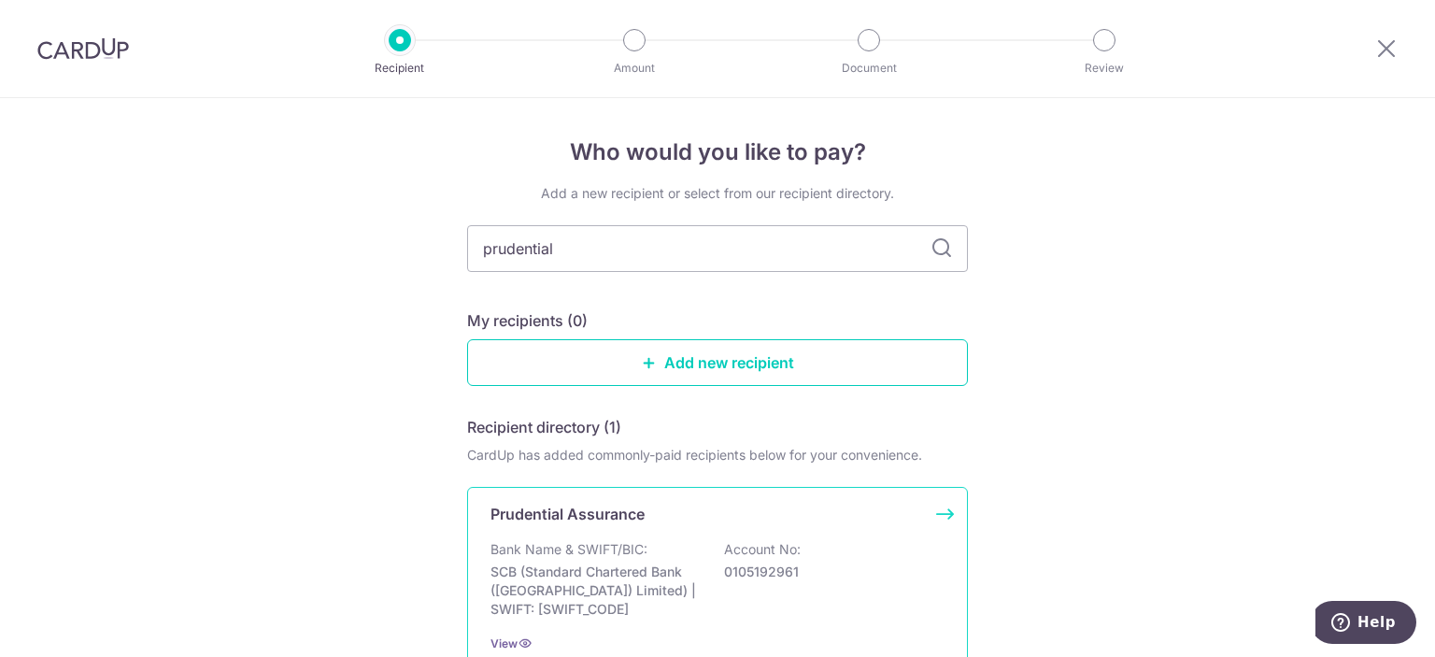
click at [620, 514] on p "Prudential Assurance" at bounding box center [567, 514] width 154 height 22
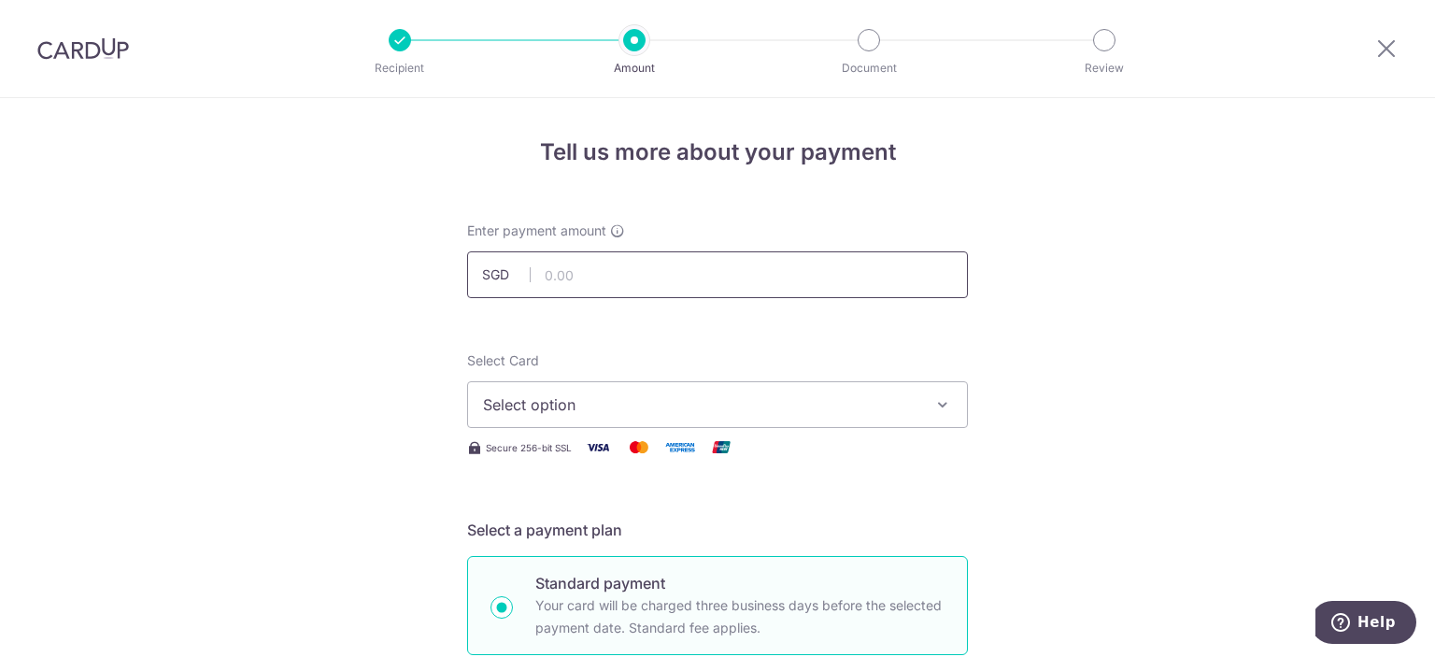
click at [605, 291] on input "text" at bounding box center [717, 274] width 501 height 47
type input "424.80"
click at [545, 390] on button "Select option" at bounding box center [717, 404] width 501 height 47
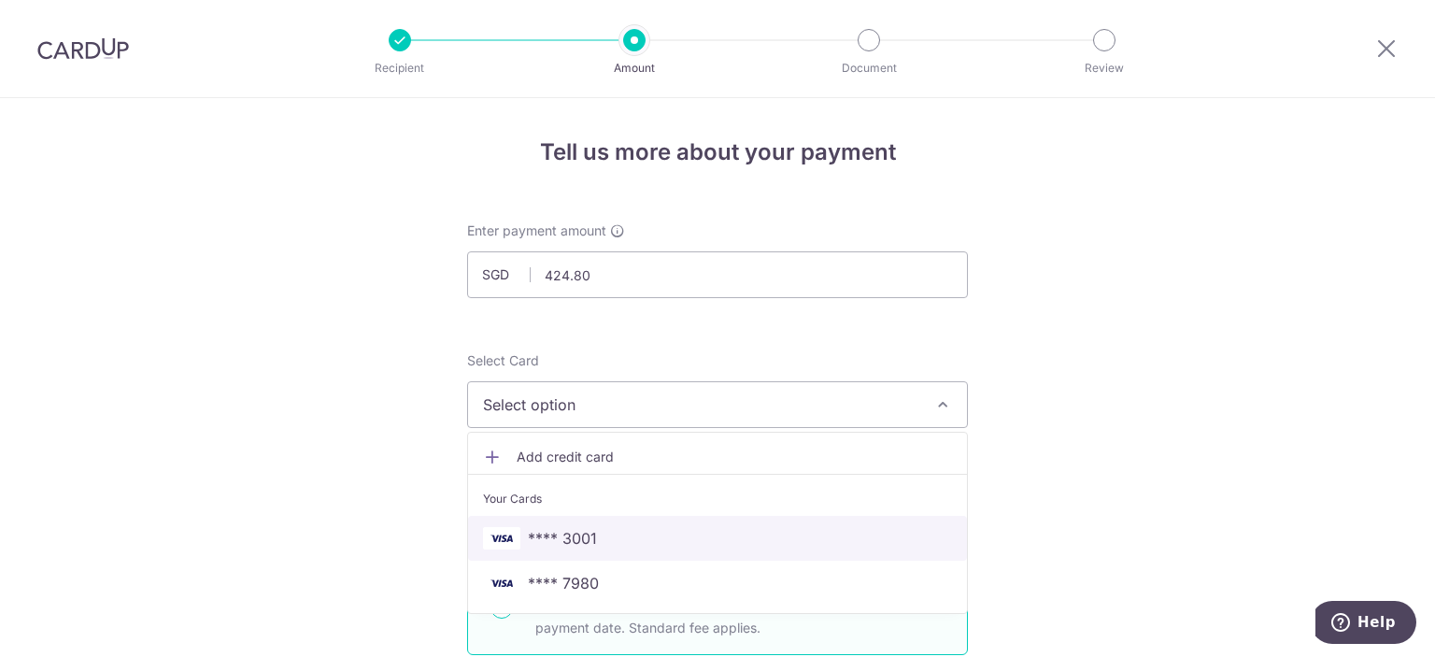
click at [582, 542] on span "**** 3001" at bounding box center [562, 538] width 69 height 22
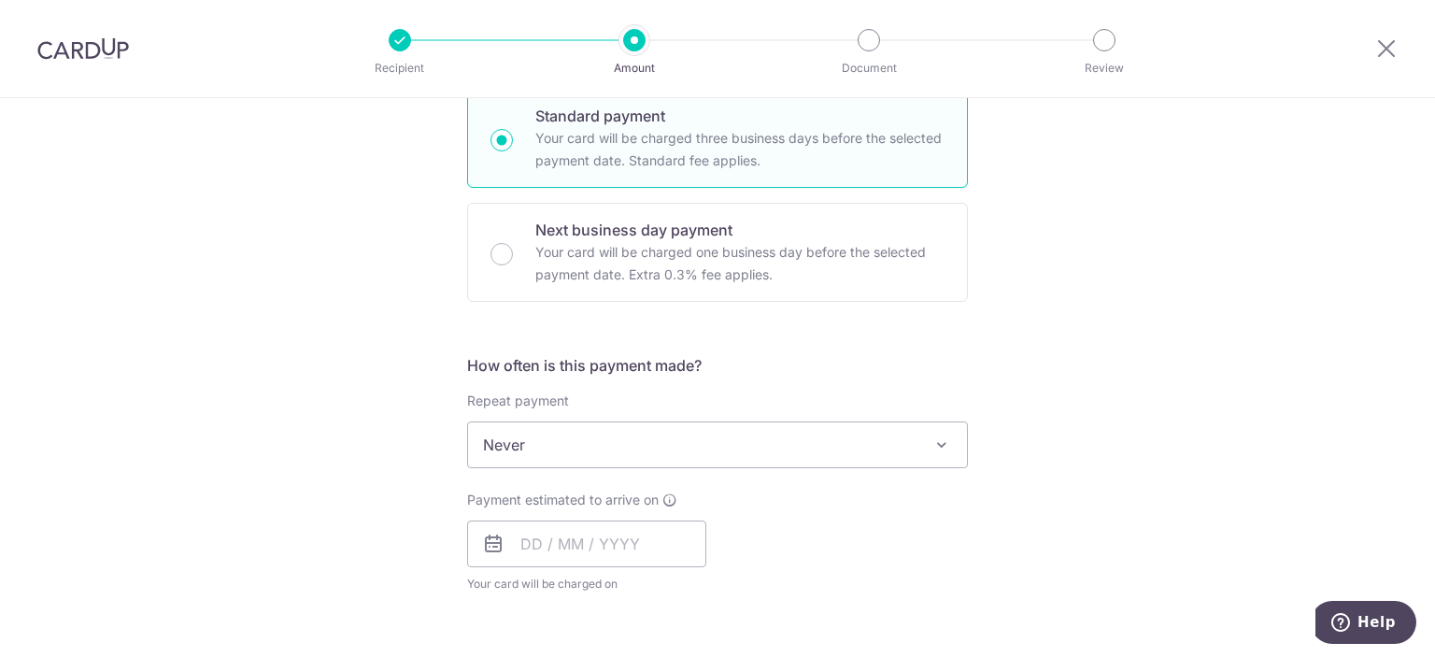
click at [773, 258] on p "Your card will be charged one business day before the selected payment date. Ex…" at bounding box center [739, 263] width 409 height 45
click at [513, 258] on input "Next business day payment Your card will be charged one business day before the…" at bounding box center [501, 254] width 22 height 22
radio input "false"
radio input "true"
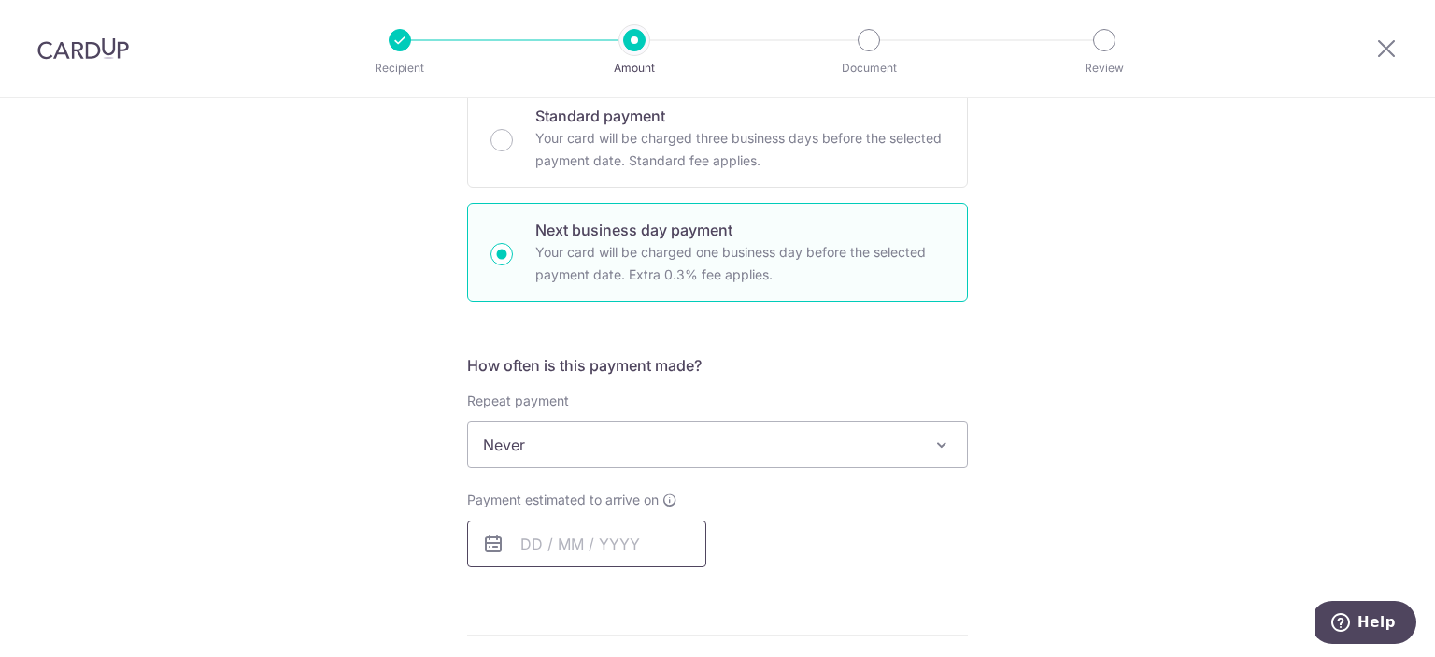
click at [598, 532] on input "text" at bounding box center [586, 543] width 239 height 47
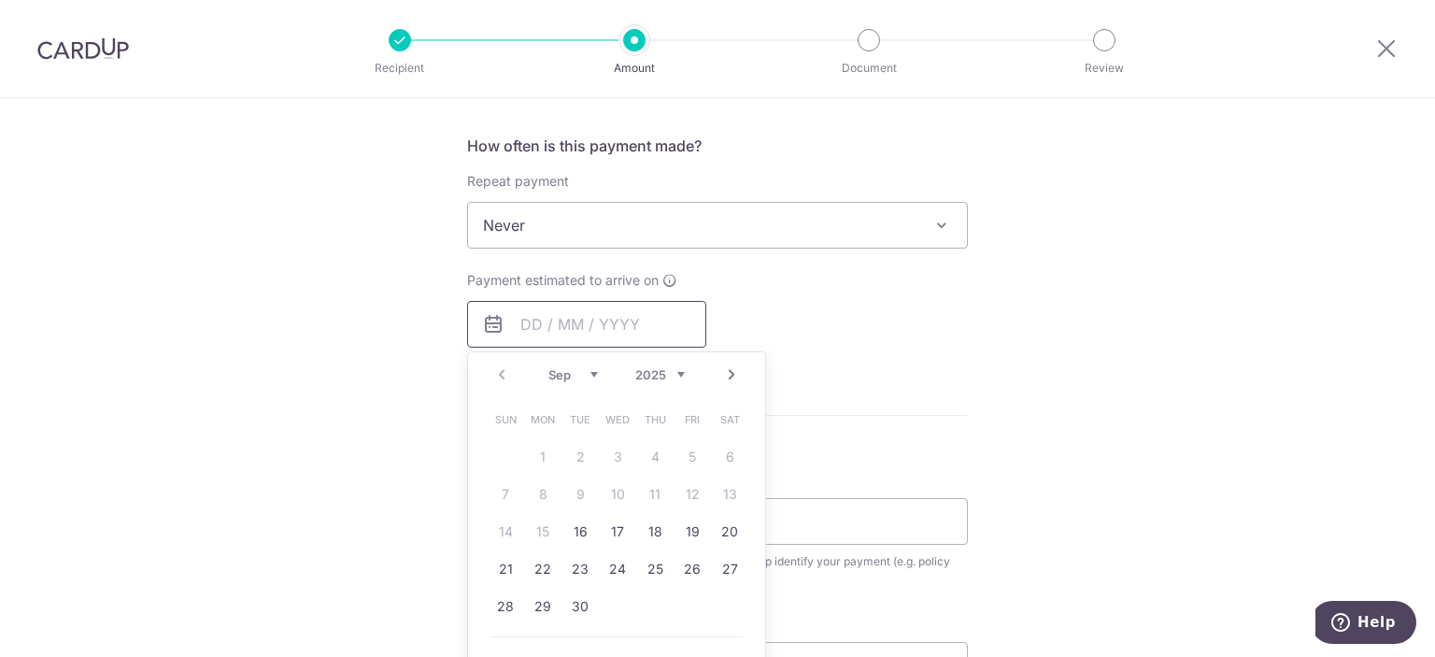
scroll to position [654, 0]
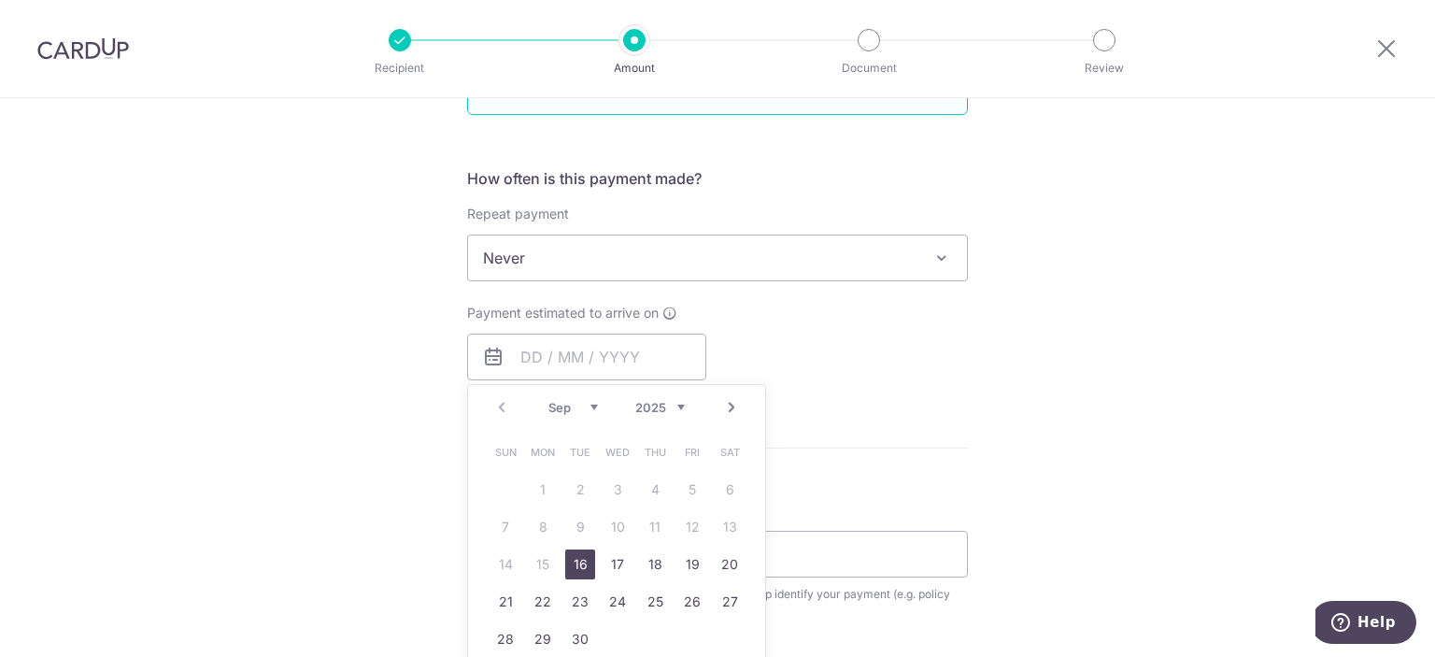
click at [574, 559] on link "16" at bounding box center [580, 564] width 30 height 30
type input "[DATE]"
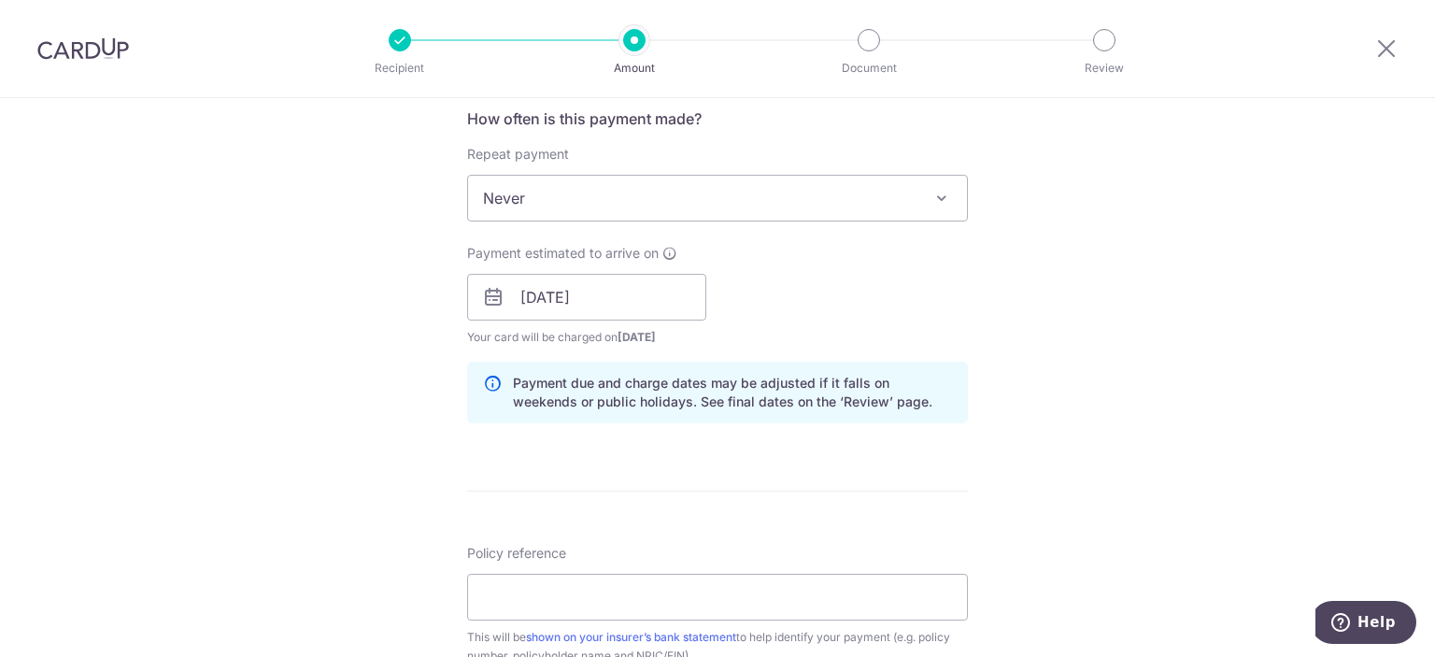
scroll to position [841, 0]
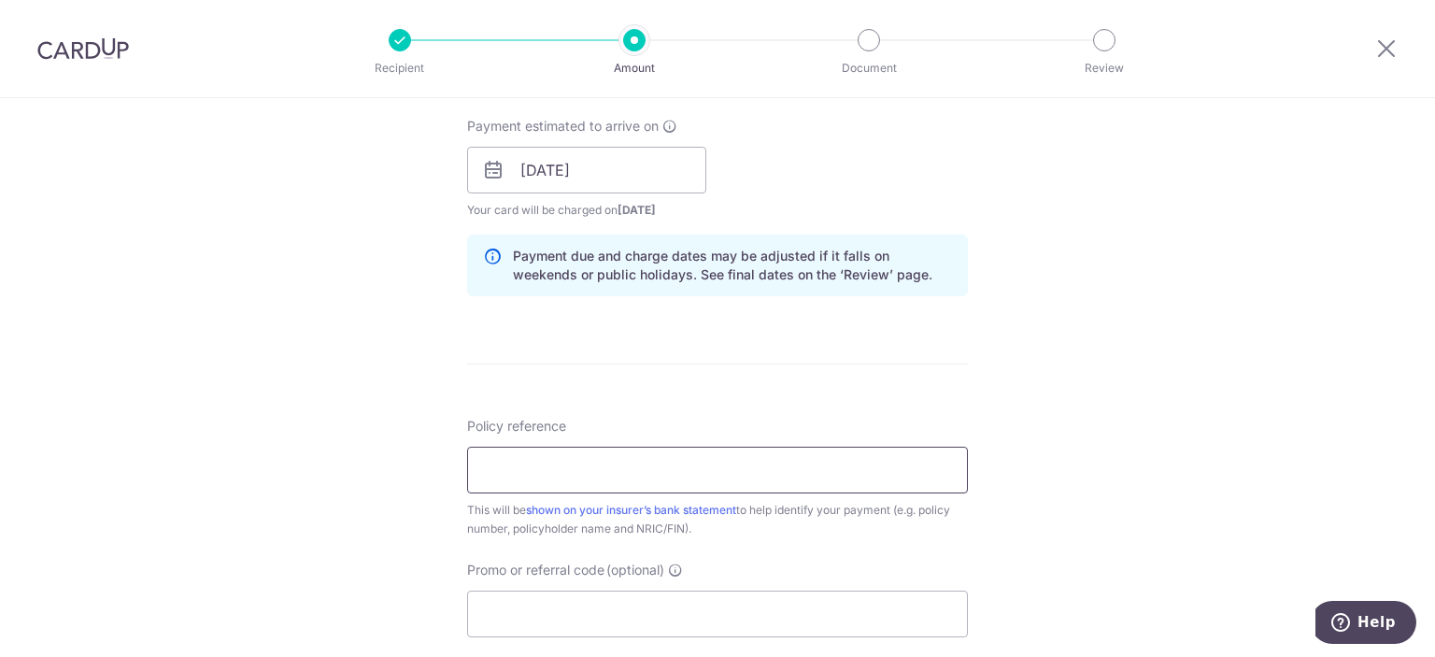
click at [687, 467] on input "Policy reference" at bounding box center [717, 470] width 501 height 47
paste input "A3778792"
type input "A3778792 [PERSON_NAME]"
click at [800, 370] on form "Enter payment amount SGD 424.80 424.80 Select Card **** 3001 Add credit card Yo…" at bounding box center [717, 204] width 501 height 1646
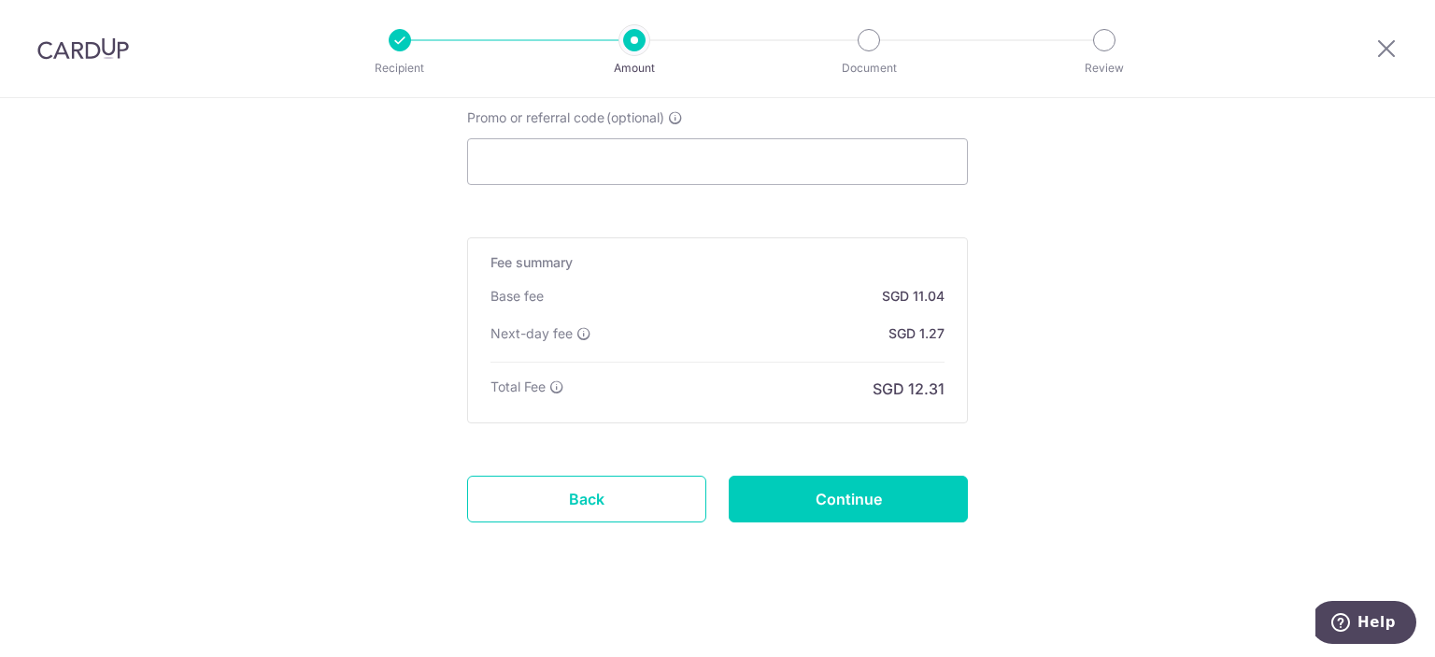
scroll to position [1296, 0]
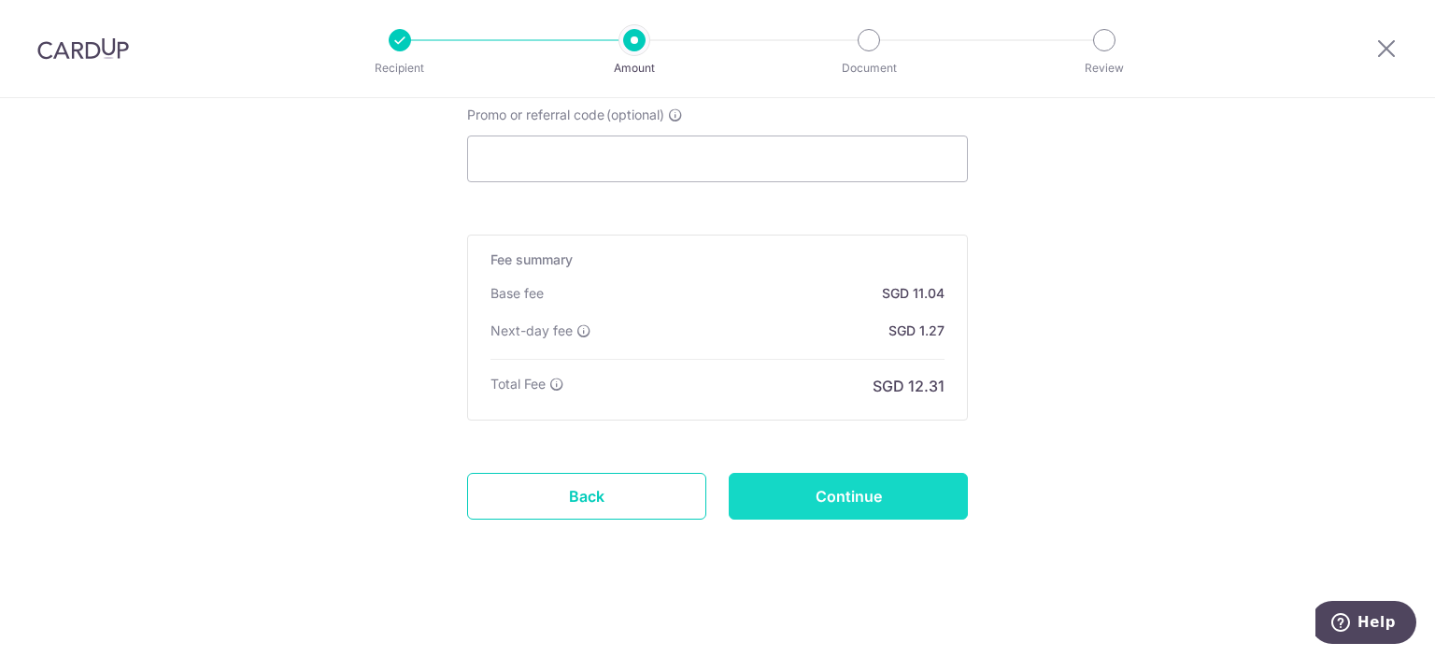
click at [867, 496] on input "Continue" at bounding box center [848, 496] width 239 height 47
type input "Create Schedule"
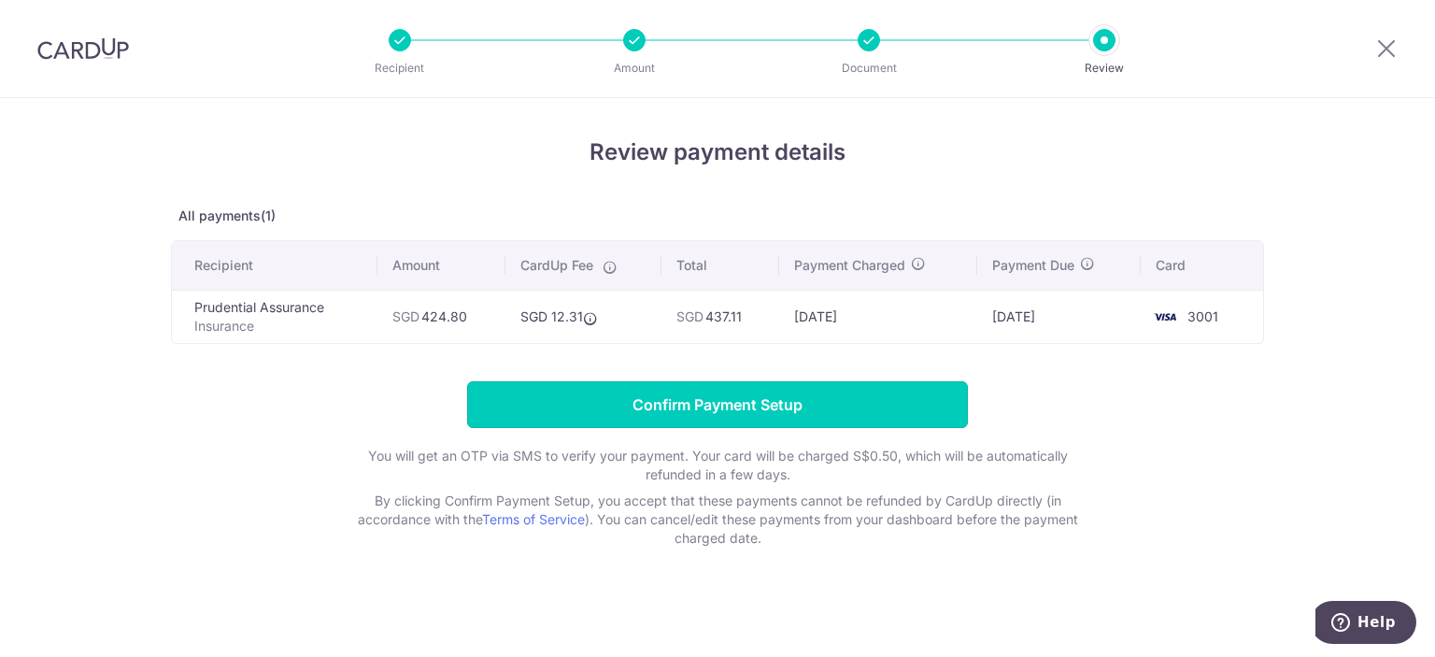
click at [716, 412] on input "Confirm Payment Setup" at bounding box center [717, 404] width 501 height 47
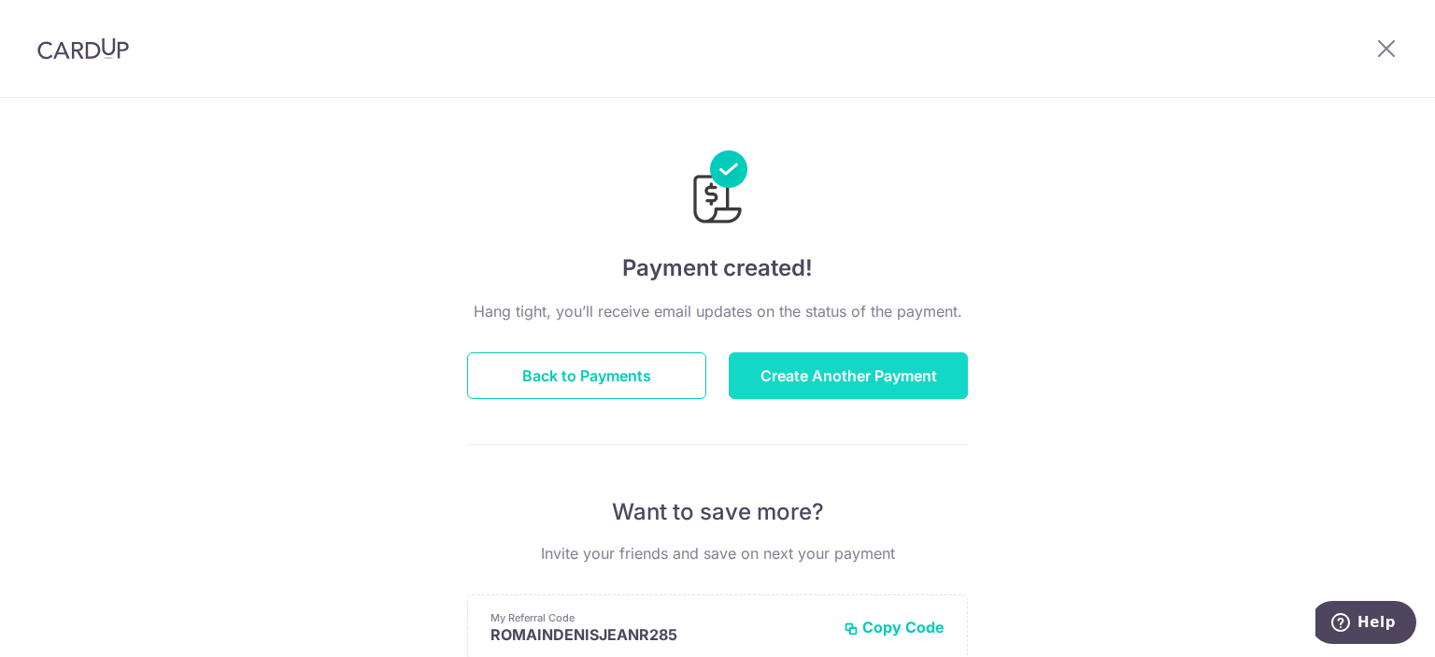
click at [755, 374] on button "Create Another Payment" at bounding box center [848, 375] width 239 height 47
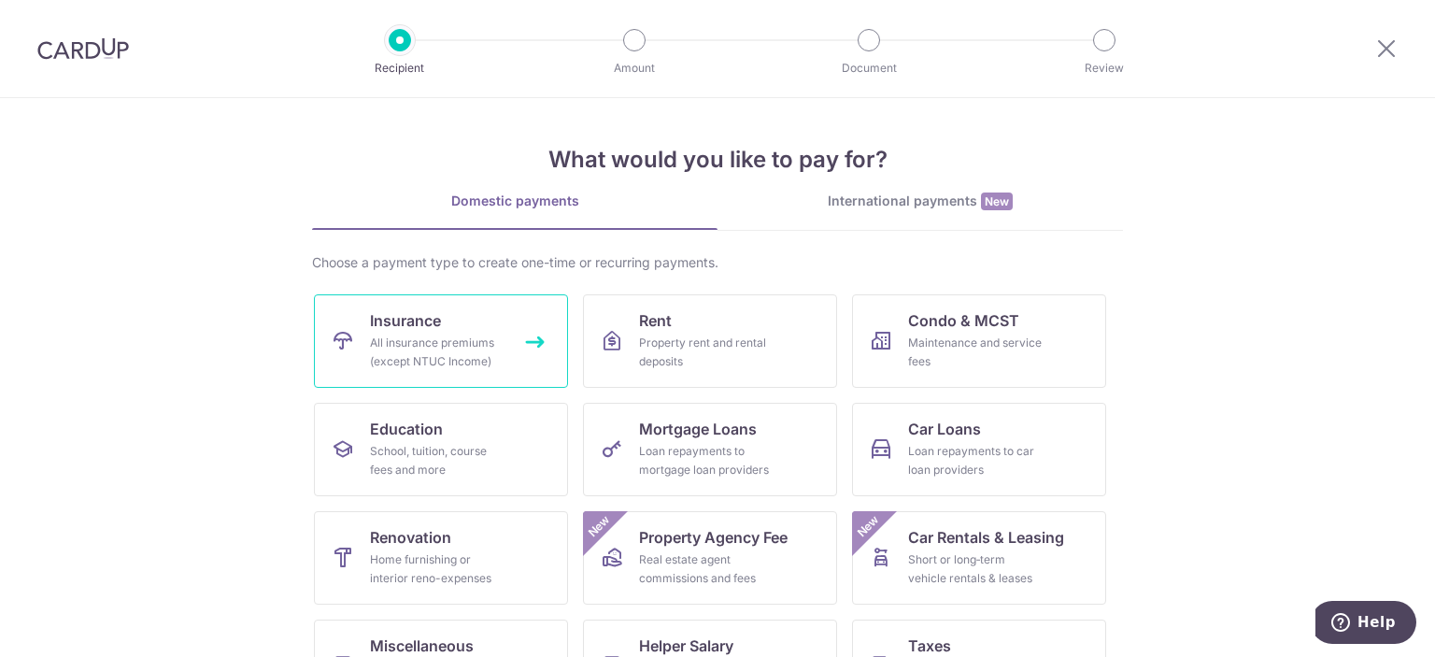
click at [459, 334] on div "All insurance premiums (except NTUC Income)" at bounding box center [437, 351] width 135 height 37
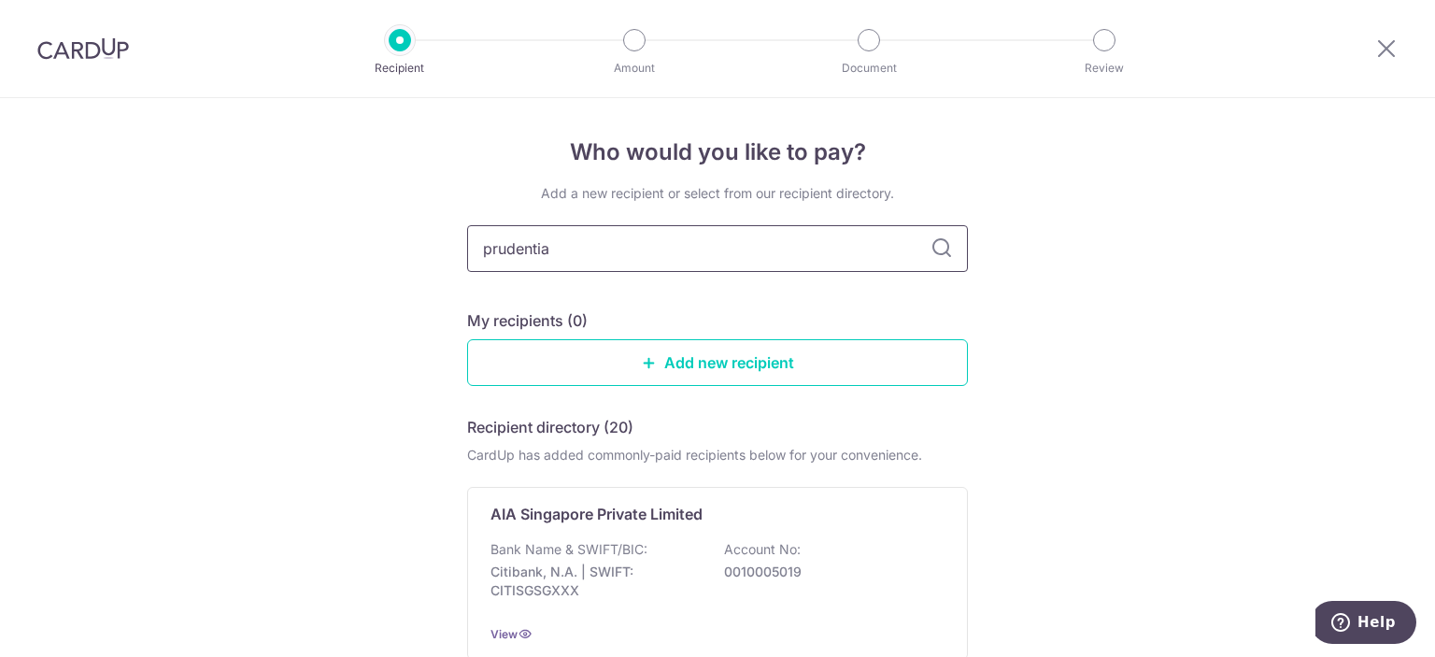
type input "prudential"
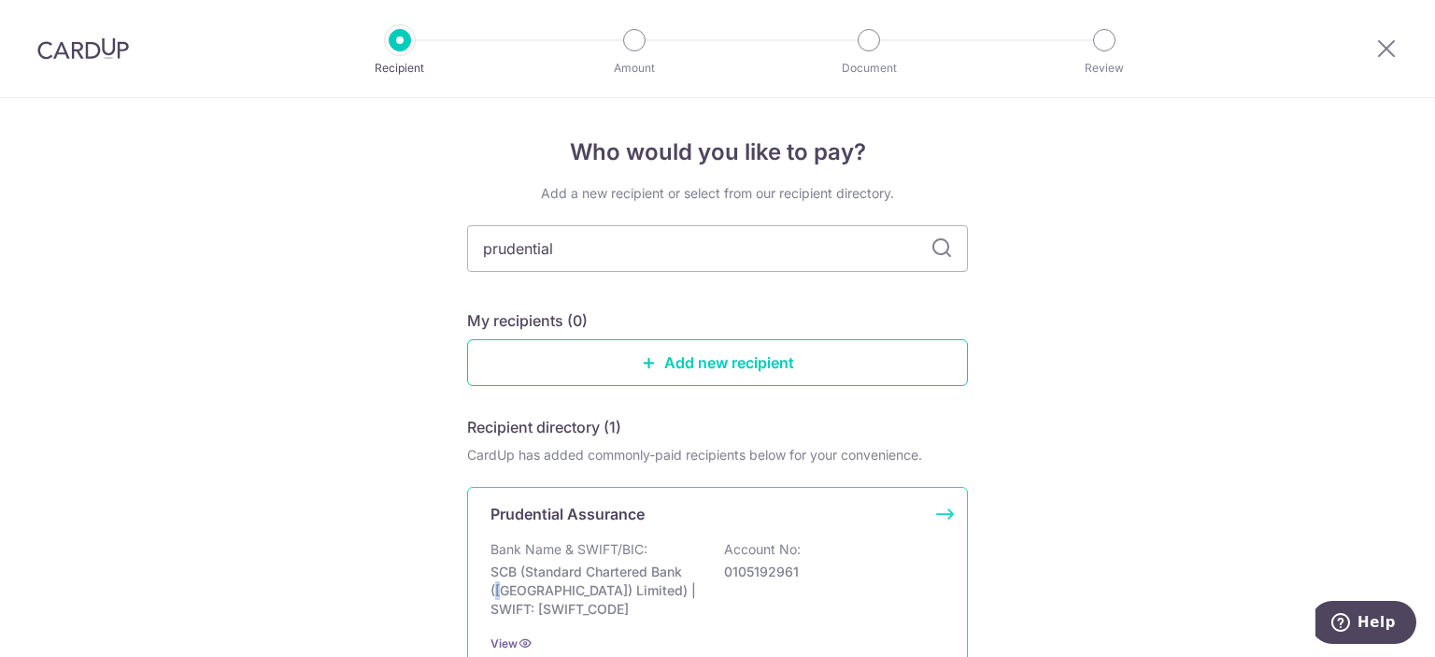
click at [619, 569] on p "SCB (Standard Chartered Bank ([GEOGRAPHIC_DATA]) Limited) | SWIFT: [SWIFT_CODE]" at bounding box center [594, 590] width 209 height 56
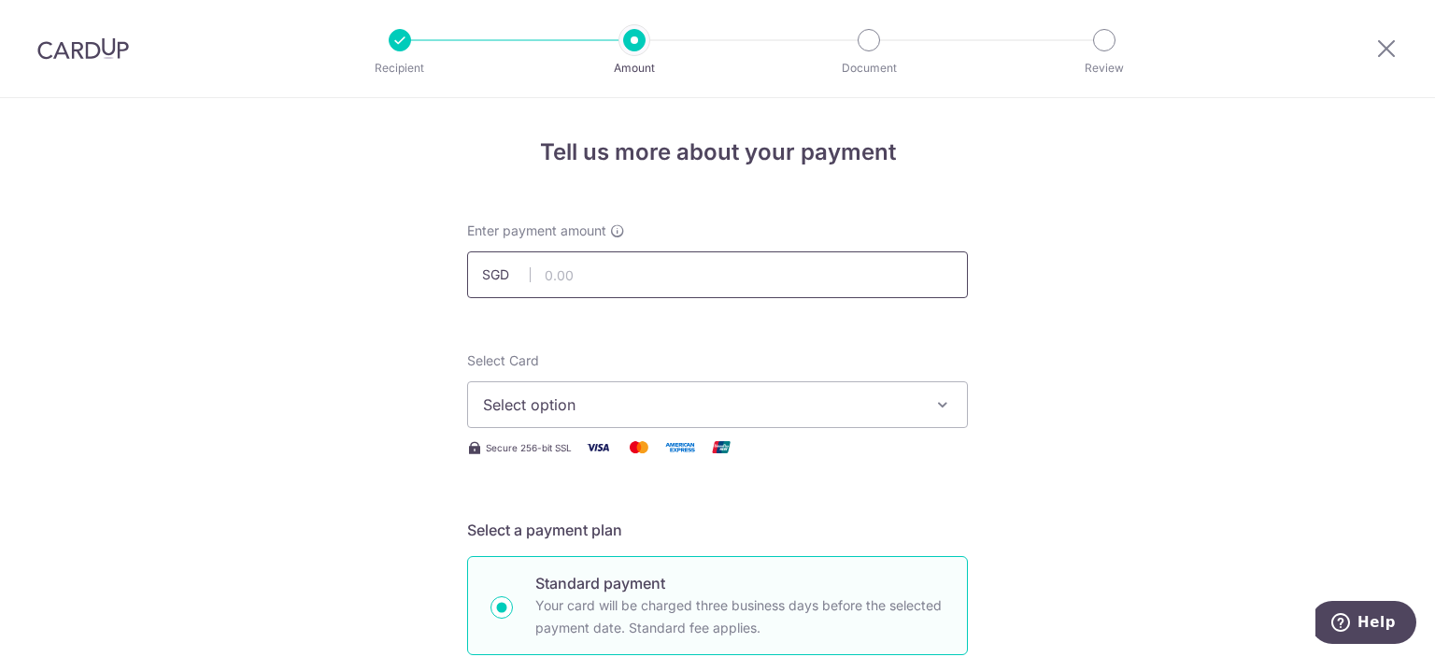
click at [588, 280] on input "text" at bounding box center [717, 274] width 501 height 47
type input "417.40"
click at [546, 387] on button "Select option" at bounding box center [717, 404] width 501 height 47
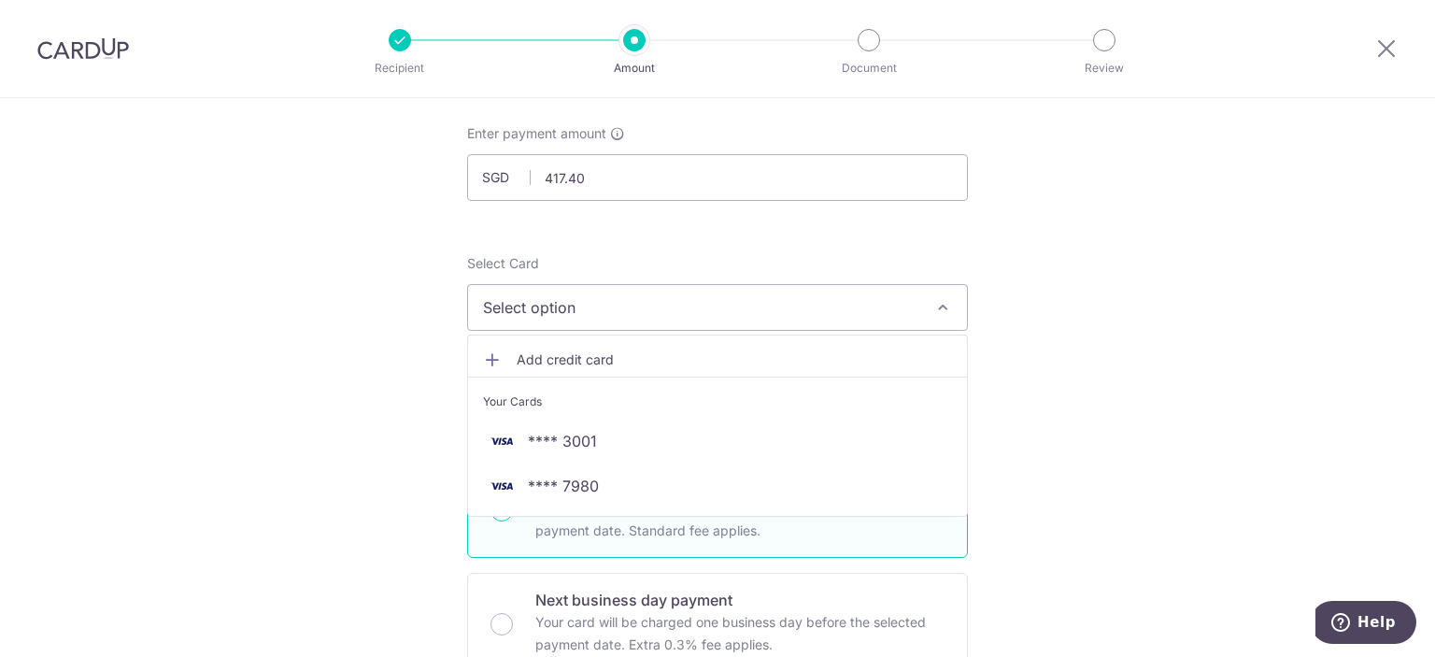
scroll to position [187, 0]
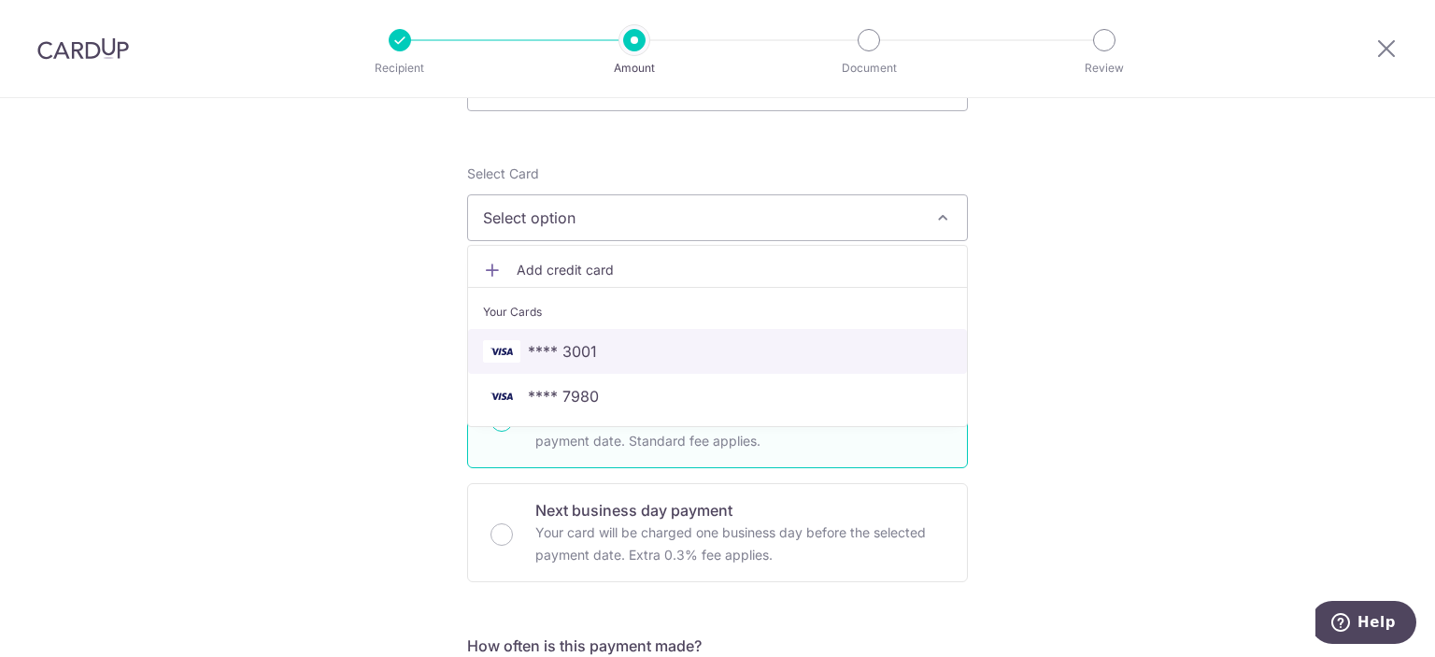
click at [576, 340] on span "**** 3001" at bounding box center [562, 351] width 69 height 22
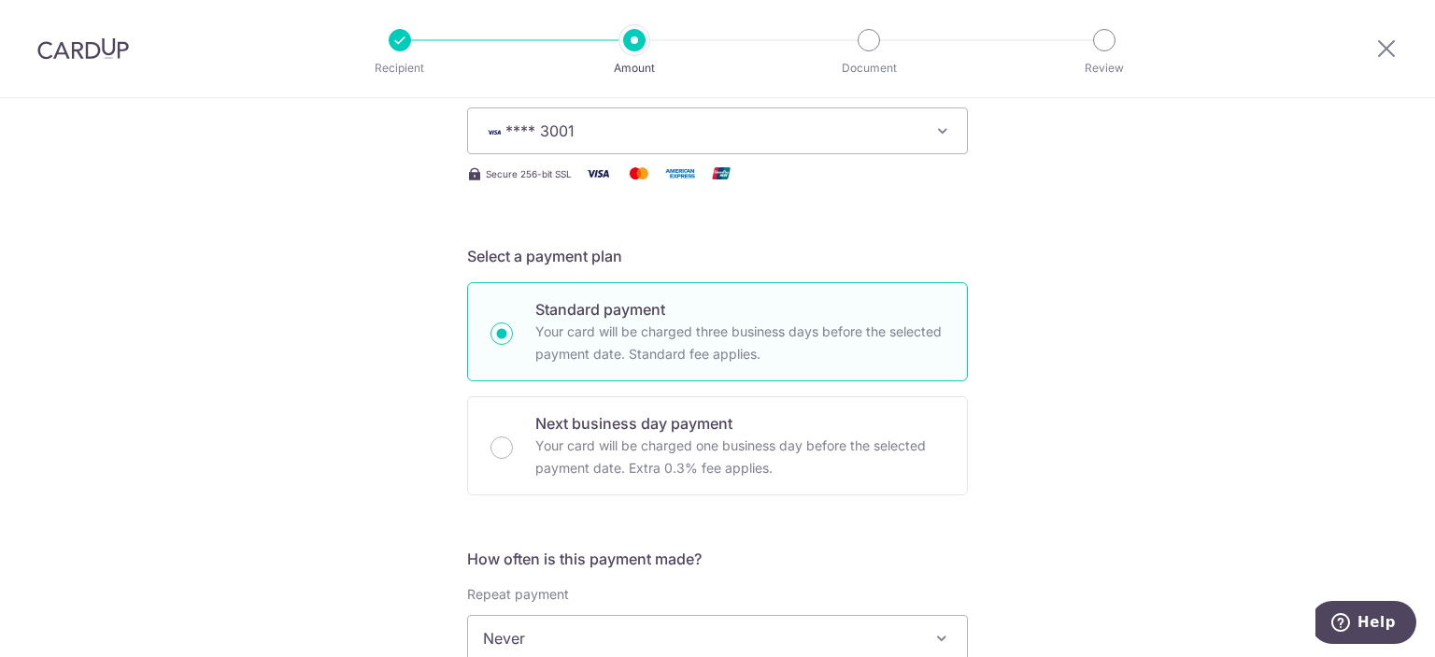
scroll to position [374, 0]
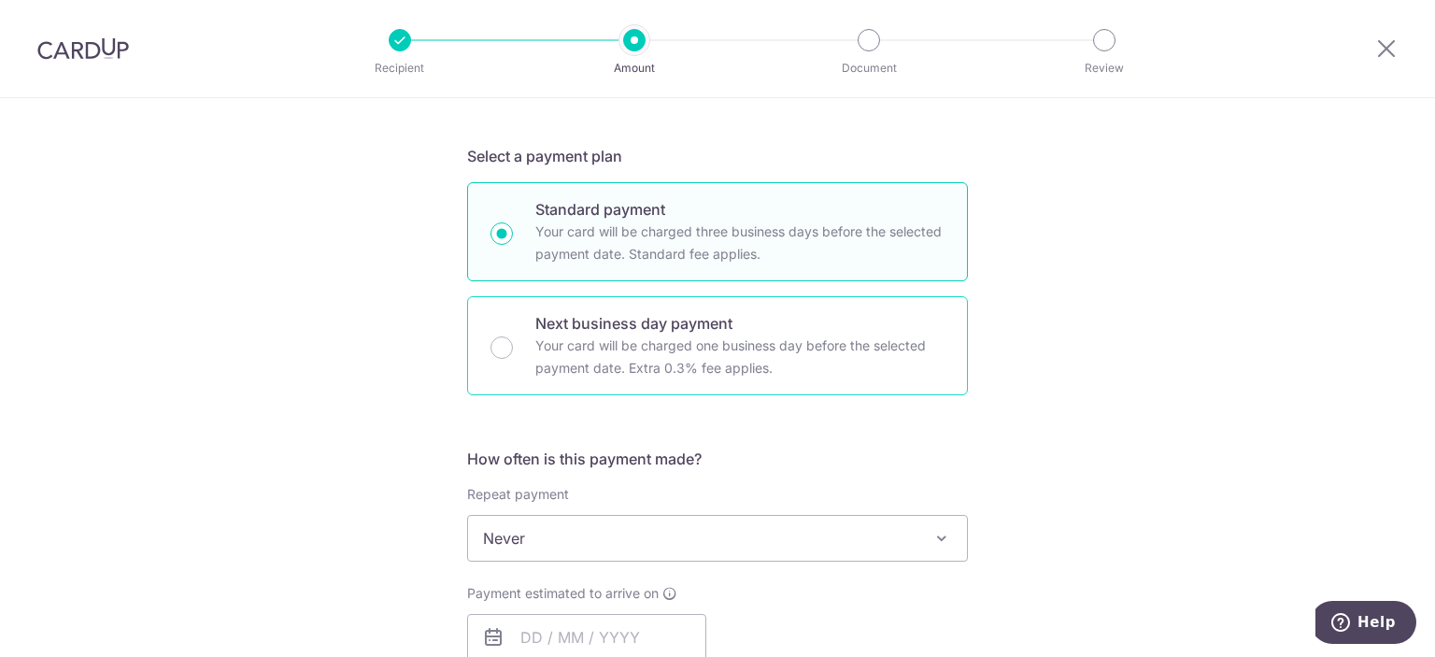
click at [493, 358] on div "Next business day payment Your card will be charged one business day before the…" at bounding box center [717, 345] width 501 height 99
radio input "false"
radio input "true"
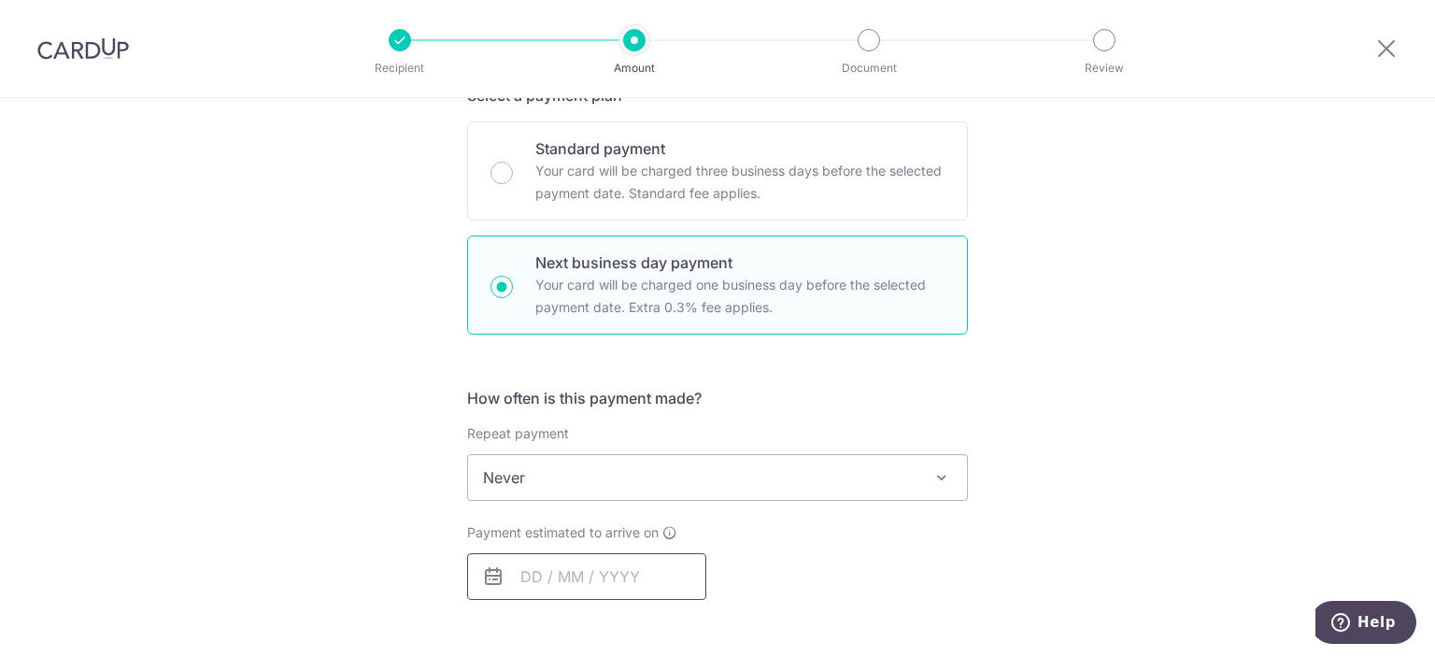
scroll to position [467, 0]
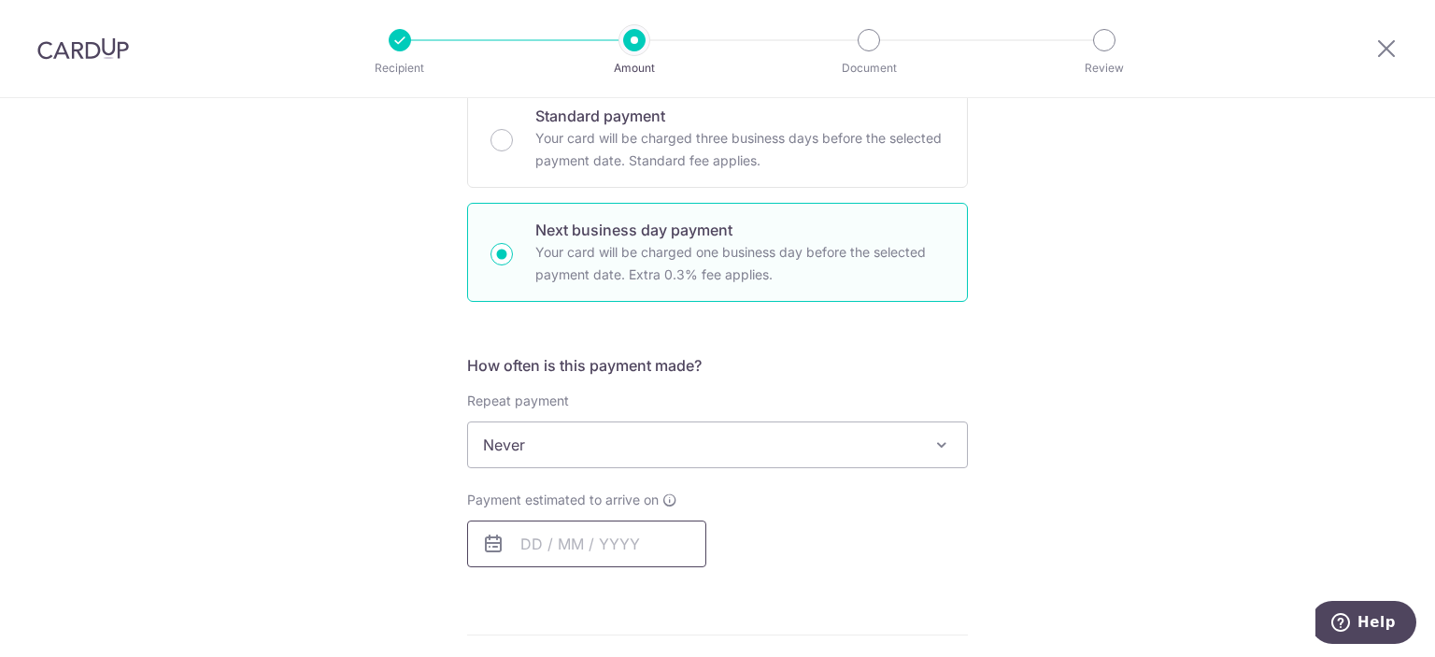
click at [553, 533] on input "text" at bounding box center [586, 543] width 239 height 47
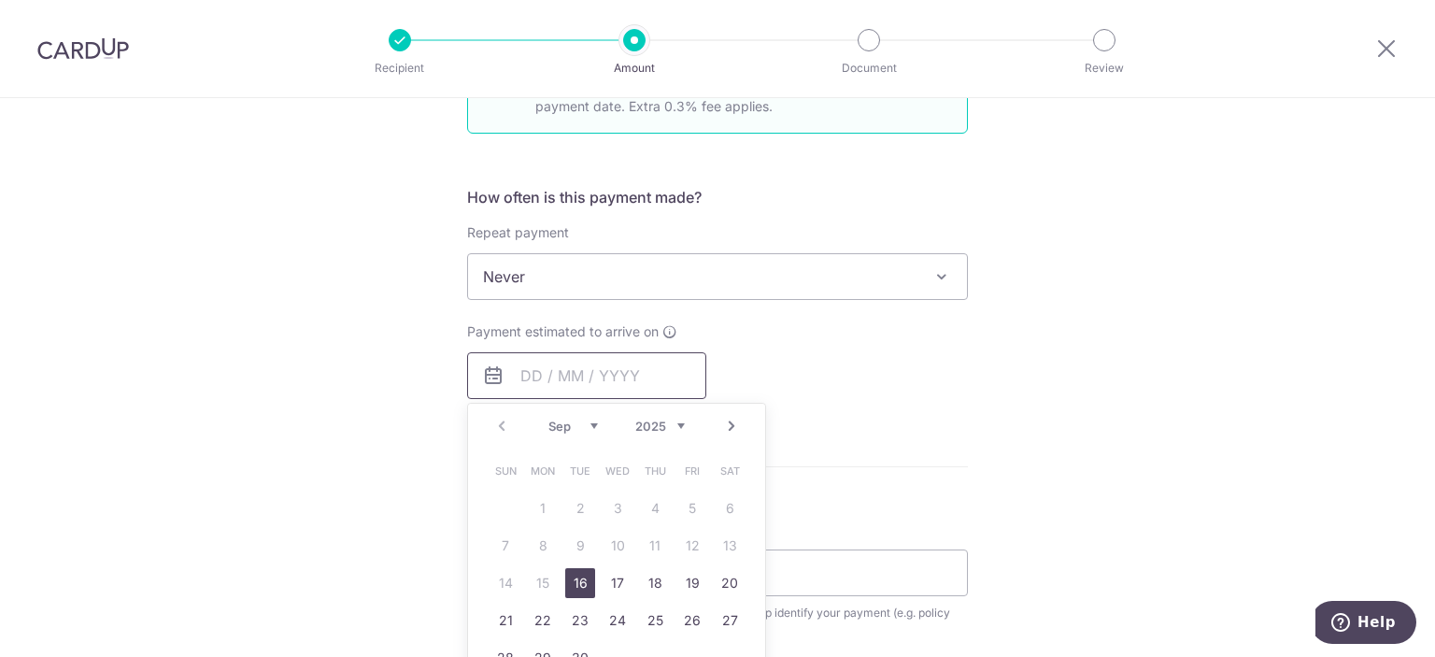
scroll to position [654, 0]
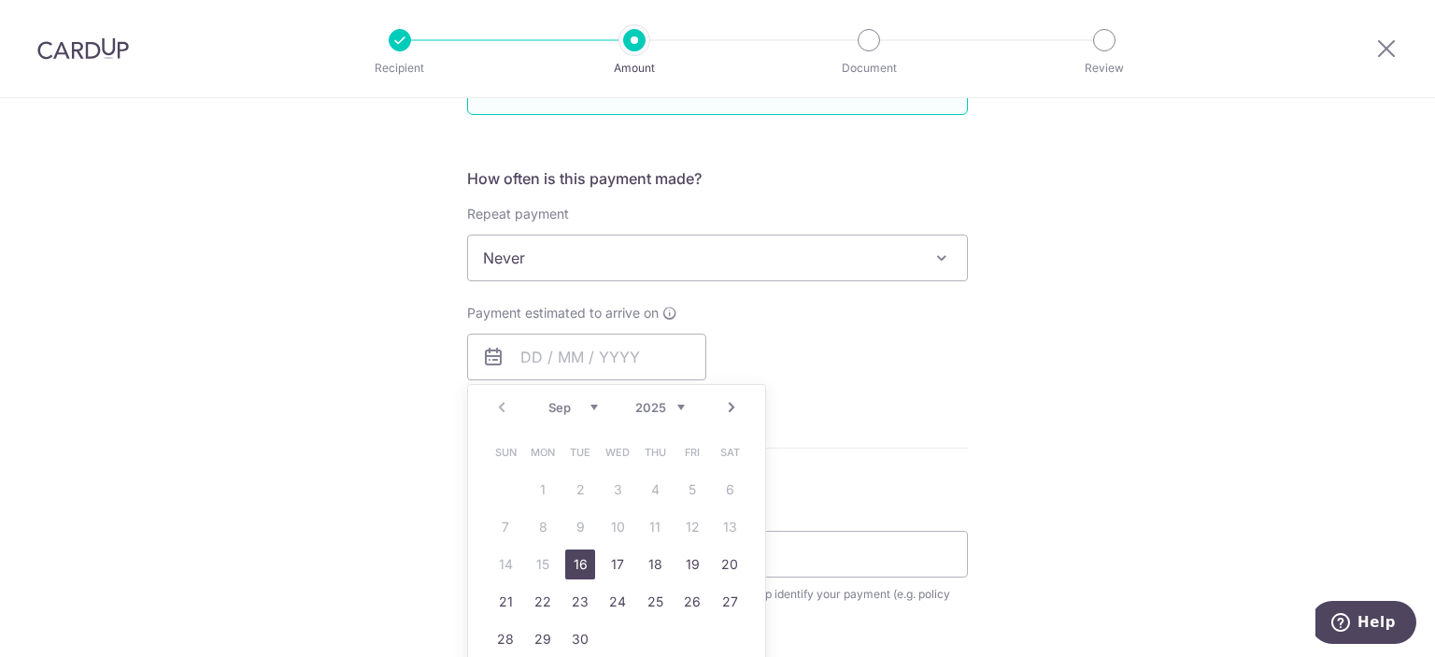
click at [567, 552] on link "16" at bounding box center [580, 564] width 30 height 30
type input "[DATE]"
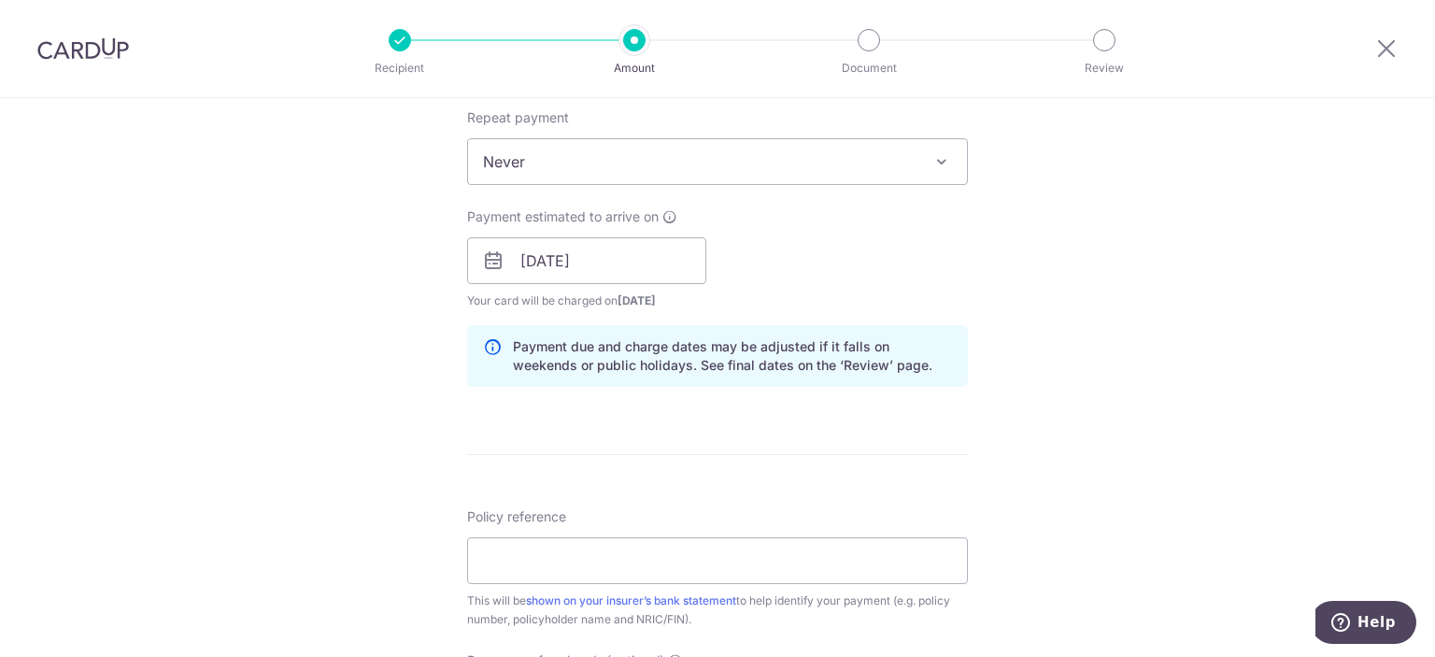
scroll to position [841, 0]
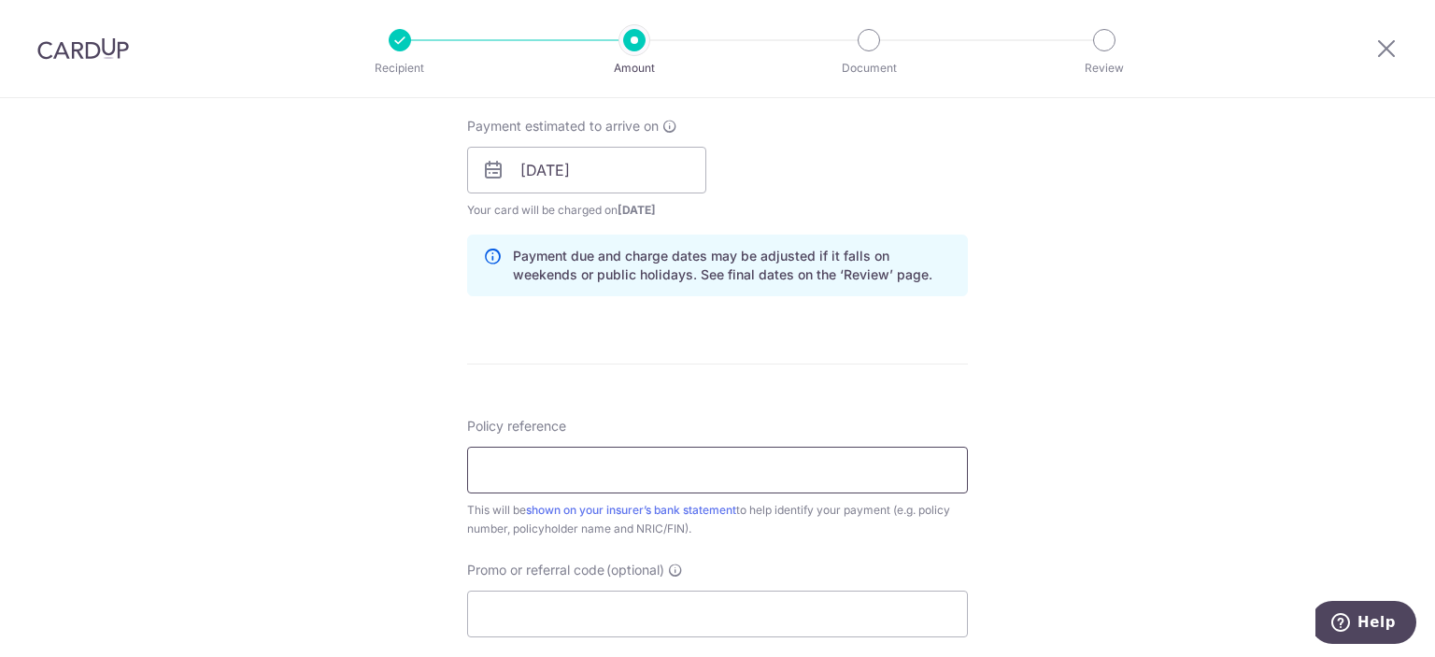
click at [646, 479] on input "Policy reference" at bounding box center [717, 470] width 501 height 47
paste input "A3980211"
type input "A3980211 ROHEE CLAUDIA FRANCHEOKIE"
click at [719, 423] on div "Policy reference A3980211 ROHEE CLAUDIA FRANCHEOKIE 34/35 This will be shown on…" at bounding box center [717, 477] width 501 height 121
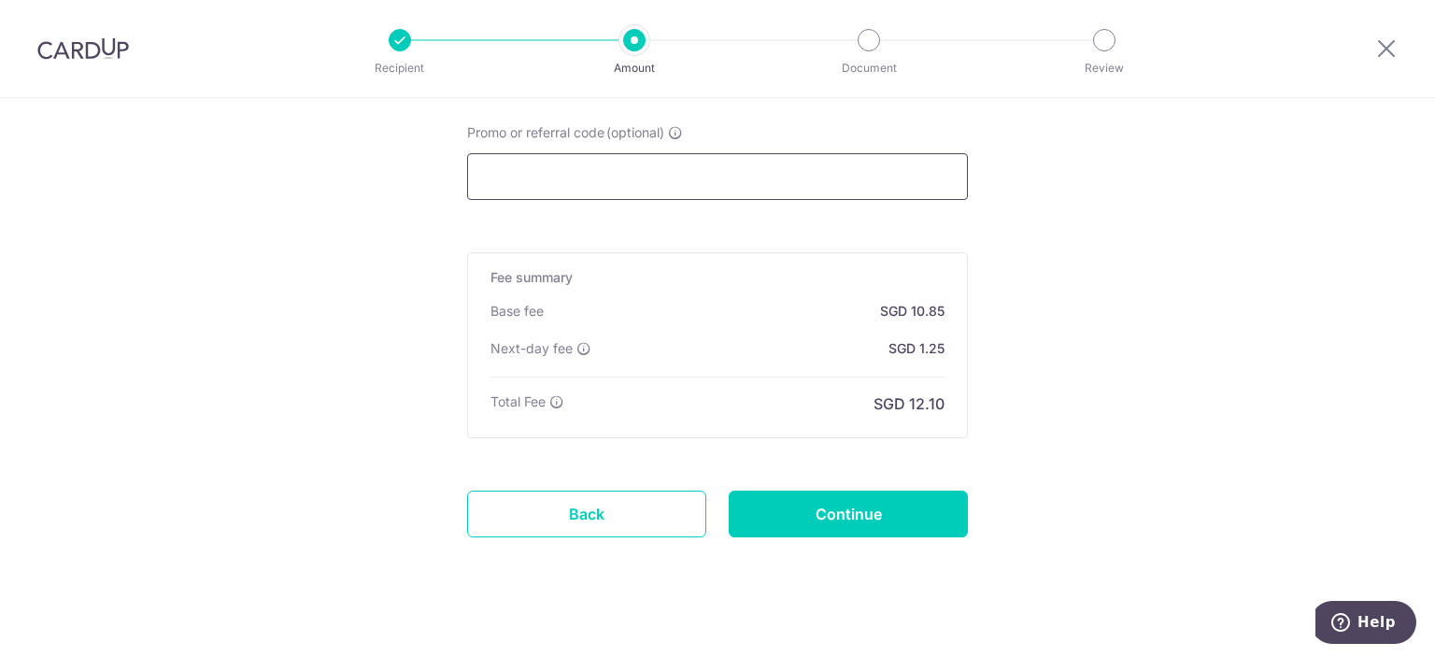
scroll to position [1296, 0]
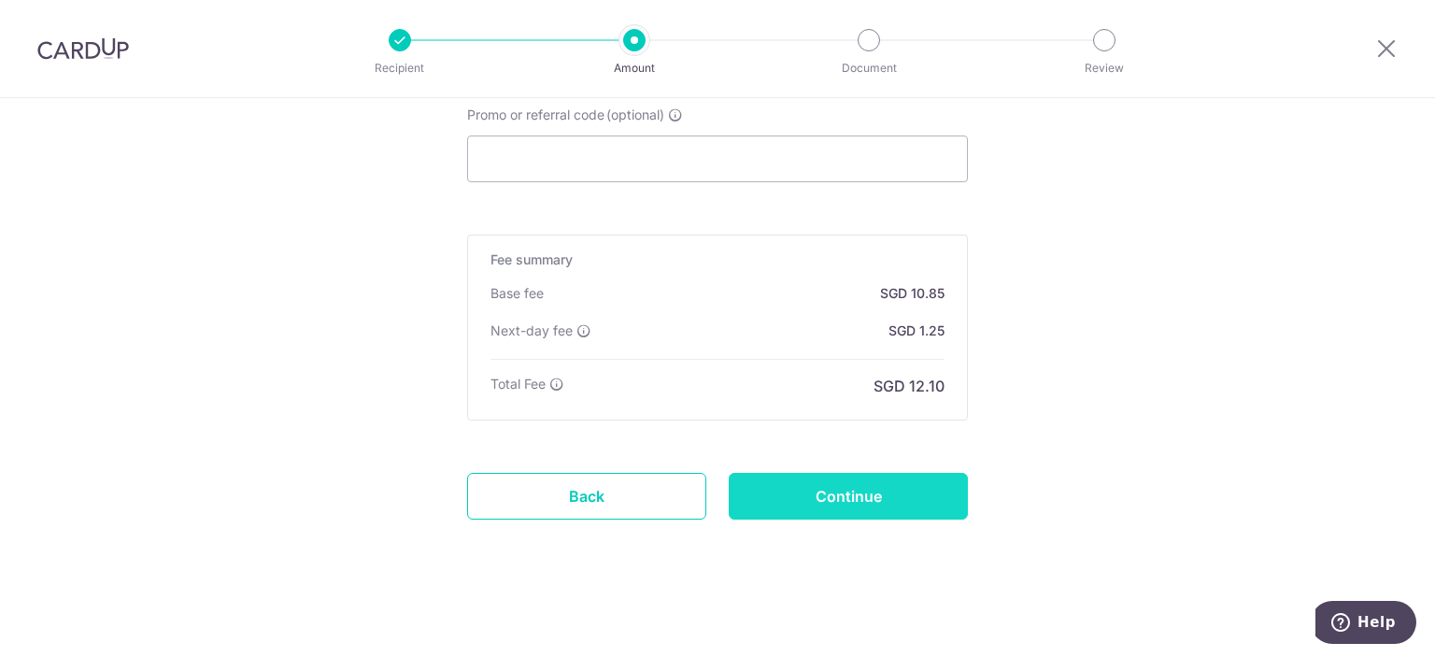
click at [820, 491] on input "Continue" at bounding box center [848, 496] width 239 height 47
type input "Create Schedule"
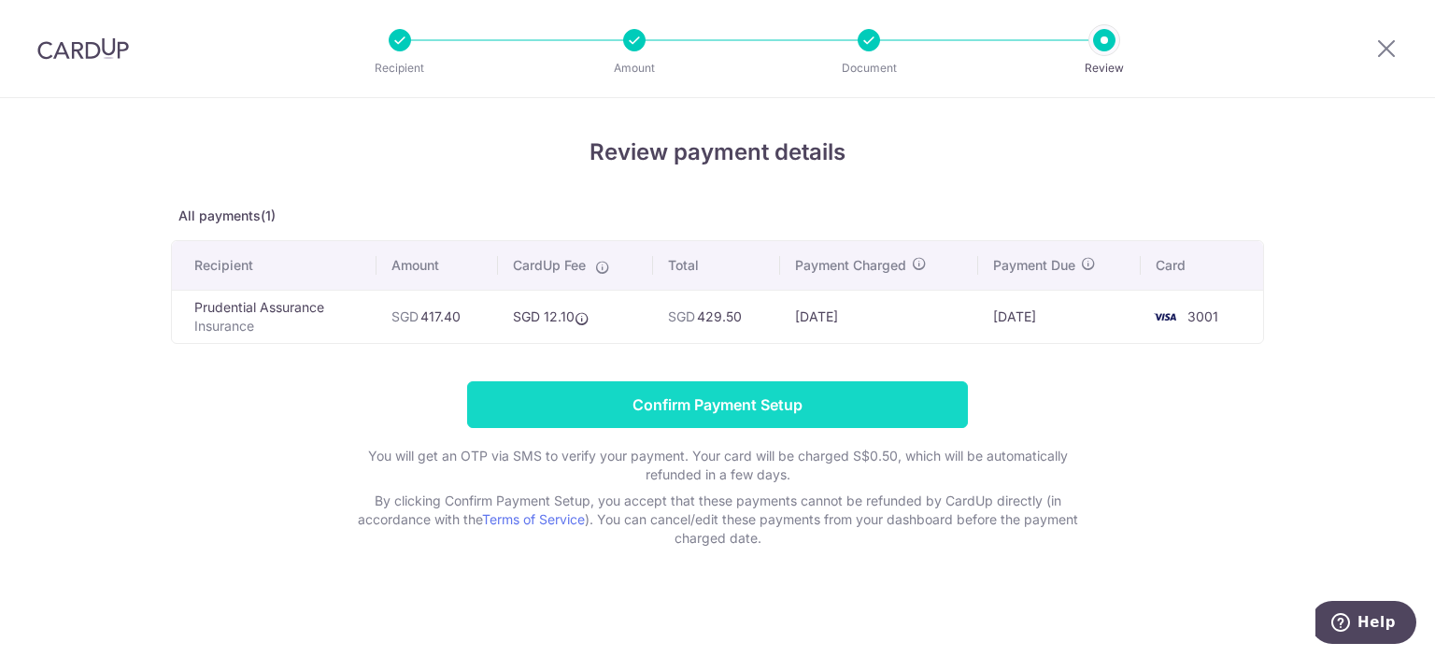
click at [815, 401] on input "Confirm Payment Setup" at bounding box center [717, 404] width 501 height 47
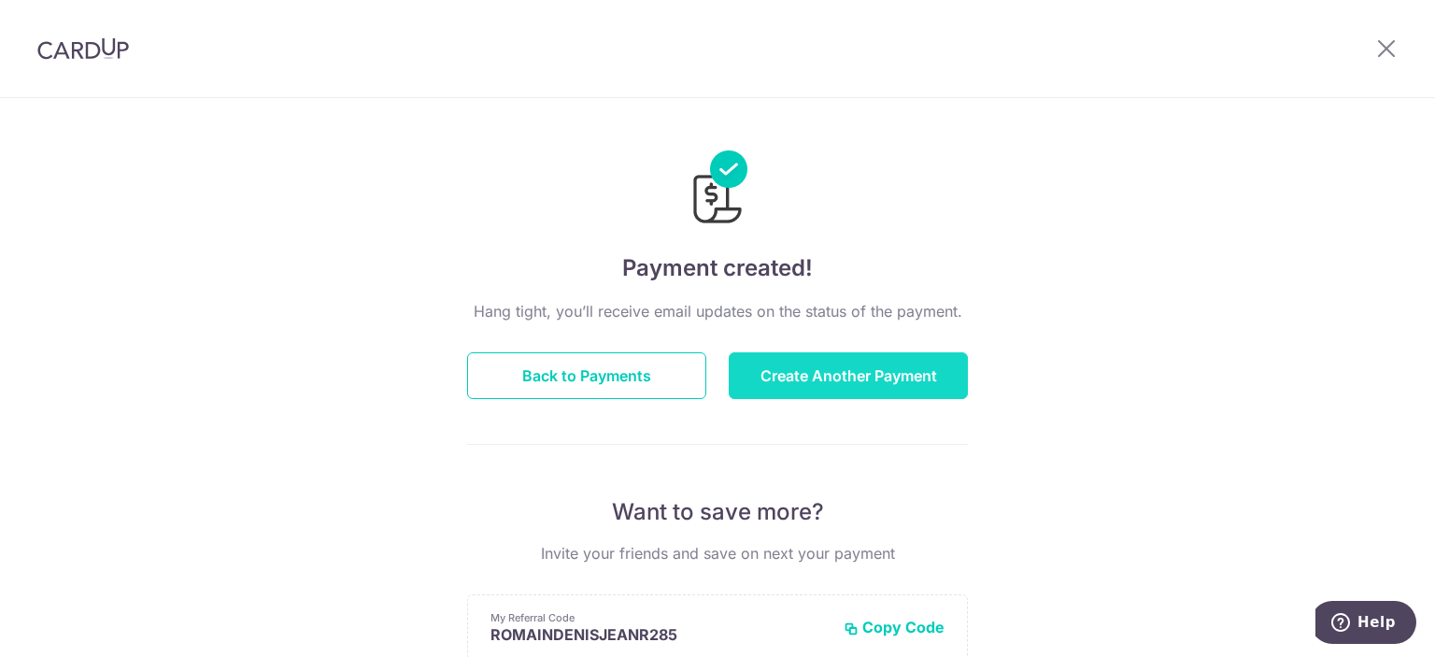
click at [889, 364] on button "Create Another Payment" at bounding box center [848, 375] width 239 height 47
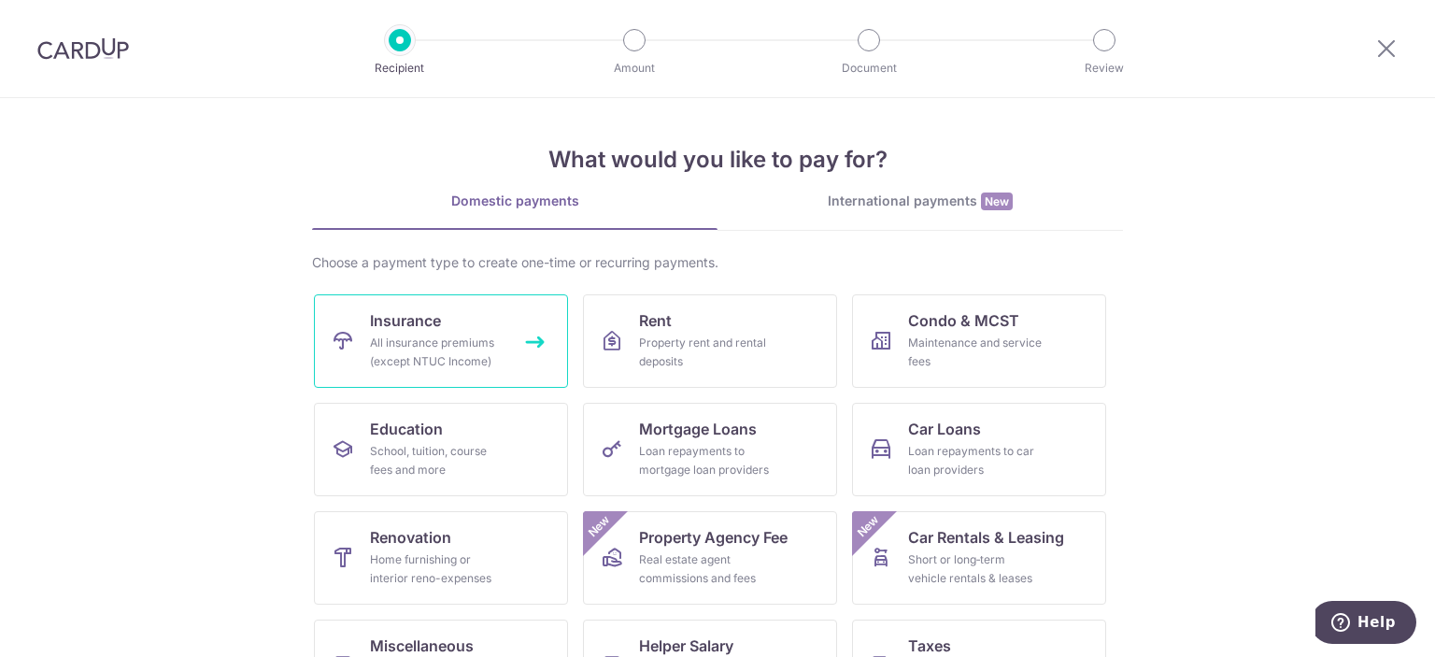
click at [448, 363] on div "All insurance premiums (except NTUC Income)" at bounding box center [437, 351] width 135 height 37
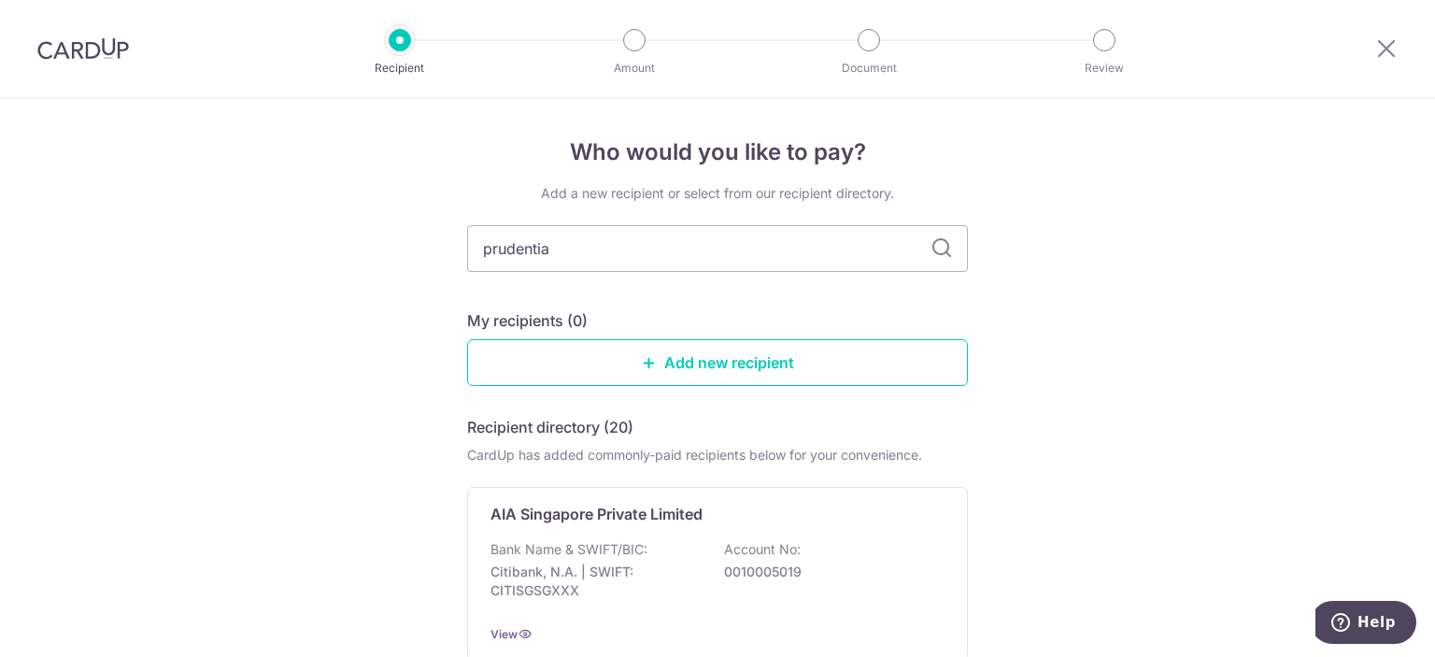
type input "prudential"
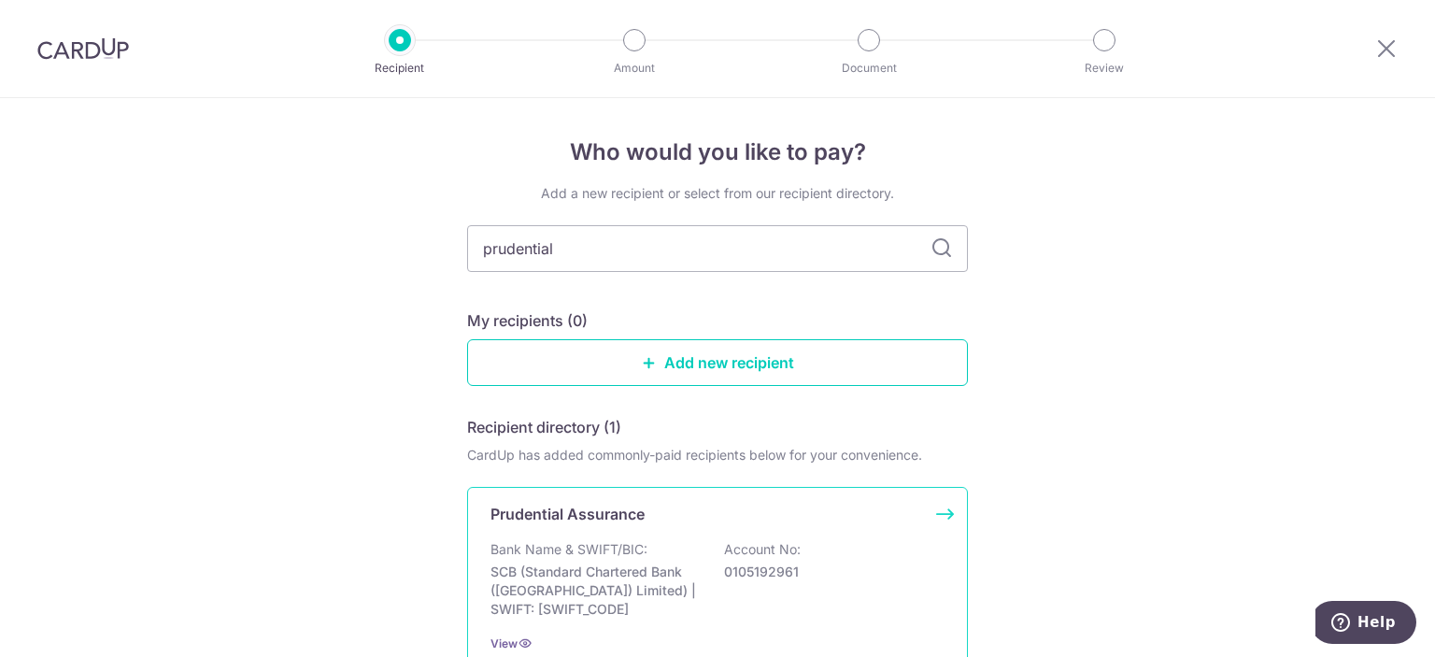
click at [635, 567] on p "SCB (Standard Chartered Bank ([GEOGRAPHIC_DATA]) Limited) | SWIFT: [SWIFT_CODE]" at bounding box center [594, 590] width 209 height 56
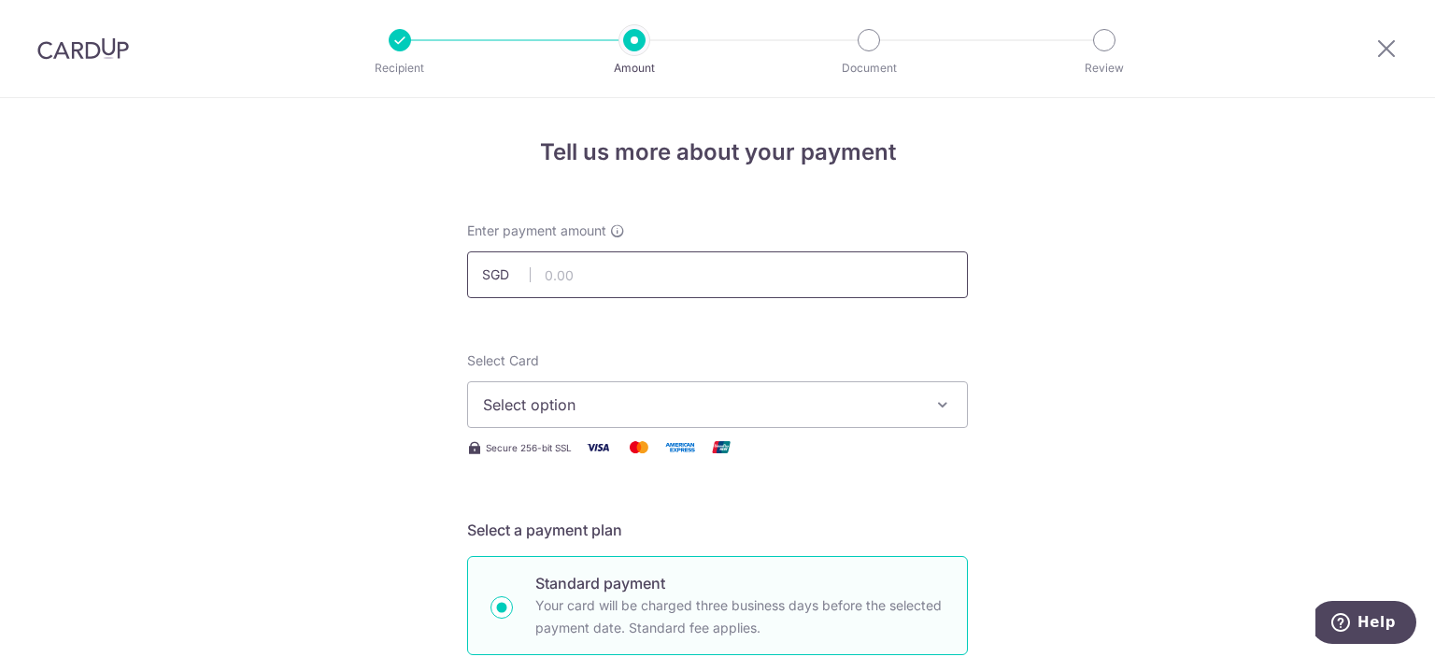
click at [698, 265] on input "text" at bounding box center [717, 274] width 501 height 47
type input "406.40"
click at [503, 406] on span "Select option" at bounding box center [700, 404] width 435 height 22
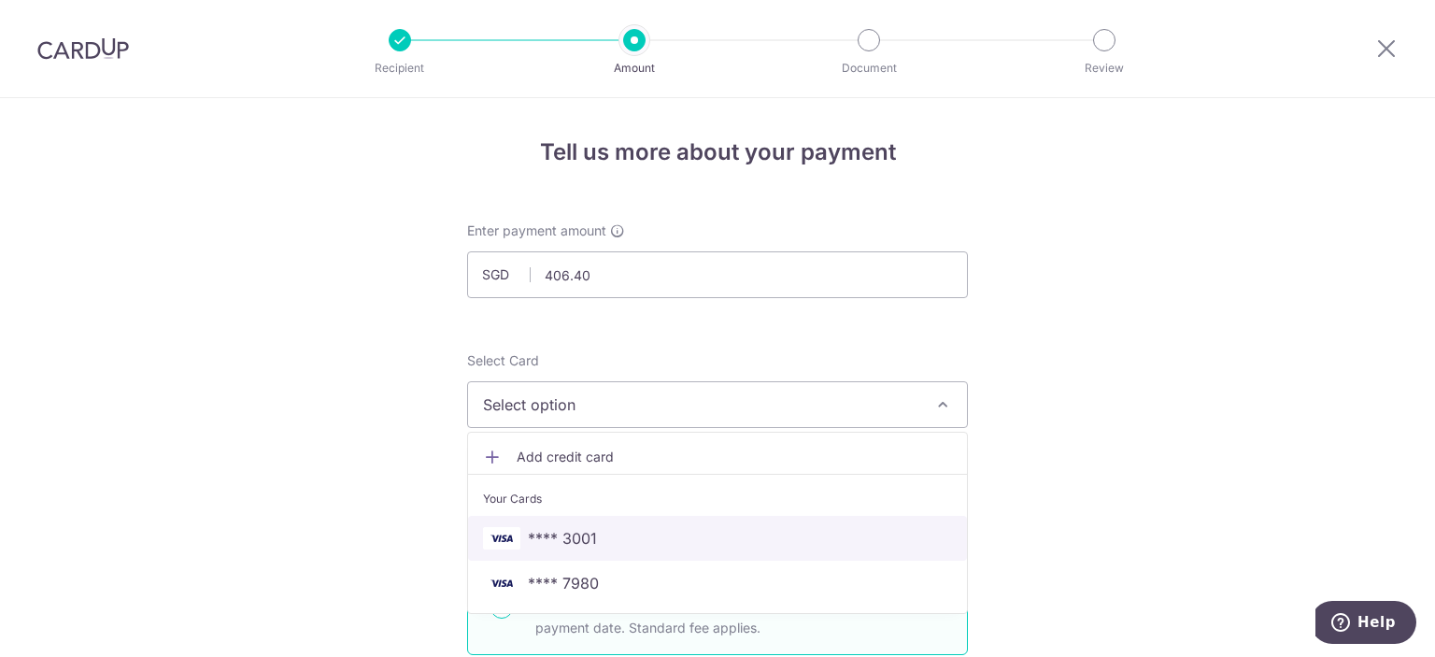
click at [566, 523] on link "**** 3001" at bounding box center [717, 538] width 499 height 45
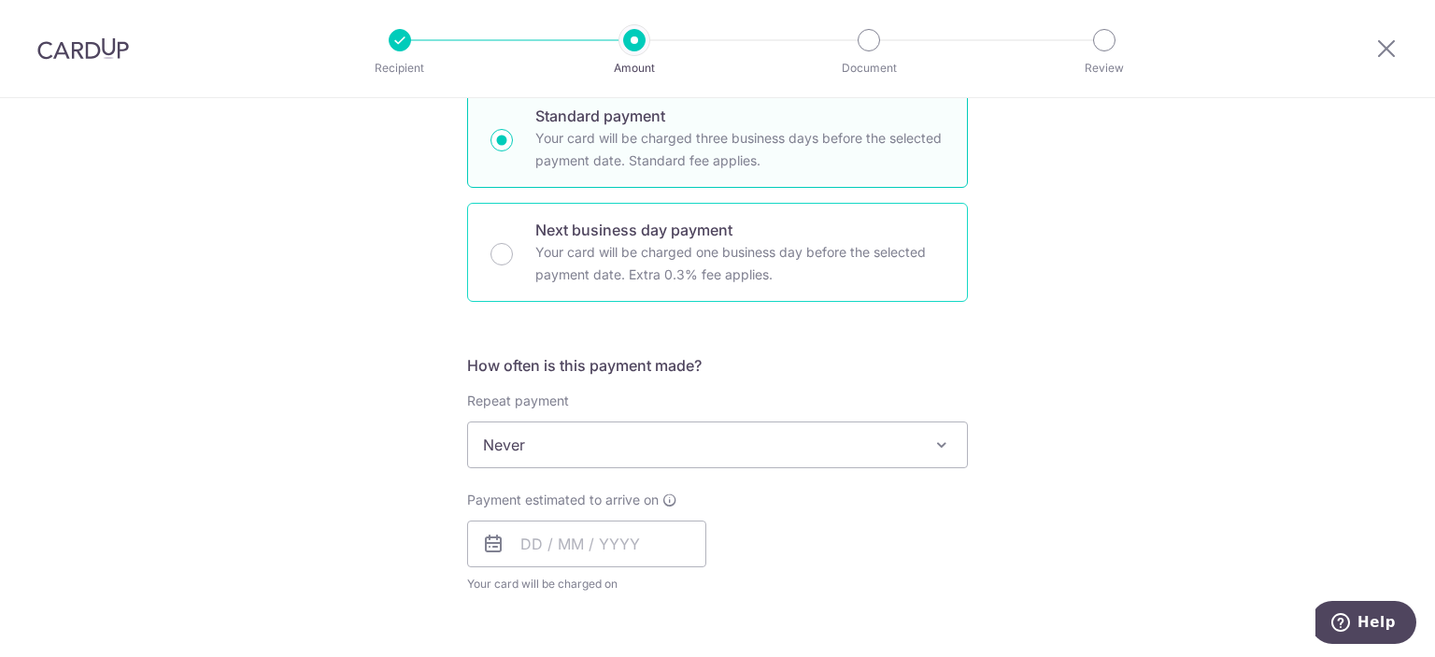
drag, startPoint x: 740, startPoint y: 260, endPoint x: 736, endPoint y: 294, distance: 34.8
click at [739, 260] on p "Your card will be charged one business day before the selected payment date. Ex…" at bounding box center [739, 263] width 409 height 45
click at [513, 260] on input "Next business day payment Your card will be charged one business day before the…" at bounding box center [501, 254] width 22 height 22
radio input "false"
radio input "true"
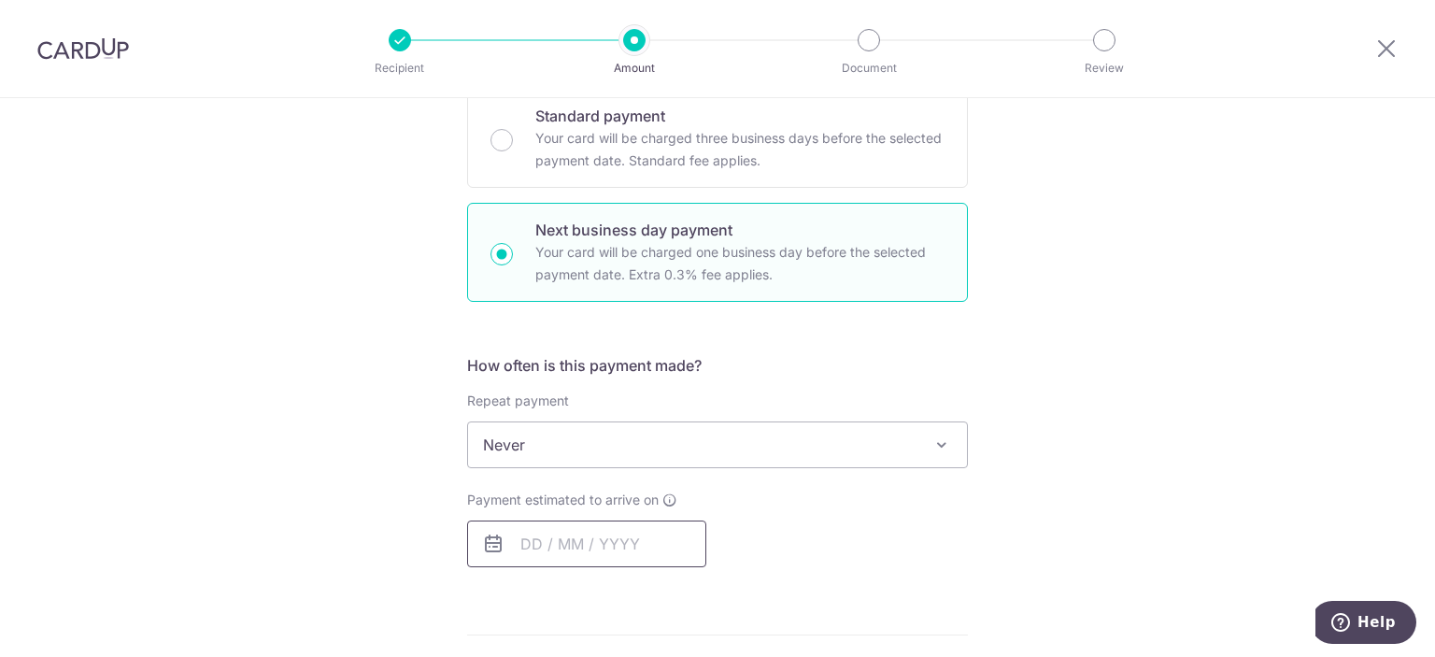
click at [574, 540] on input "text" at bounding box center [586, 543] width 239 height 47
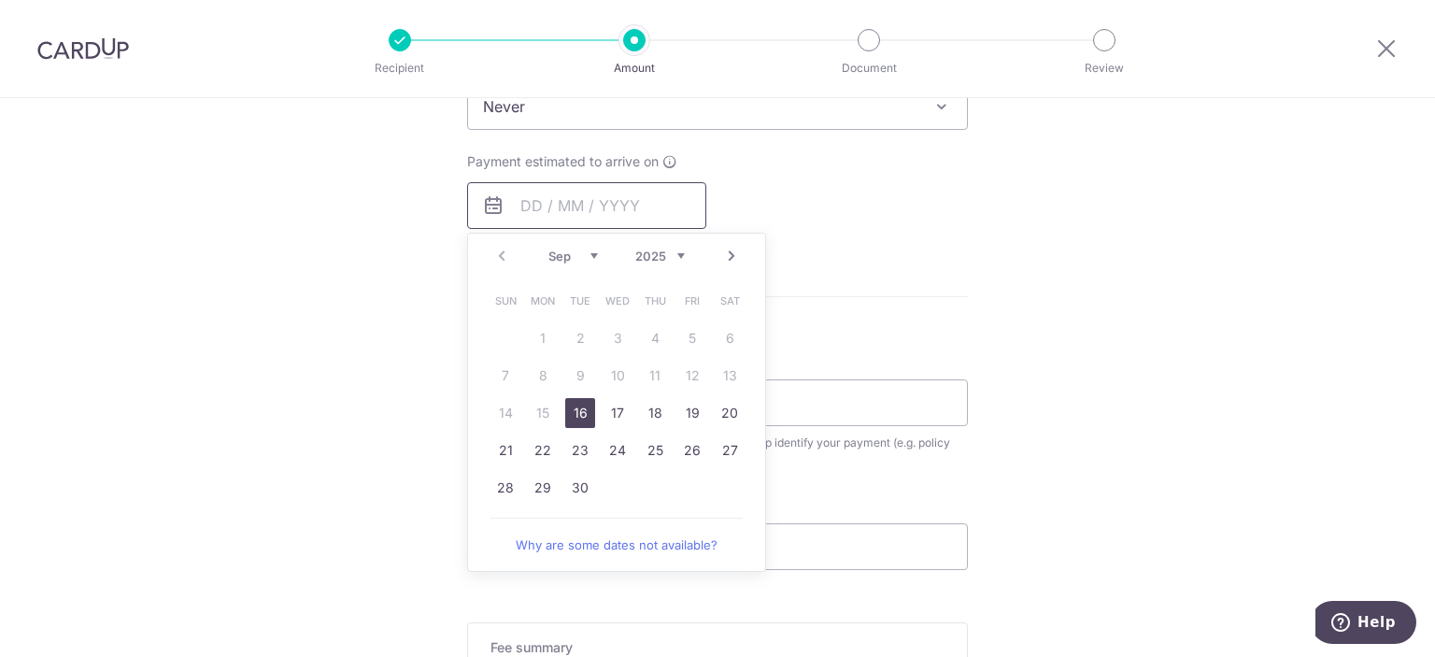
scroll to position [841, 0]
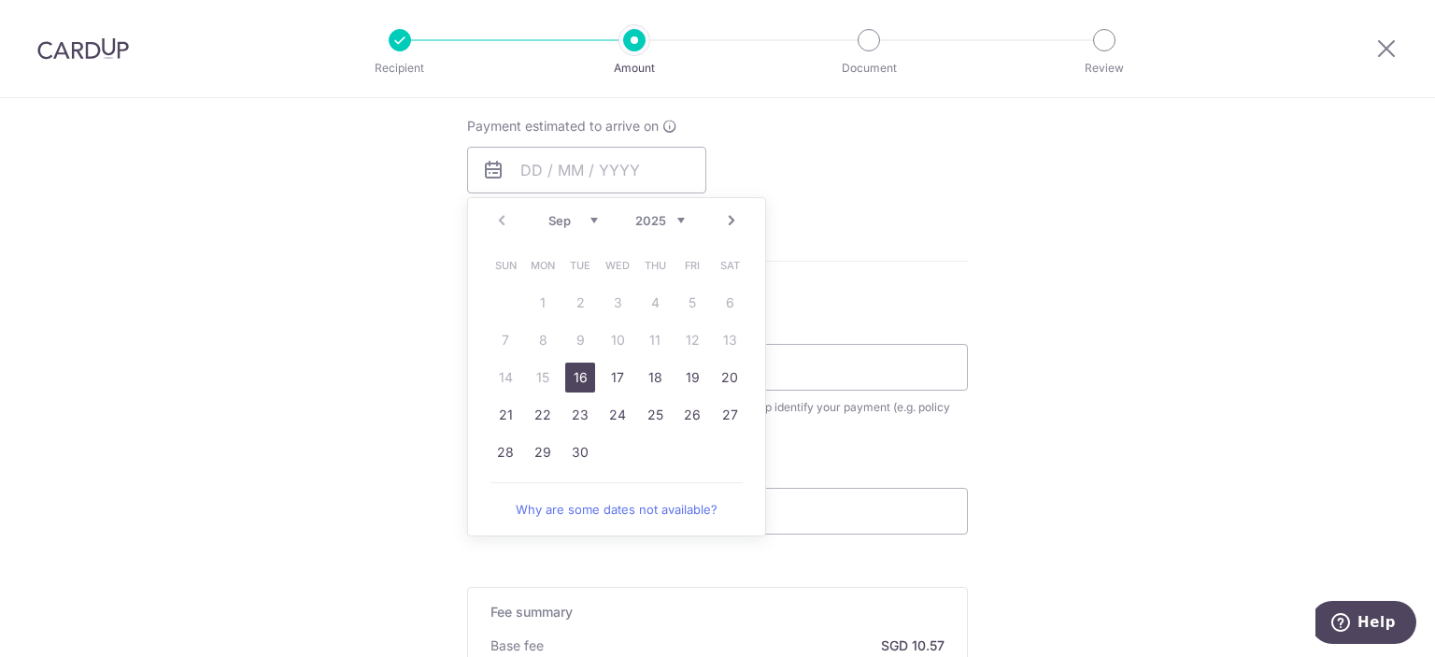
click at [572, 384] on link "16" at bounding box center [580, 377] width 30 height 30
type input "16/09/2025"
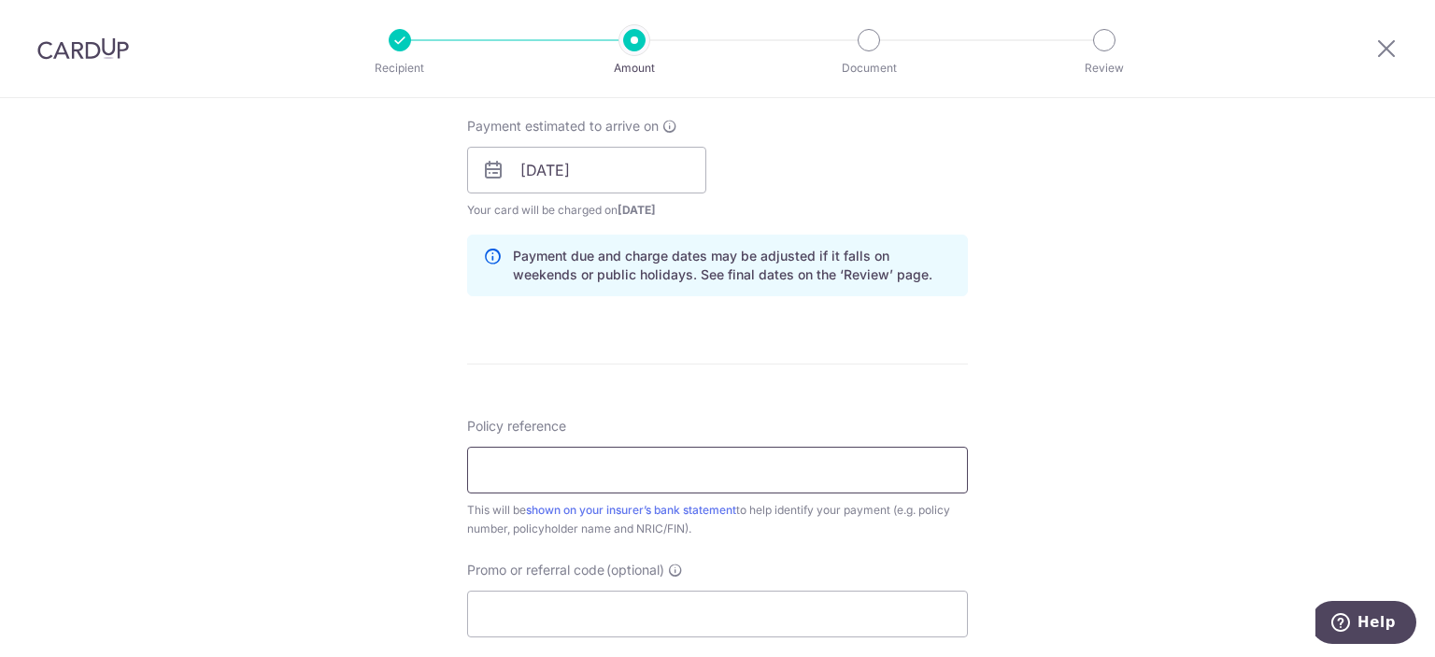
click at [635, 460] on input "Policy reference" at bounding box center [717, 470] width 501 height 47
type input "v"
paste input "A4427868"
type input "A4427868 ROHEE CLAUDIA FRANCHEOKIE"
click at [658, 428] on div "Policy reference A4427868 ROHEE CLAUDIA FRANCHEOKIE 34/35 This will be shown on…" at bounding box center [717, 477] width 501 height 121
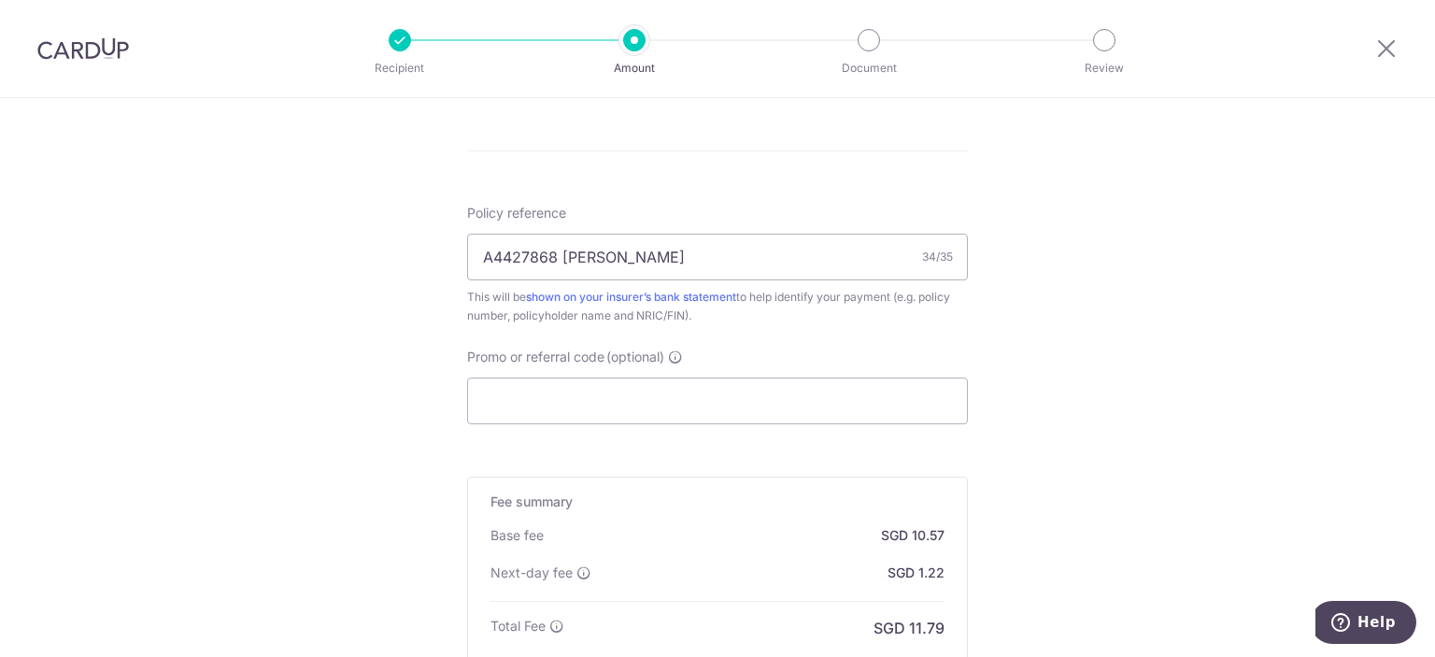
scroll to position [1296, 0]
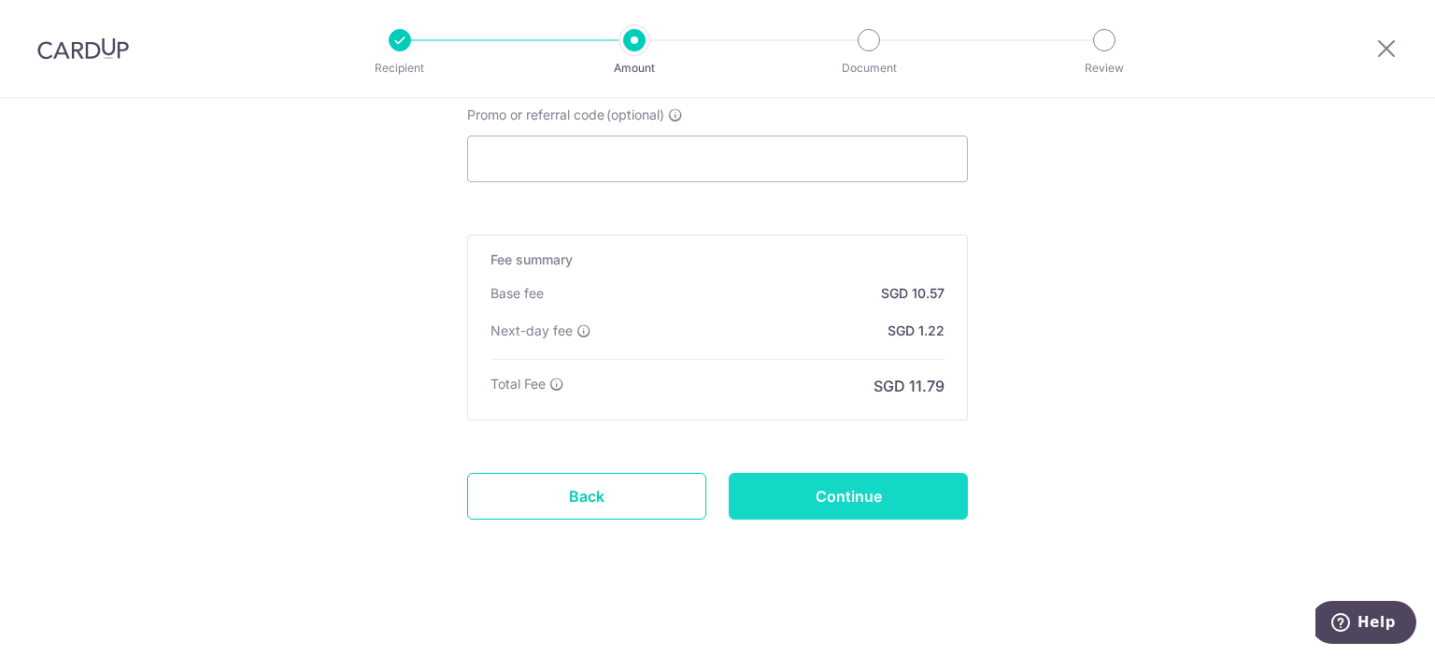
click at [831, 502] on input "Continue" at bounding box center [848, 496] width 239 height 47
type input "Create Schedule"
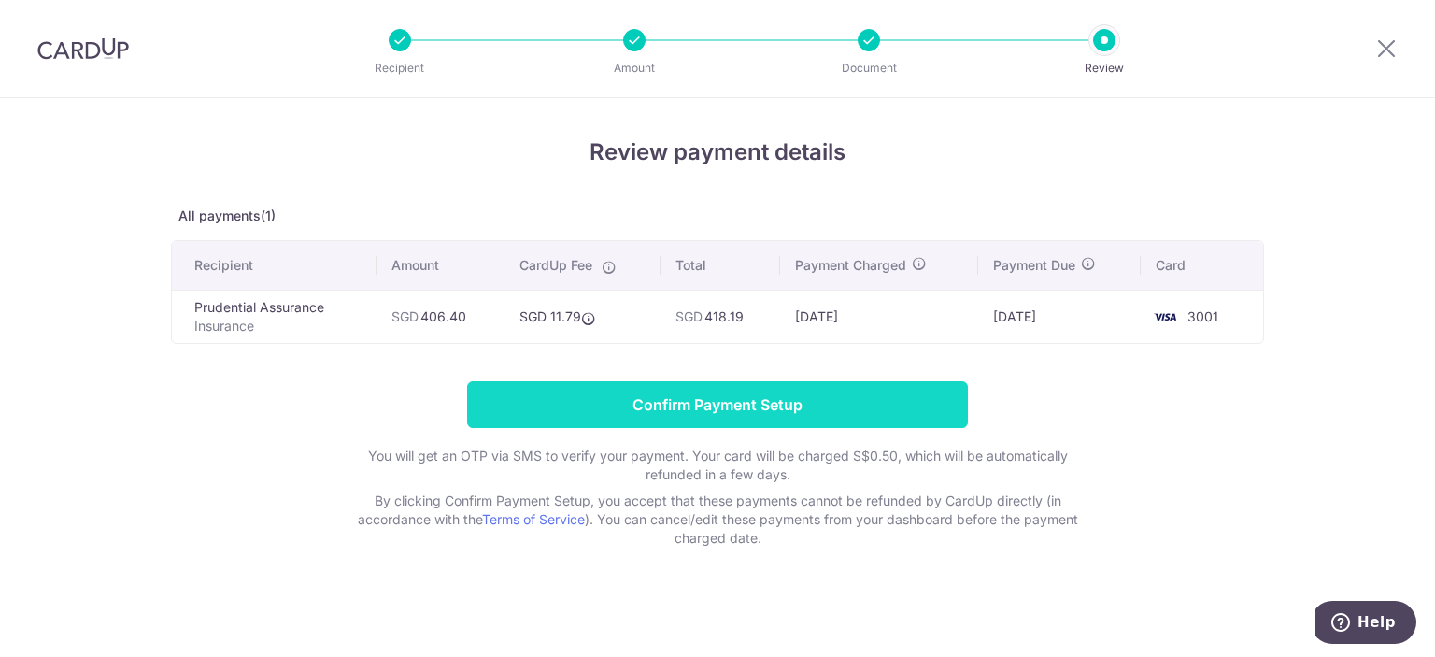
click at [687, 400] on input "Confirm Payment Setup" at bounding box center [717, 404] width 501 height 47
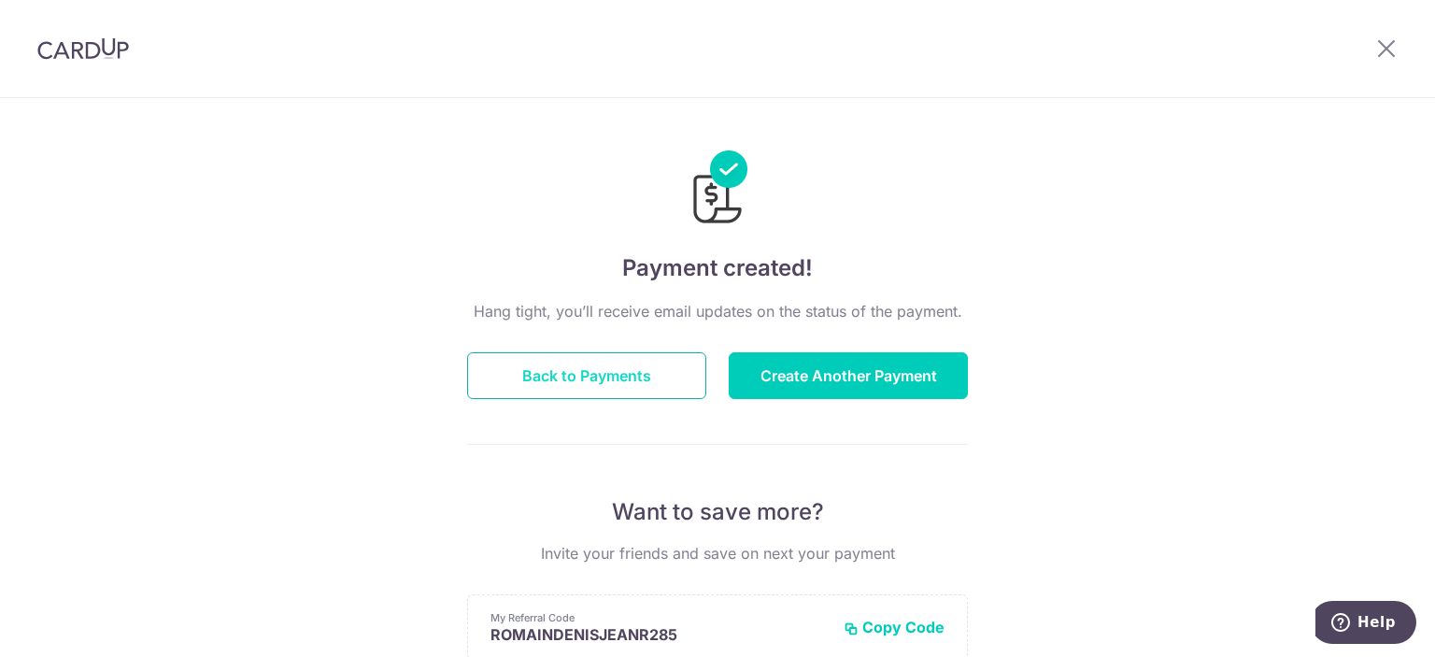
click at [659, 376] on button "Back to Payments" at bounding box center [586, 375] width 239 height 47
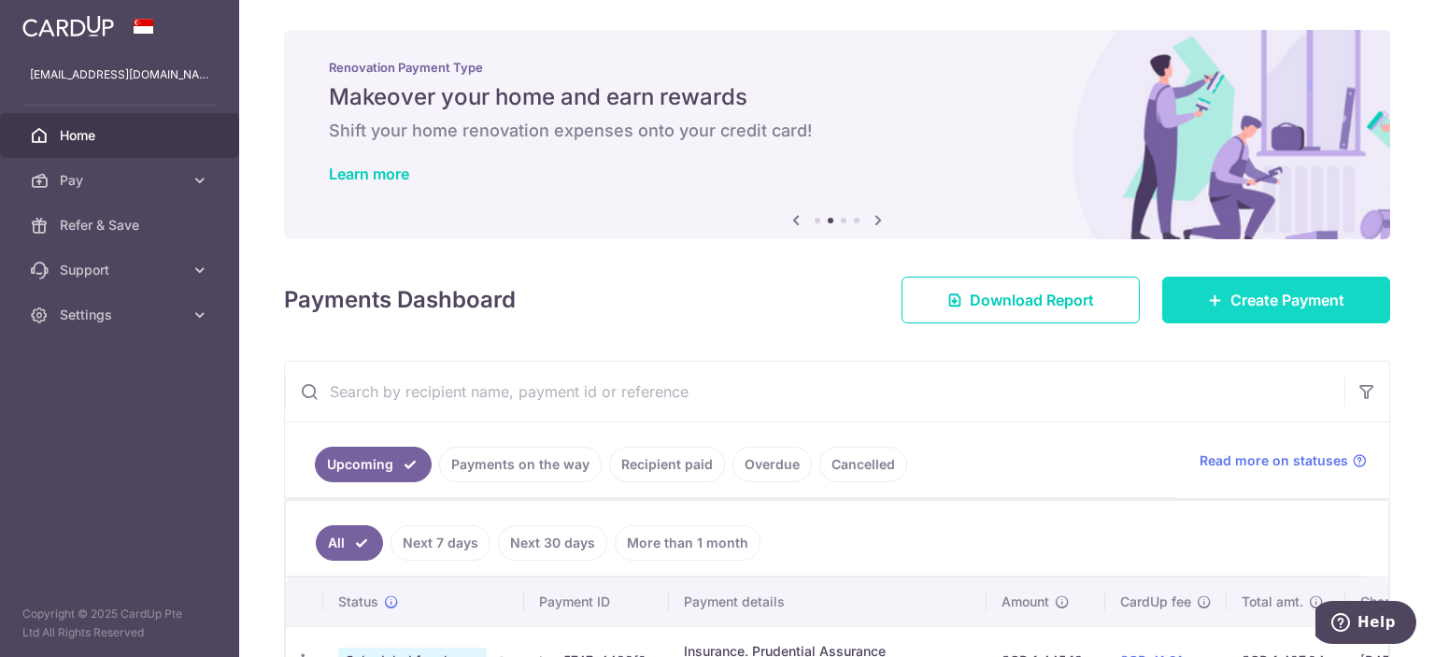
click at [1179, 282] on link "Create Payment" at bounding box center [1276, 300] width 228 height 47
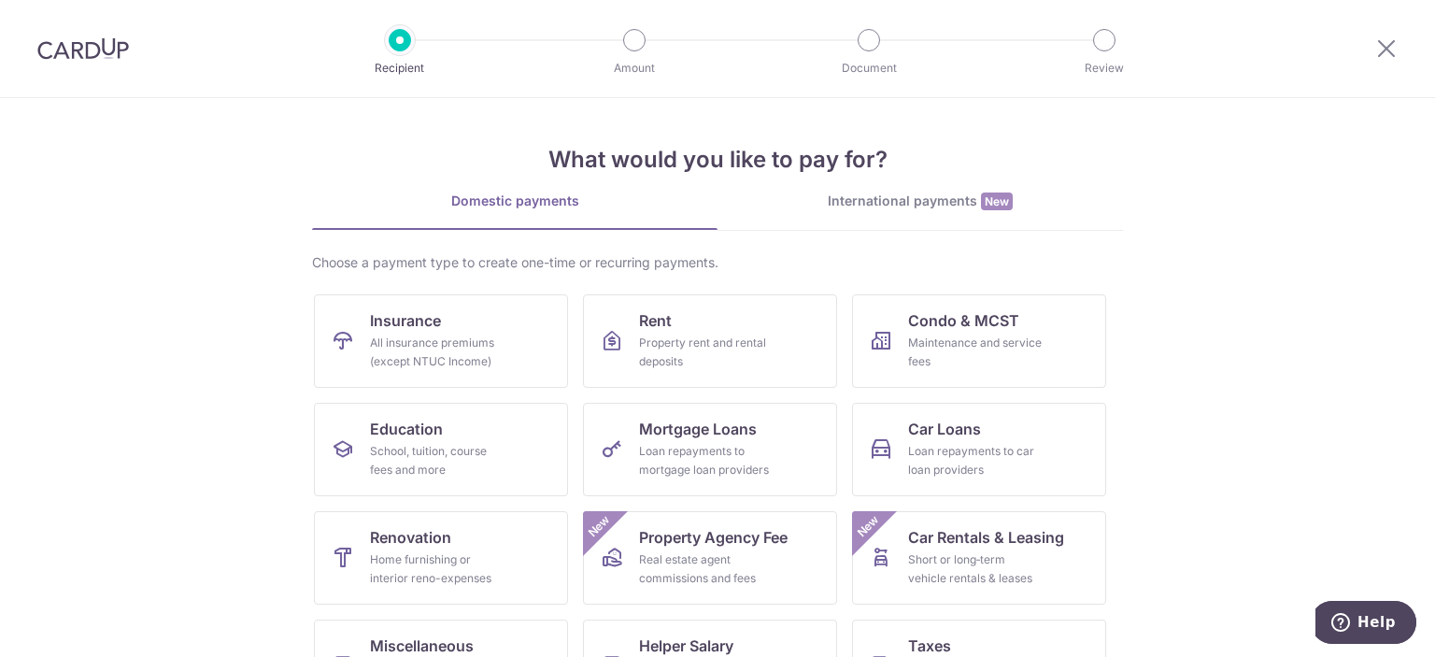
click at [981, 202] on span "New" at bounding box center [997, 201] width 32 height 18
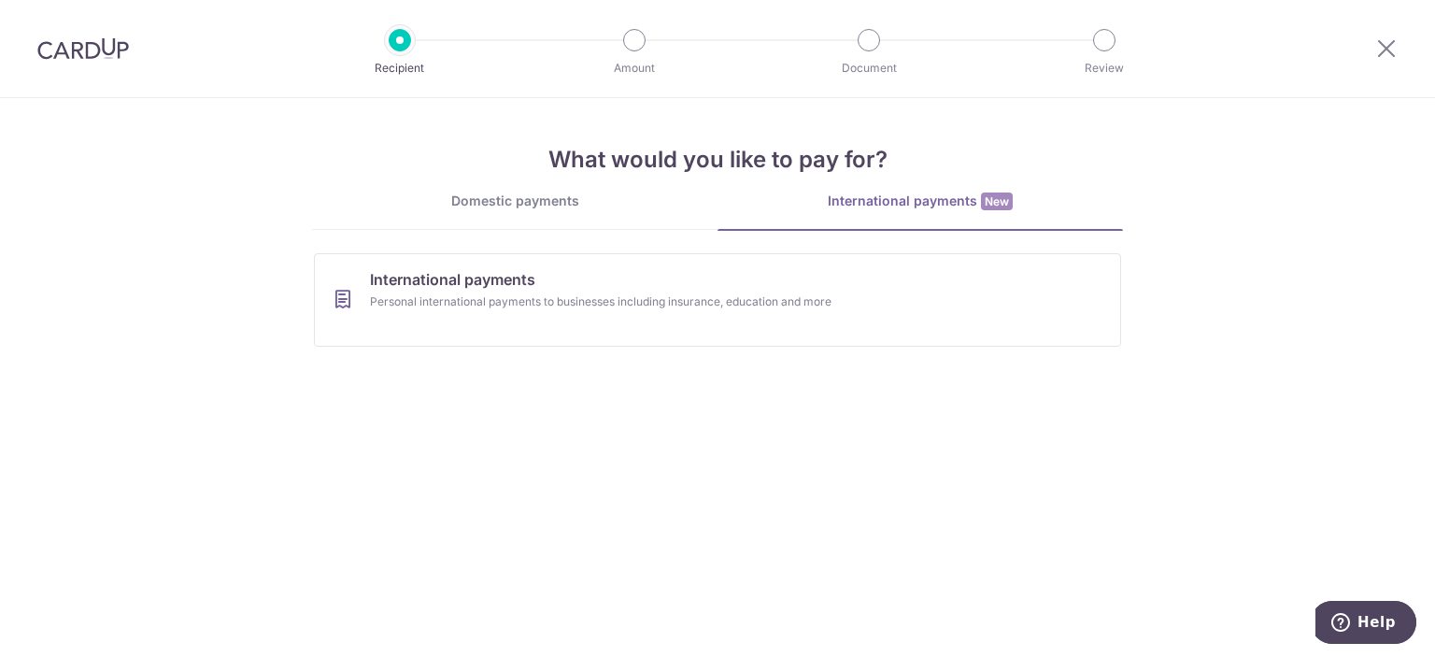
click at [577, 209] on div "Domestic payments" at bounding box center [514, 200] width 405 height 19
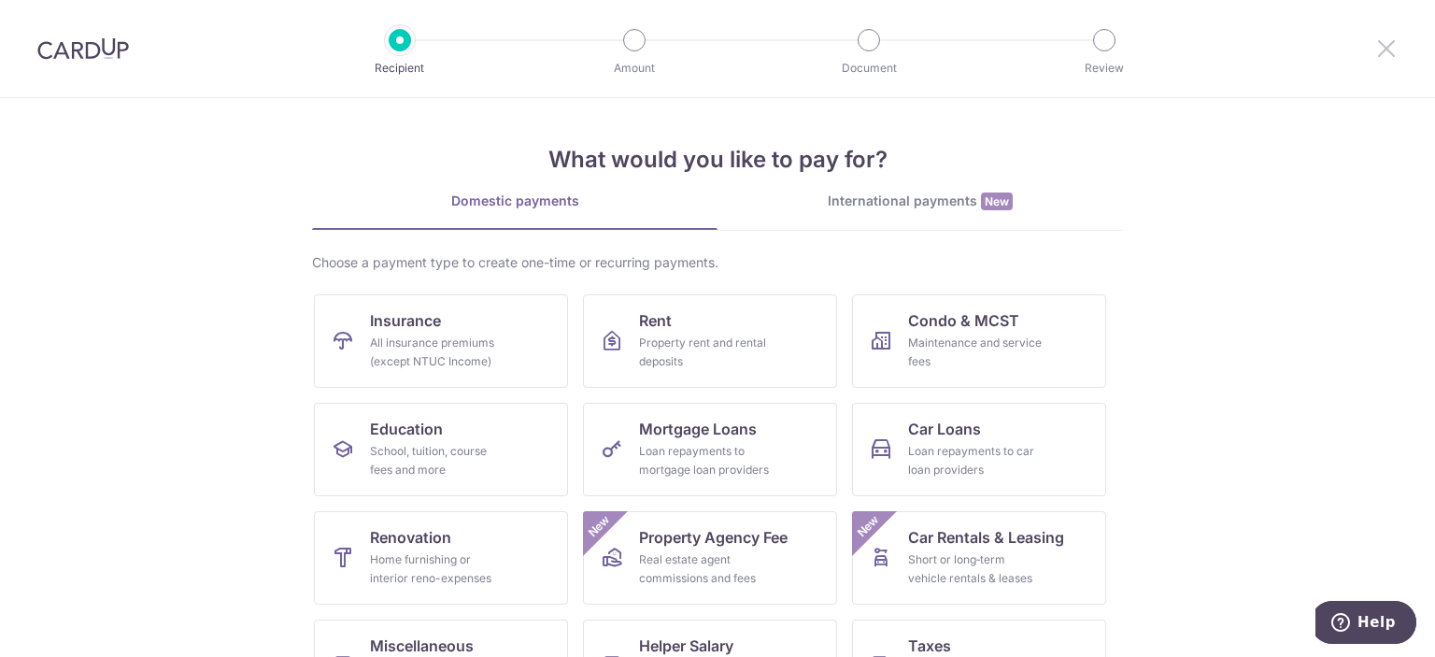
click at [1388, 48] on icon at bounding box center [1386, 47] width 22 height 23
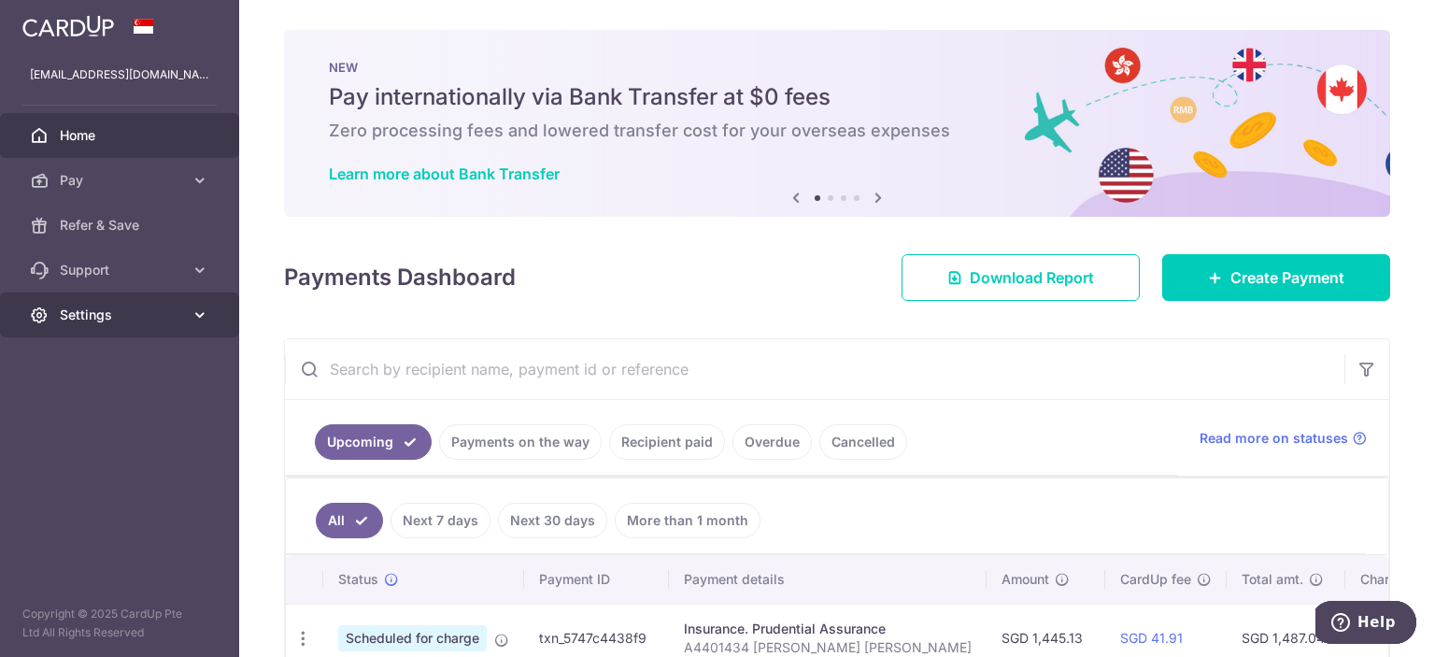
click at [209, 318] on link "Settings" at bounding box center [119, 314] width 239 height 45
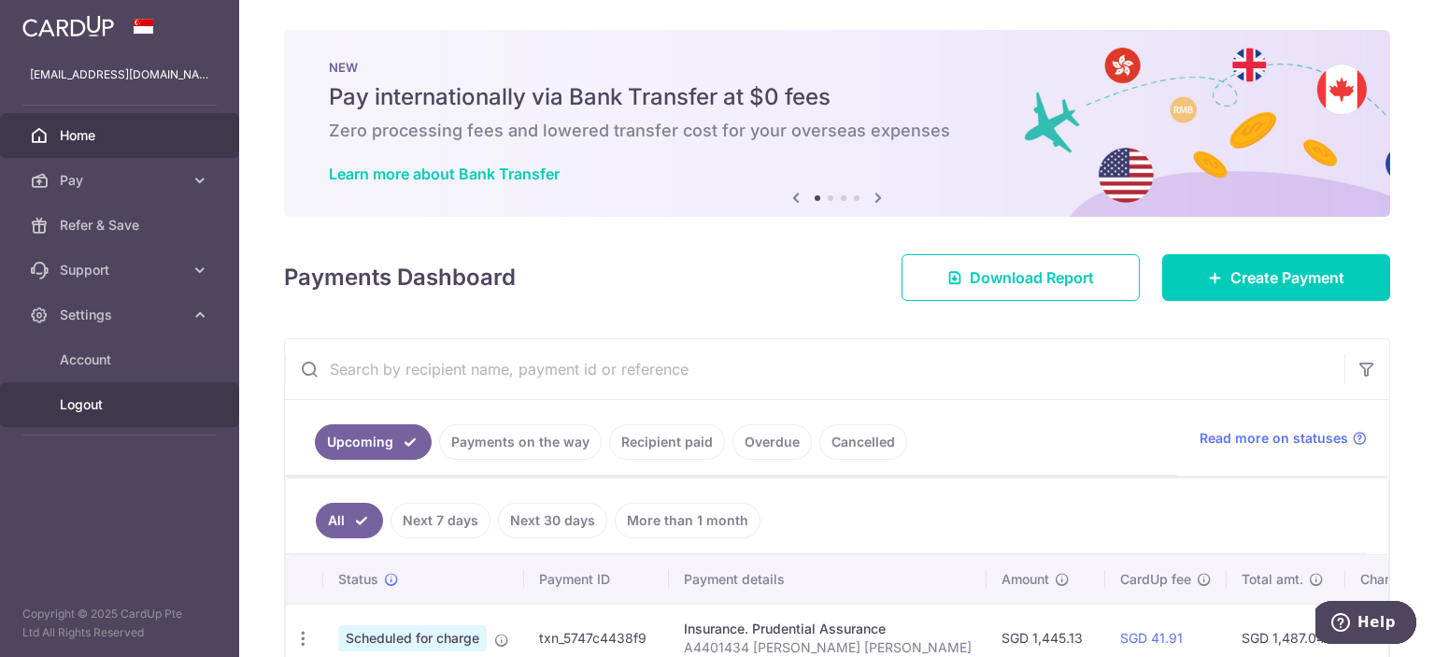
click at [136, 387] on link "Logout" at bounding box center [119, 404] width 239 height 45
